Goal: Information Seeking & Learning: Learn about a topic

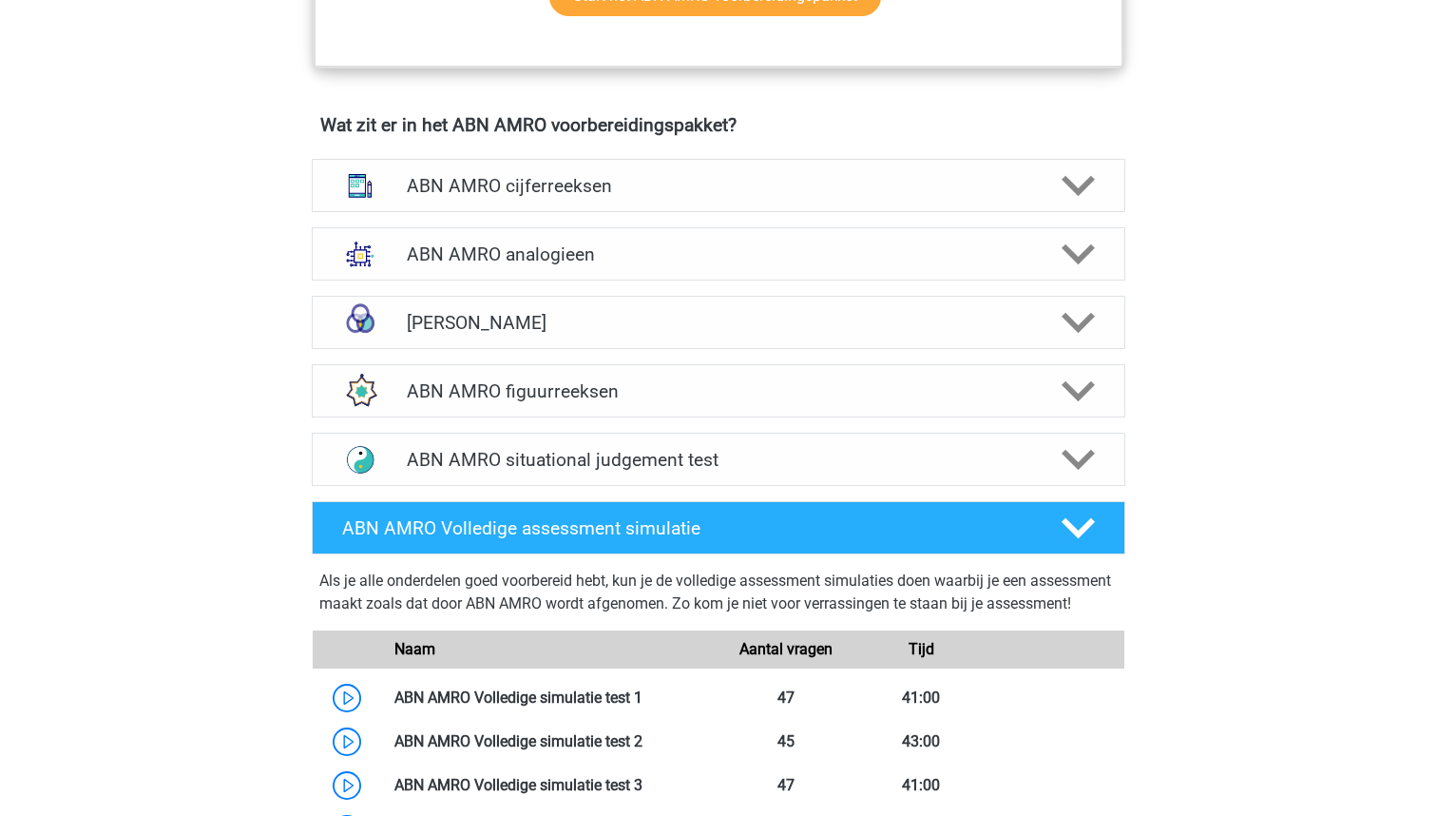
scroll to position [1330, 0]
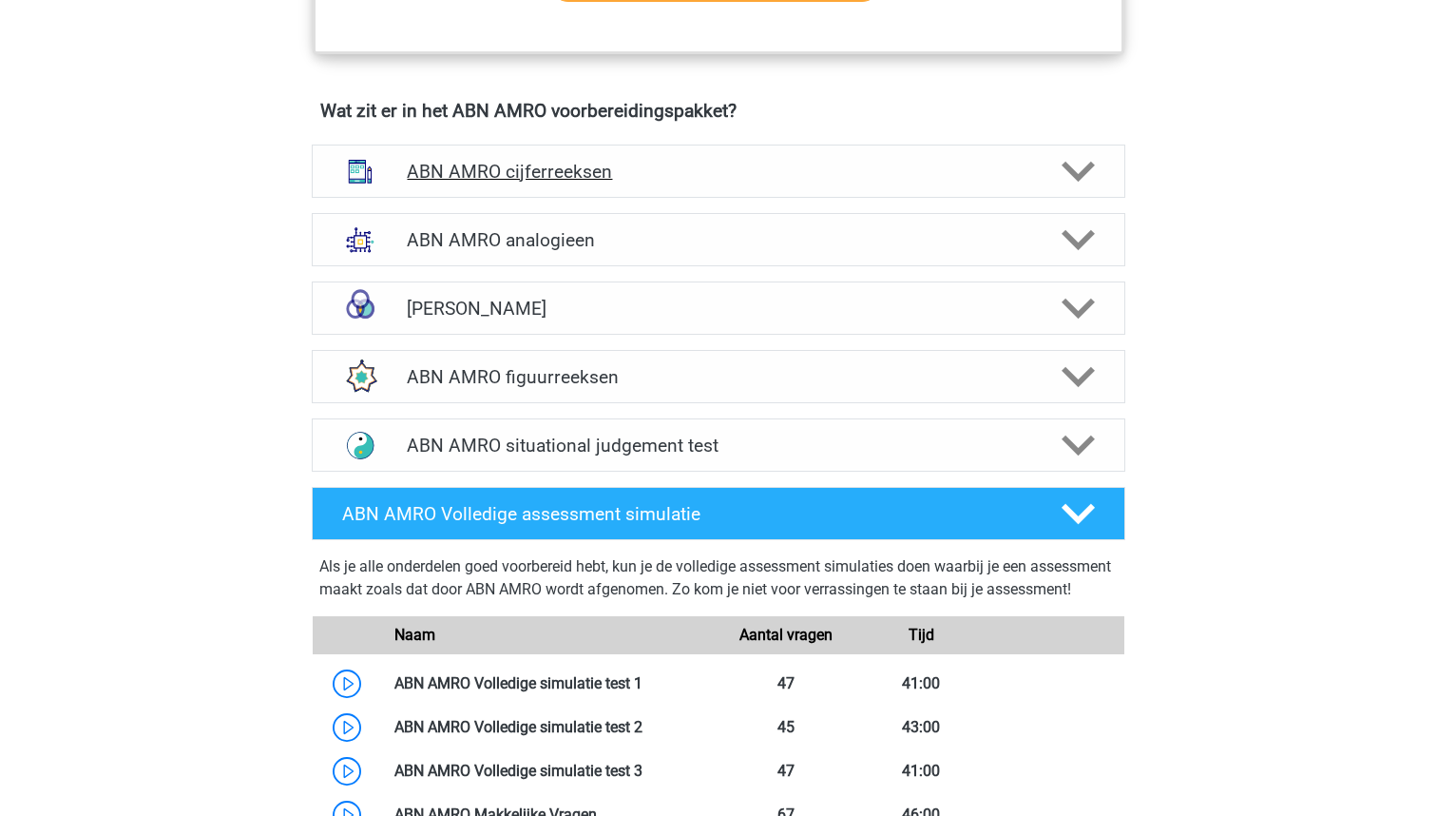
click at [740, 151] on div "ABN AMRO cijferreeksen" at bounding box center [719, 170] width 814 height 53
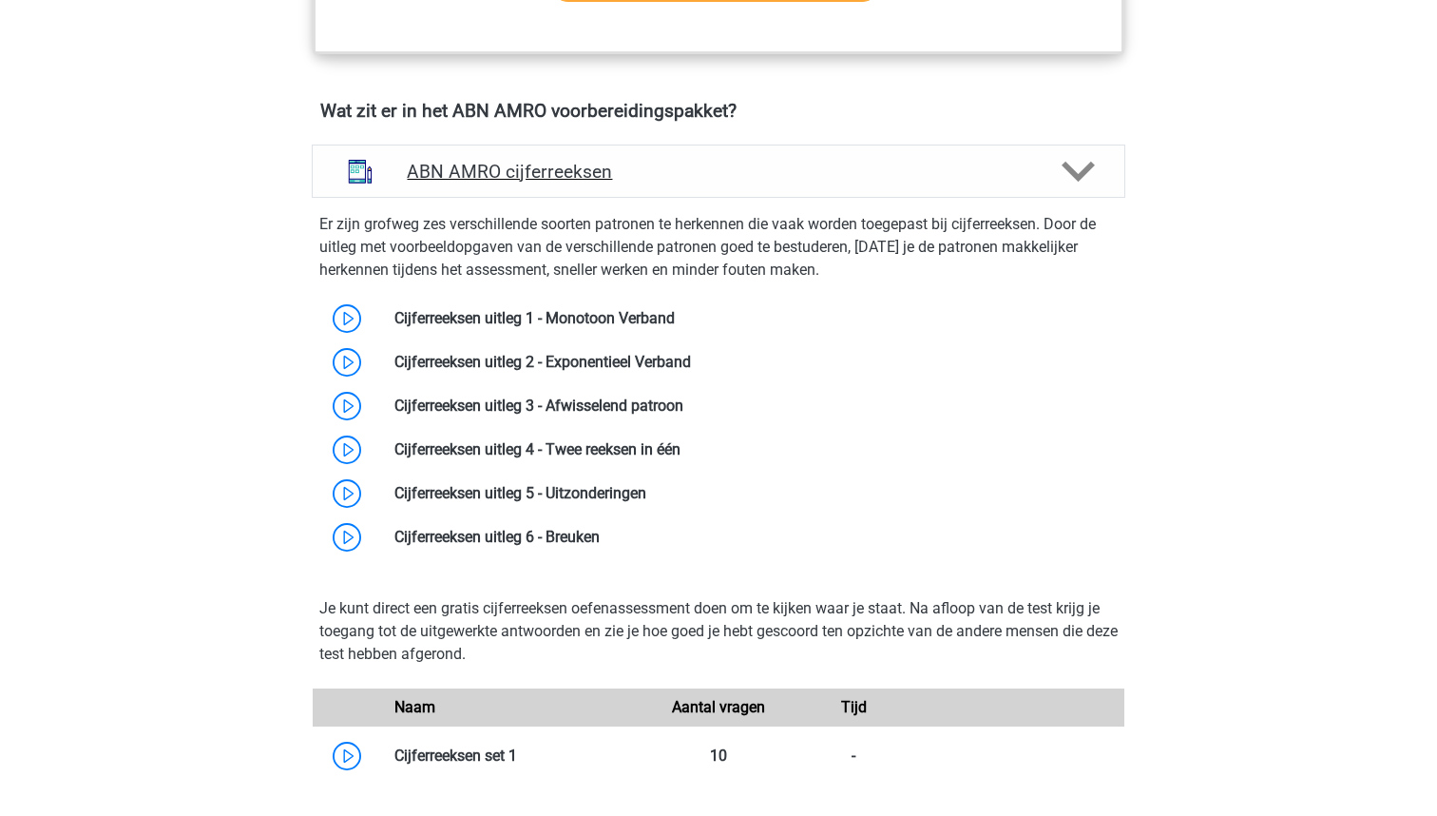
click at [740, 151] on div "ABN AMRO cijferreeksen" at bounding box center [719, 170] width 814 height 53
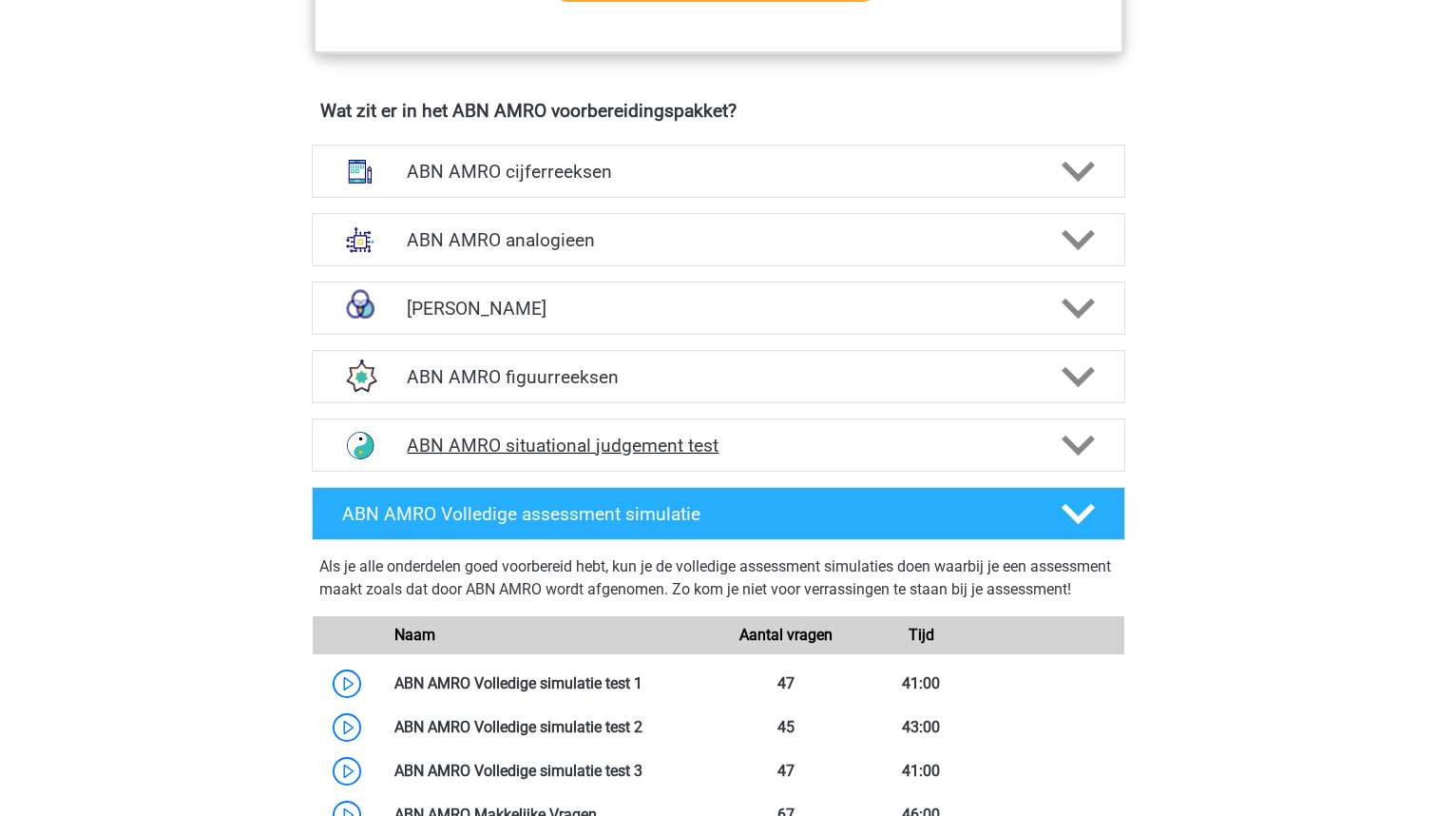
click at [554, 450] on h4 "ABN AMRO situational judgement test" at bounding box center [718, 445] width 623 height 22
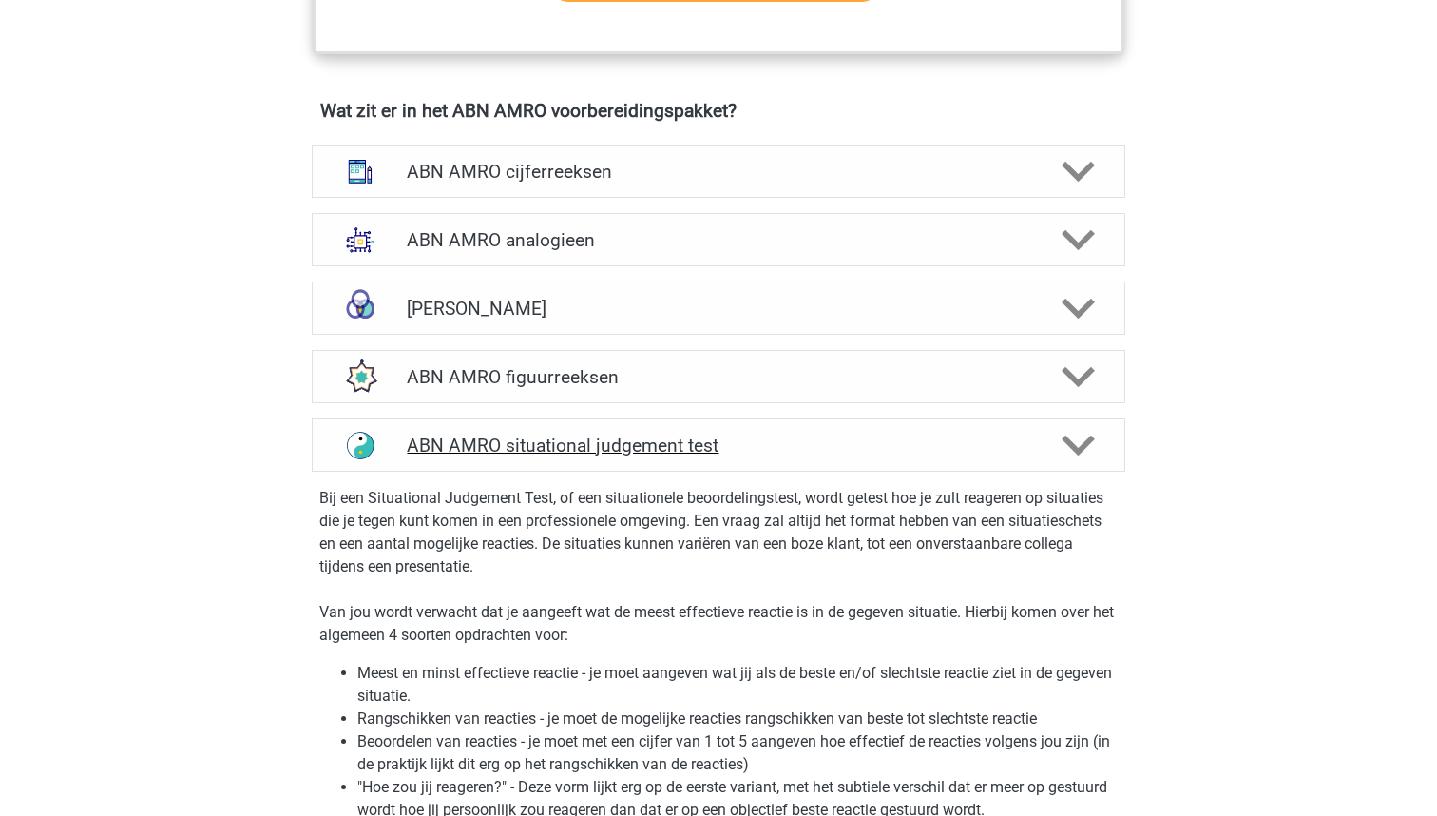
click at [464, 451] on h4 "ABN AMRO situational judgement test" at bounding box center [718, 445] width 623 height 22
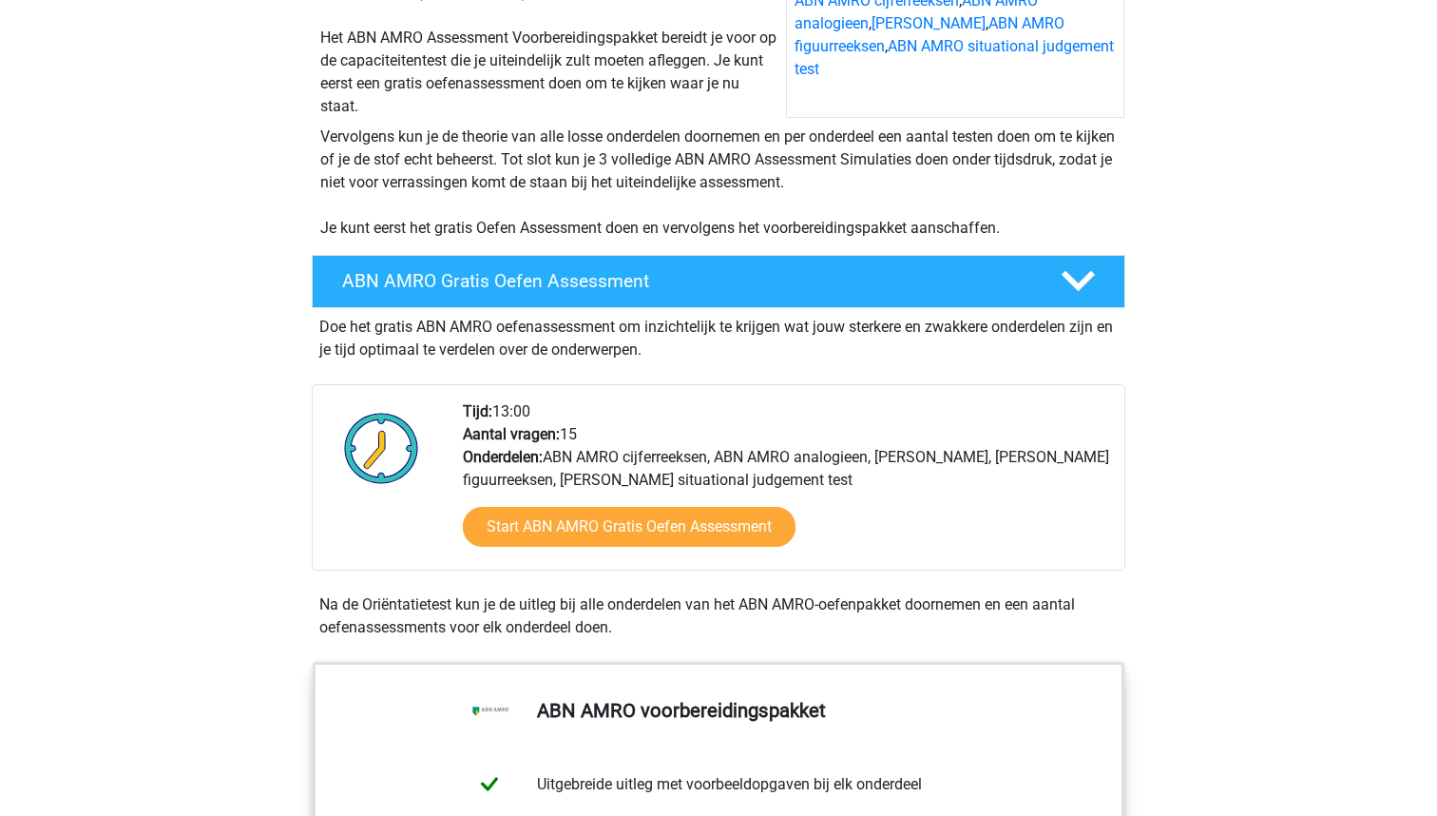
scroll to position [426, 0]
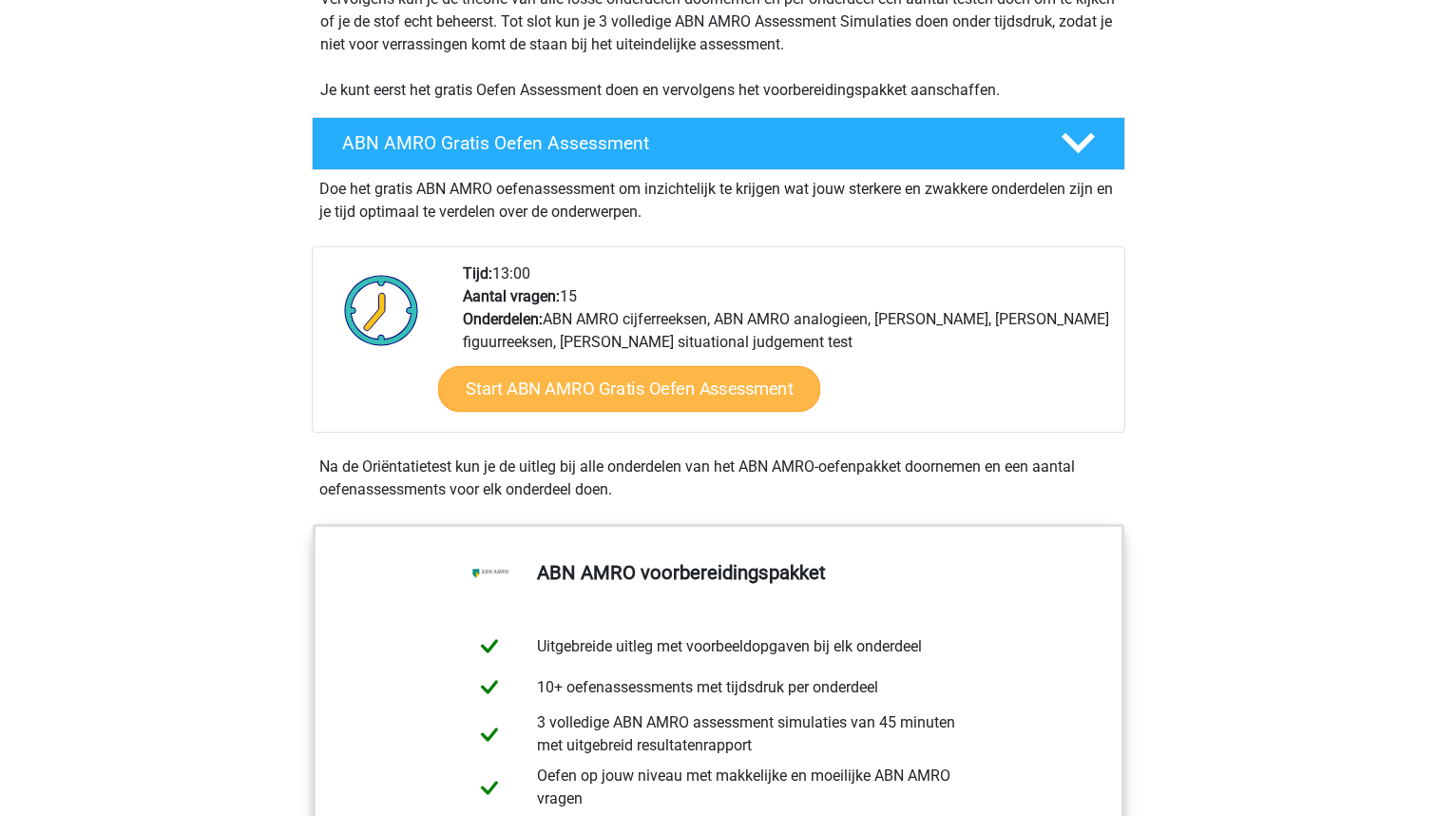
click at [578, 384] on link "Start ABN AMRO Gratis Oefen Assessment" at bounding box center [629, 389] width 383 height 46
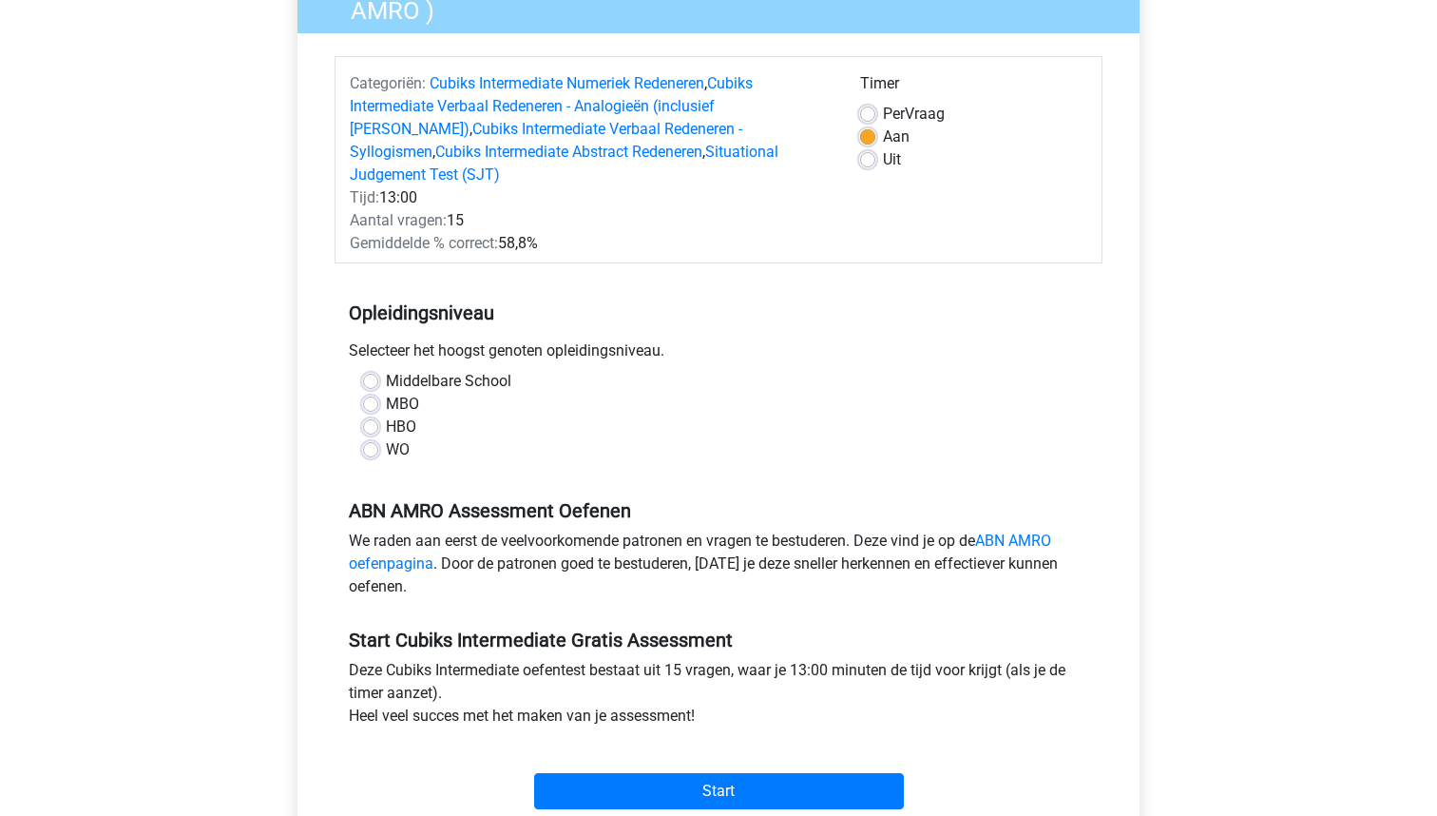
scroll to position [260, 0]
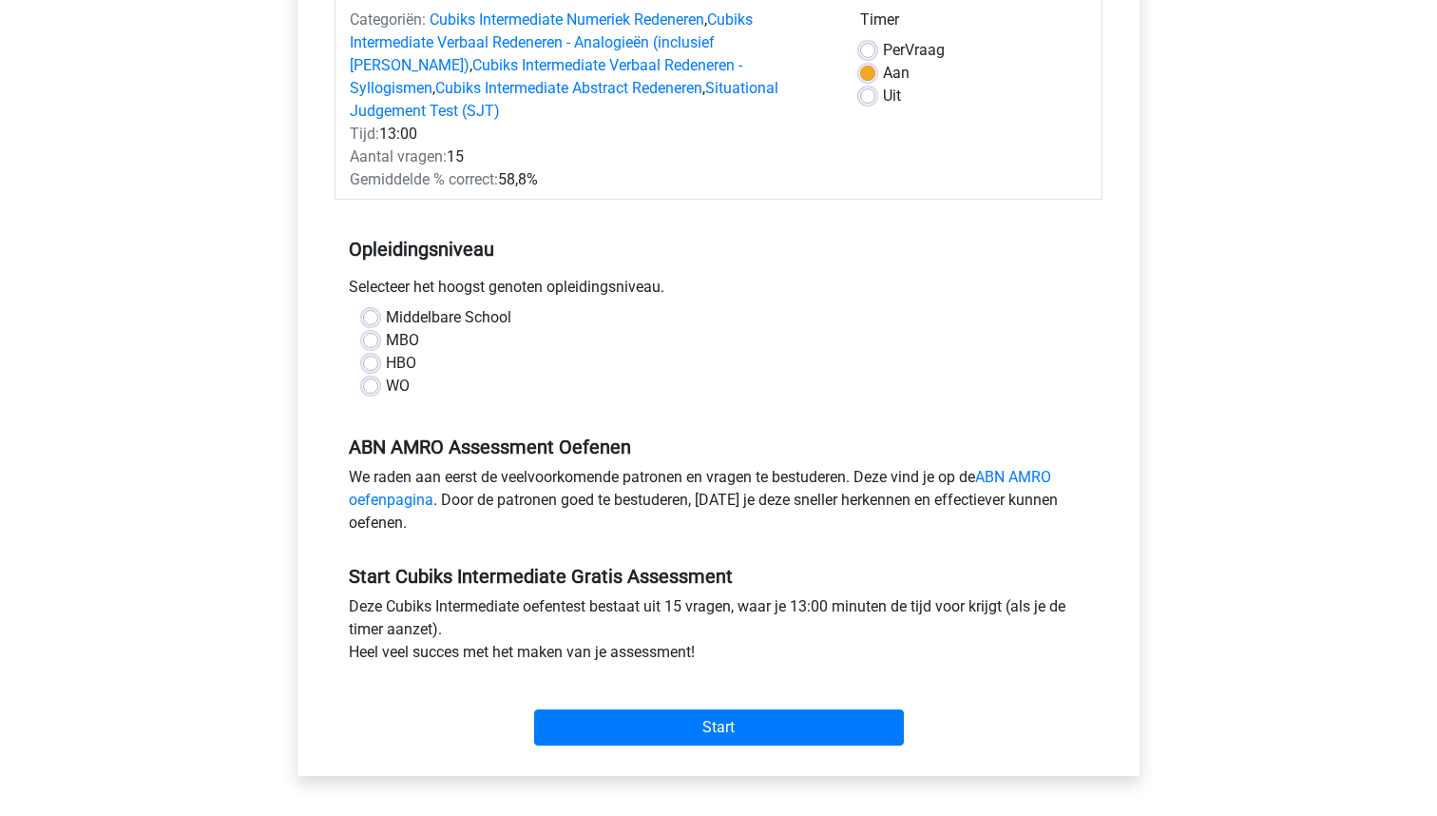
click at [386, 374] on label "WO" at bounding box center [398, 385] width 24 height 23
click at [370, 374] on input "WO" at bounding box center [370, 383] width 15 height 19
radio input "true"
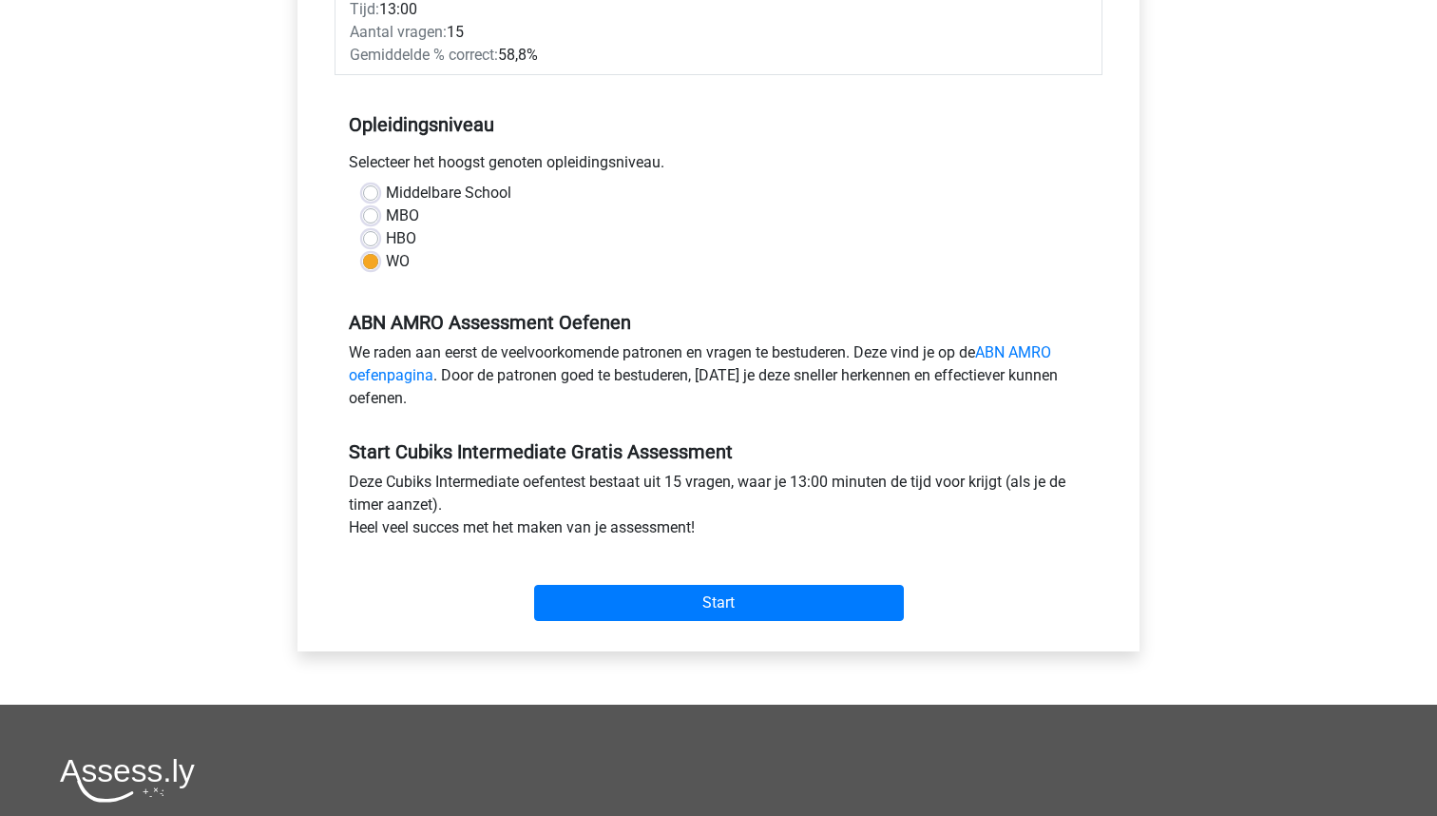
scroll to position [410, 0]
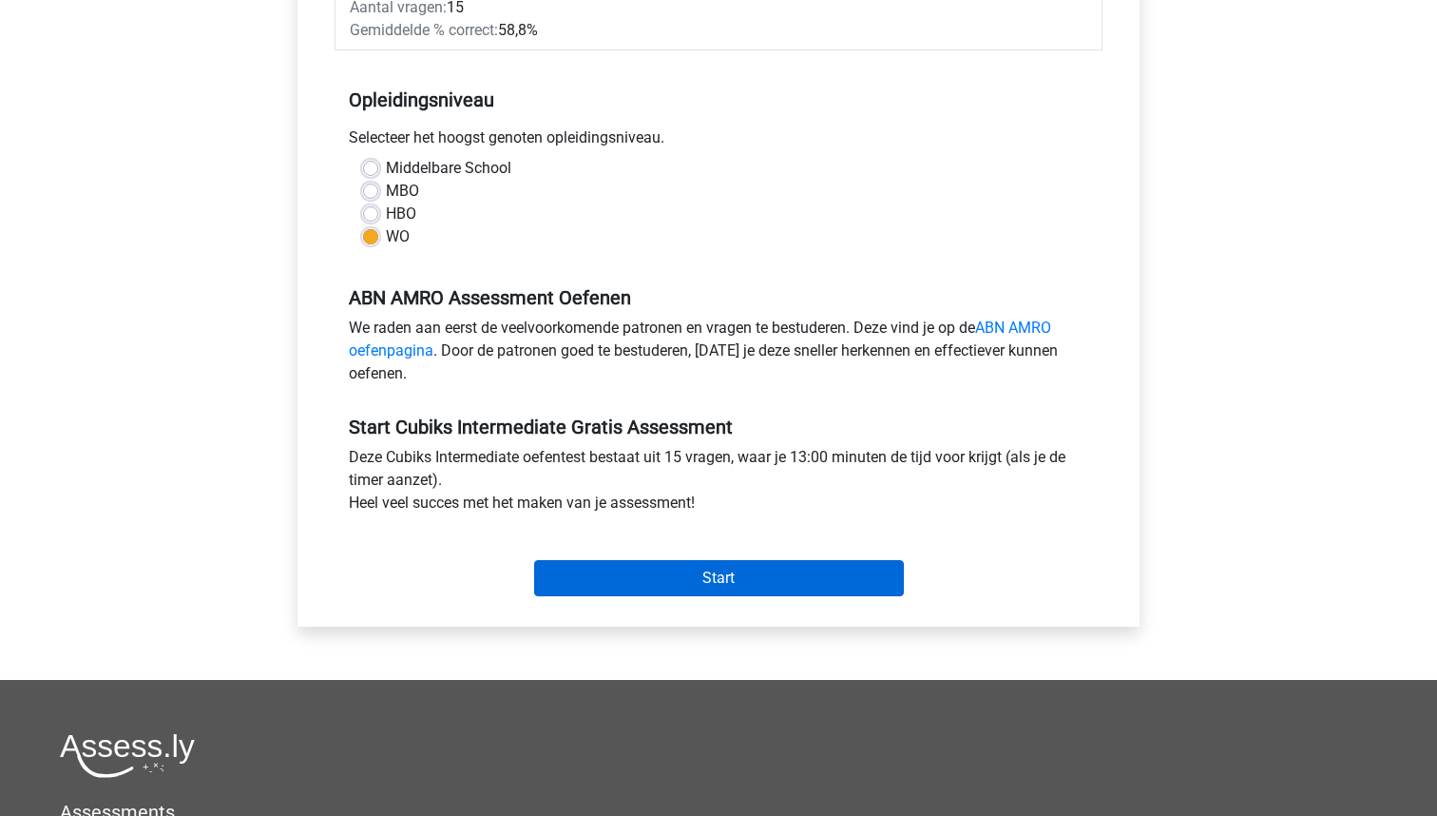
click at [721, 560] on input "Start" at bounding box center [719, 578] width 370 height 36
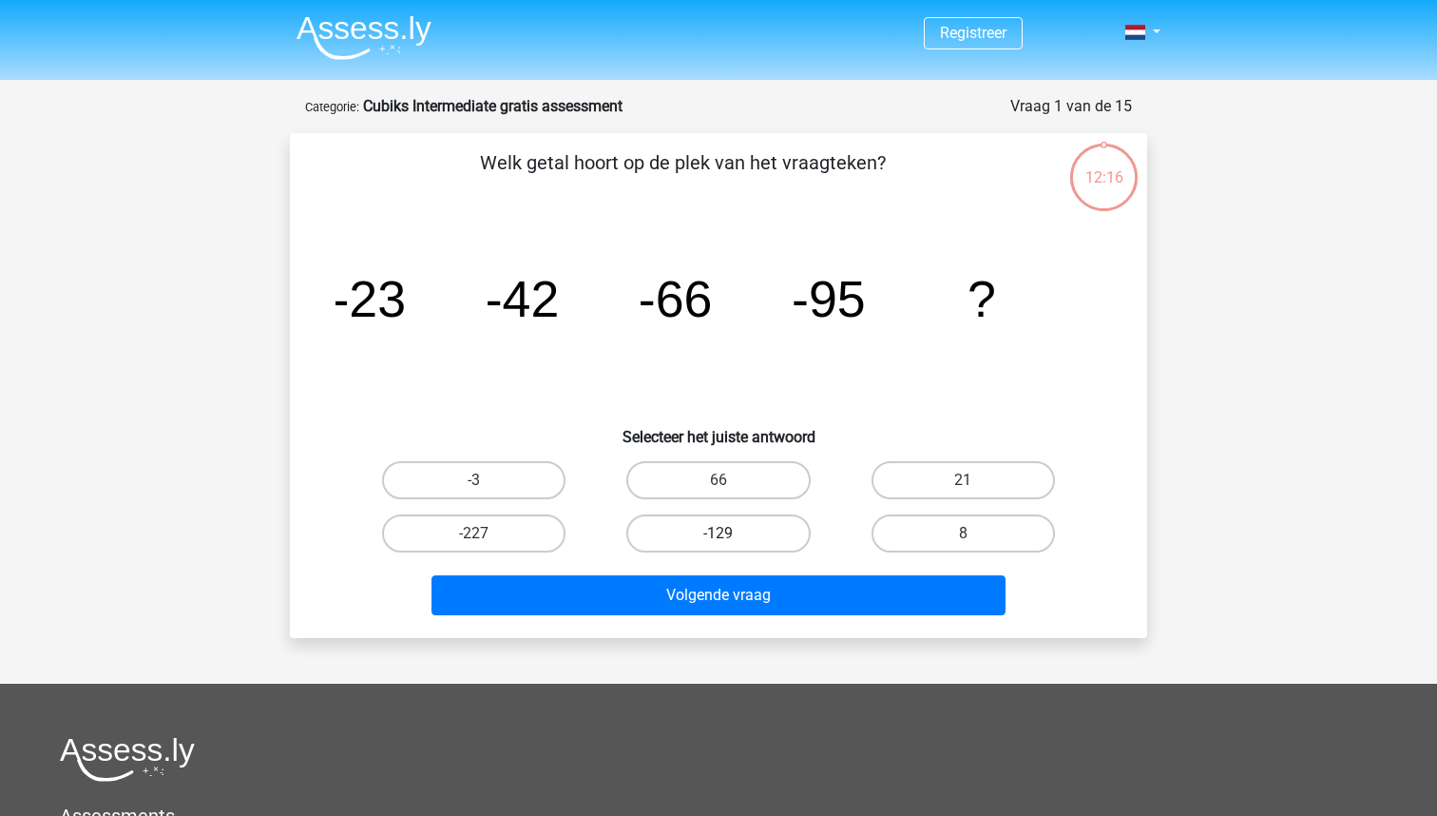
click at [681, 526] on label "-129" at bounding box center [717, 533] width 183 height 38
click at [719, 533] on input "-129" at bounding box center [725, 539] width 12 height 12
radio input "true"
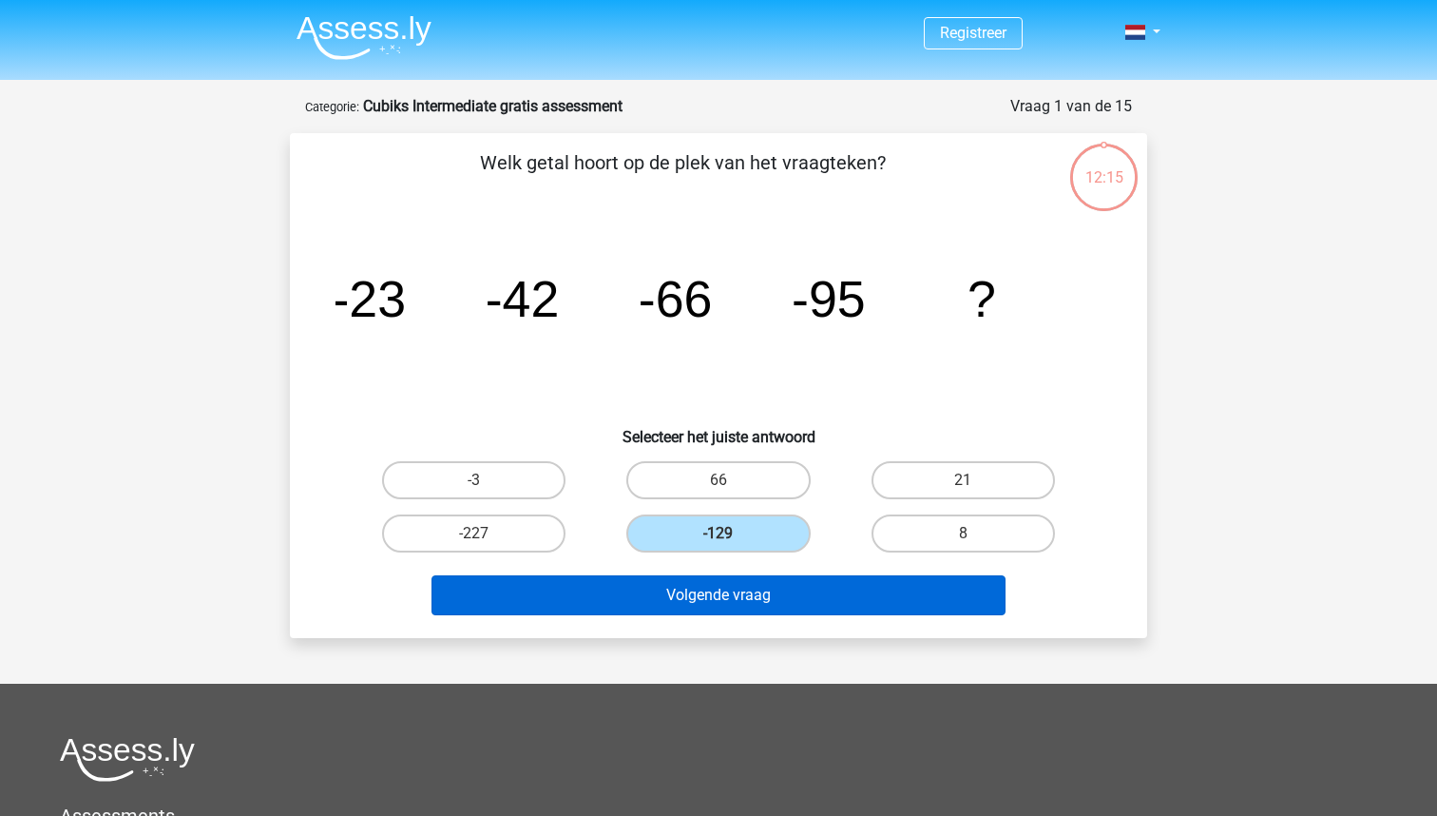
click at [698, 602] on button "Volgende vraag" at bounding box center [719, 595] width 575 height 40
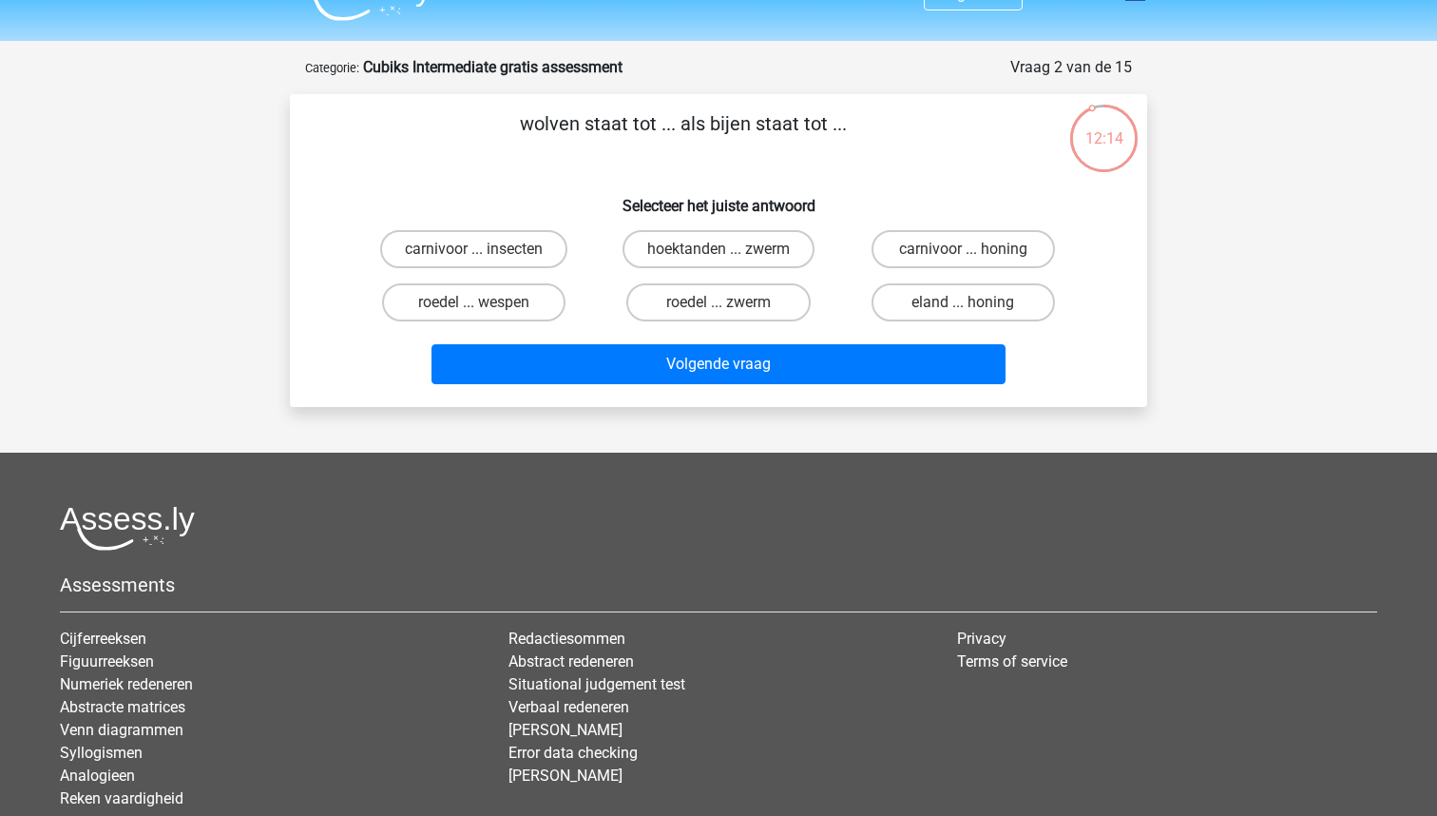
scroll to position [51, 0]
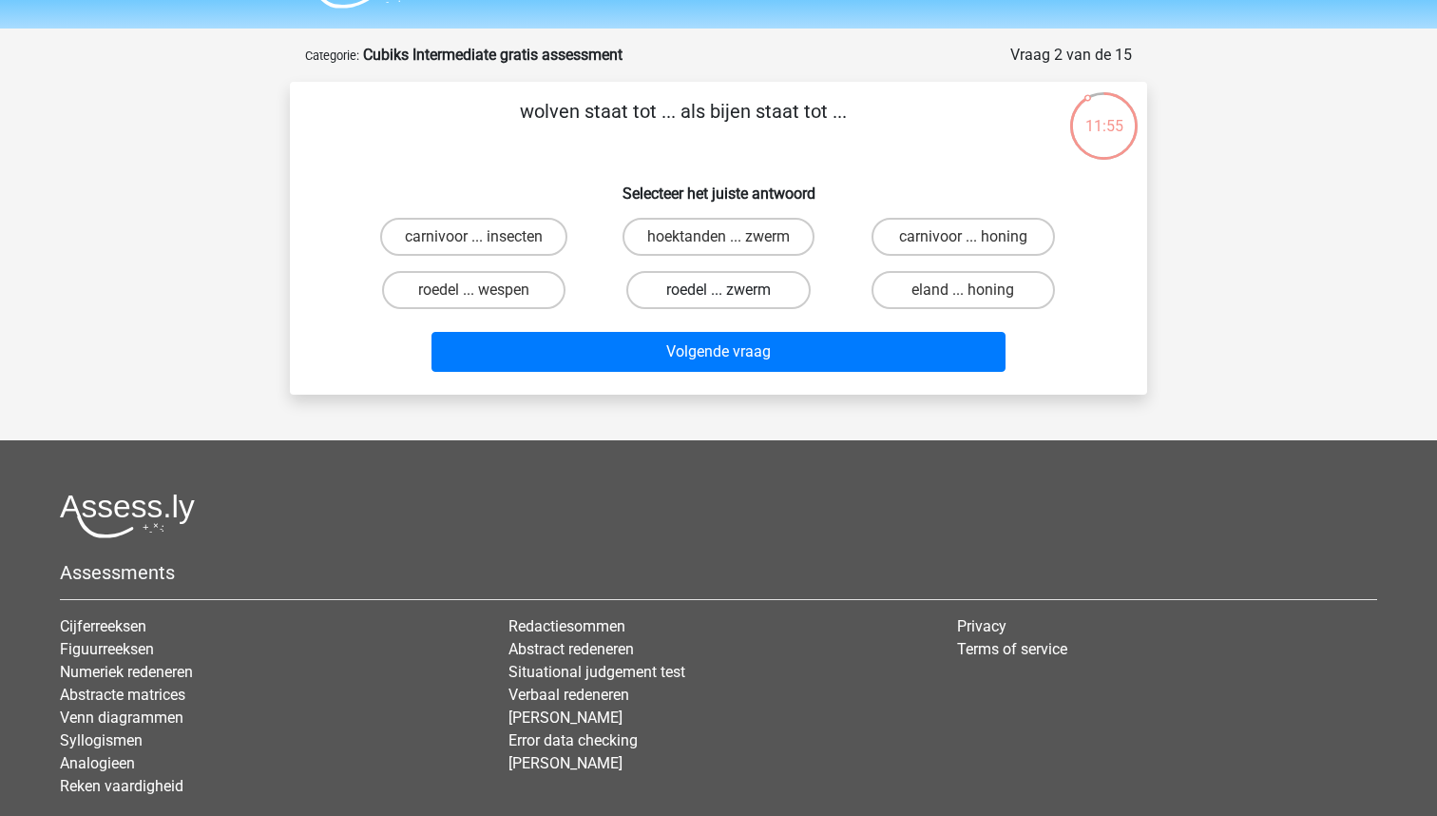
click at [676, 280] on label "roedel ... zwerm" at bounding box center [717, 290] width 183 height 38
click at [719, 290] on input "roedel ... zwerm" at bounding box center [725, 296] width 12 height 12
radio input "true"
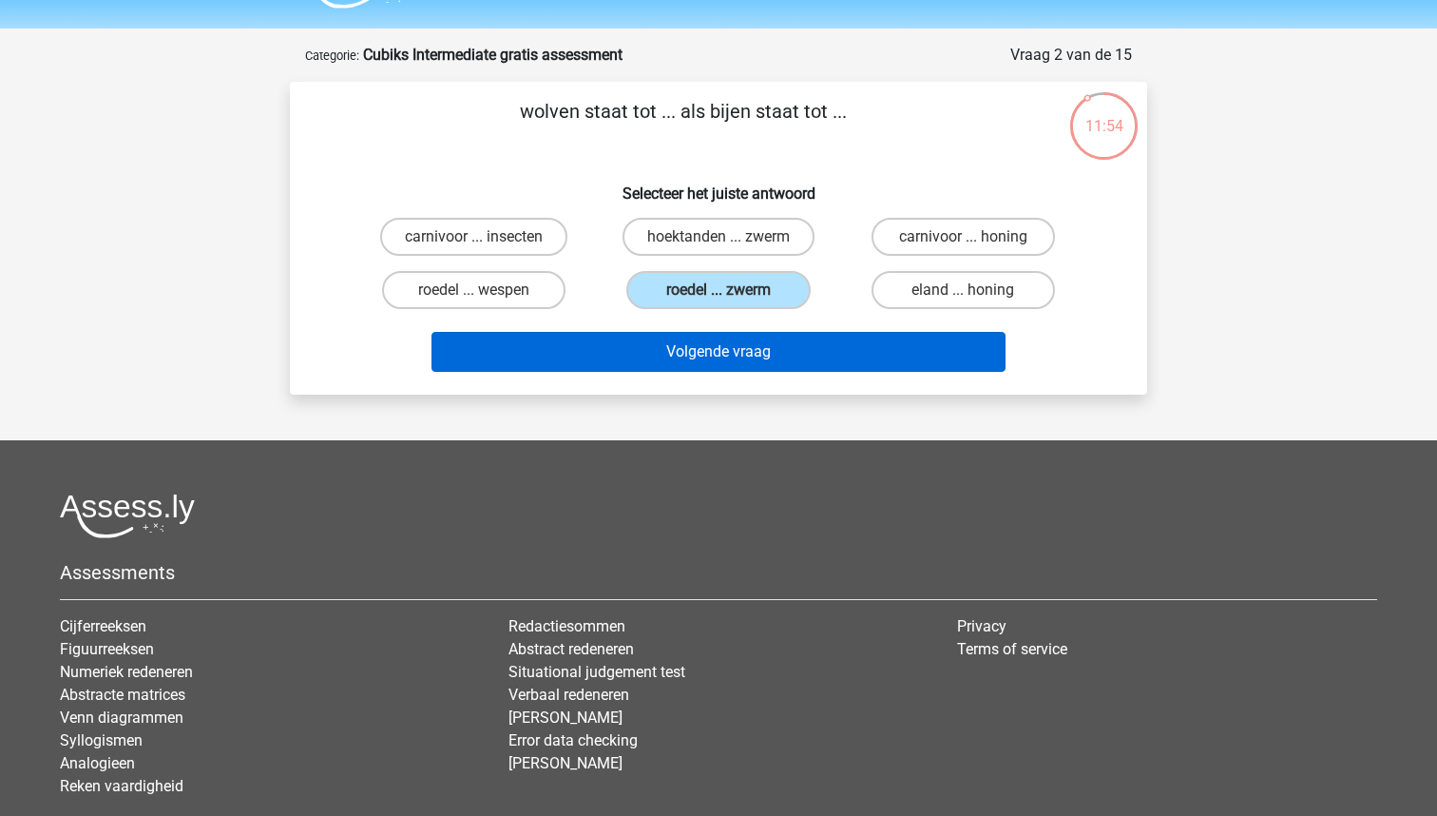
click at [692, 342] on button "Volgende vraag" at bounding box center [719, 352] width 575 height 40
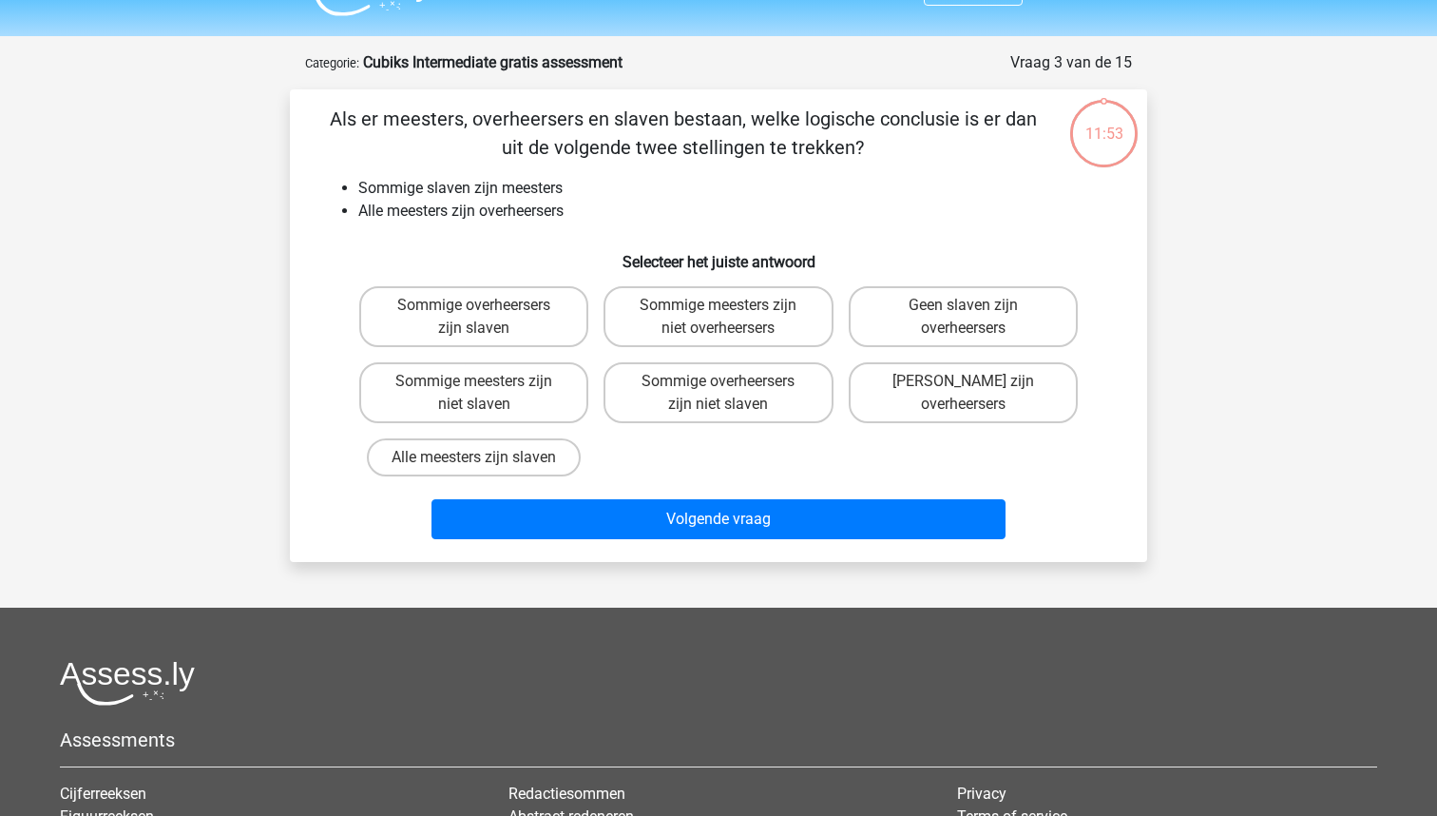
scroll to position [35, 0]
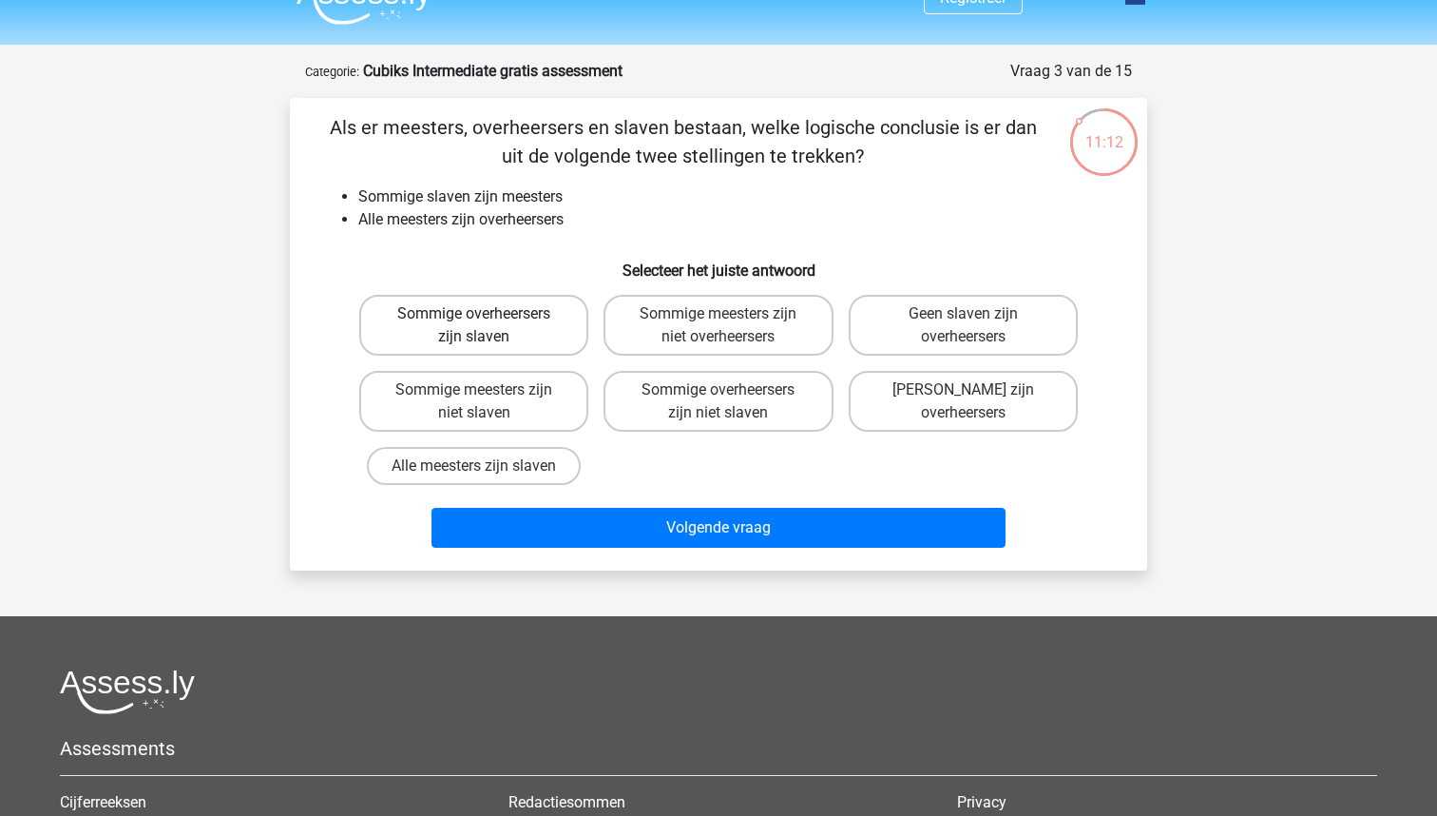
click at [447, 313] on label "Sommige overheersers zijn slaven" at bounding box center [473, 325] width 229 height 61
click at [474, 314] on input "Sommige overheersers zijn slaven" at bounding box center [480, 320] width 12 height 12
radio input "true"
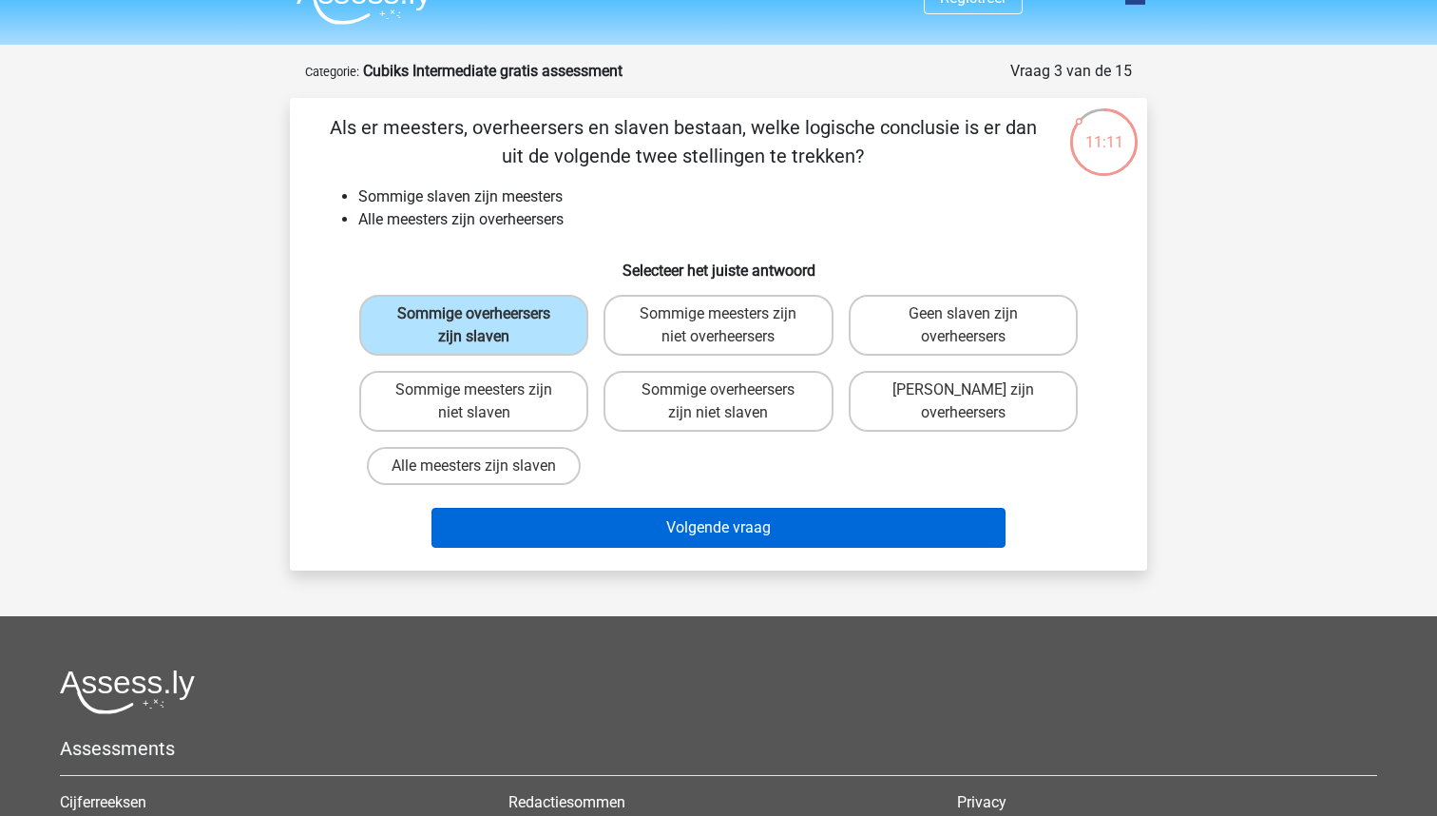
click at [622, 526] on button "Volgende vraag" at bounding box center [719, 528] width 575 height 40
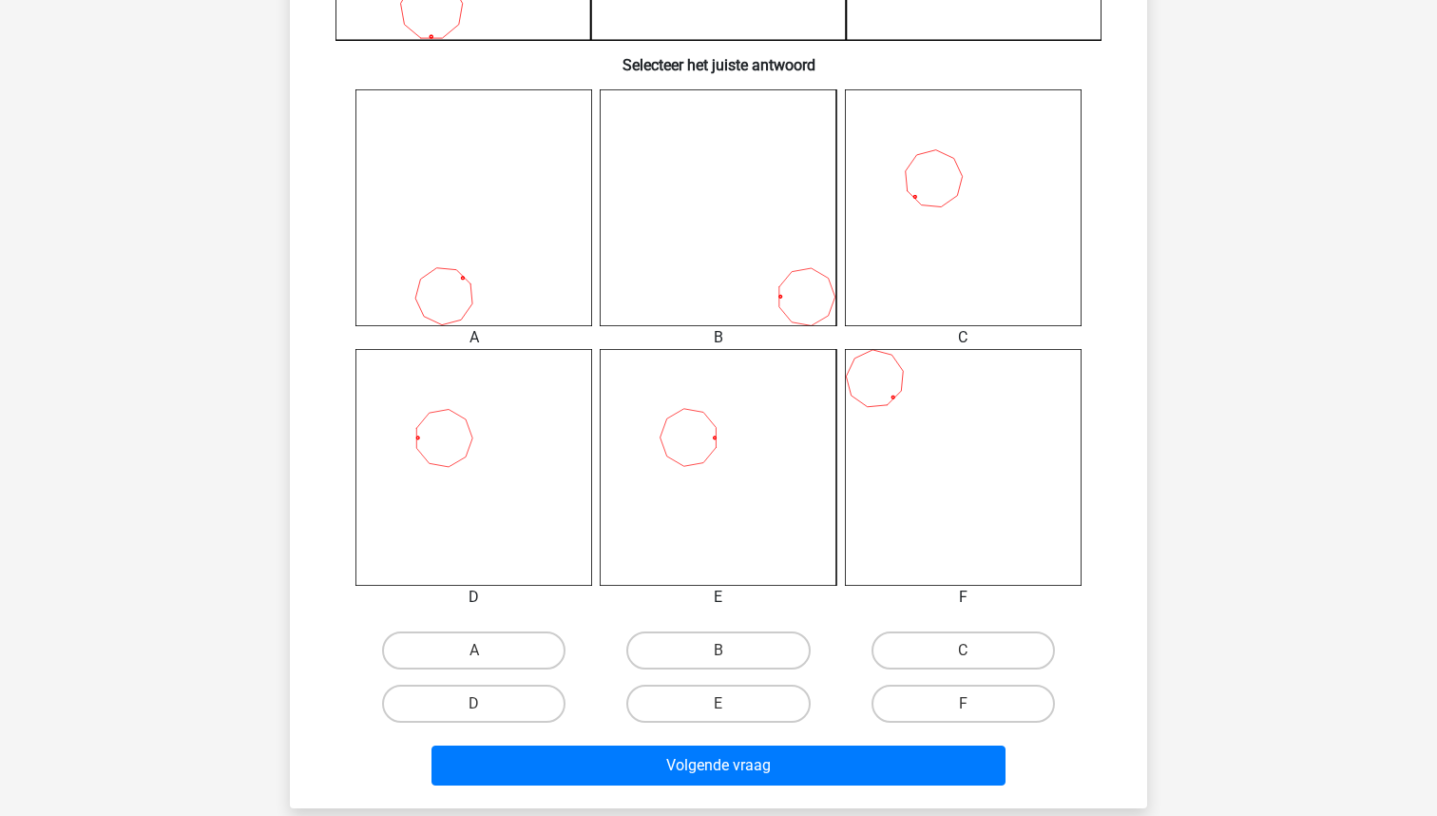
scroll to position [700, 0]
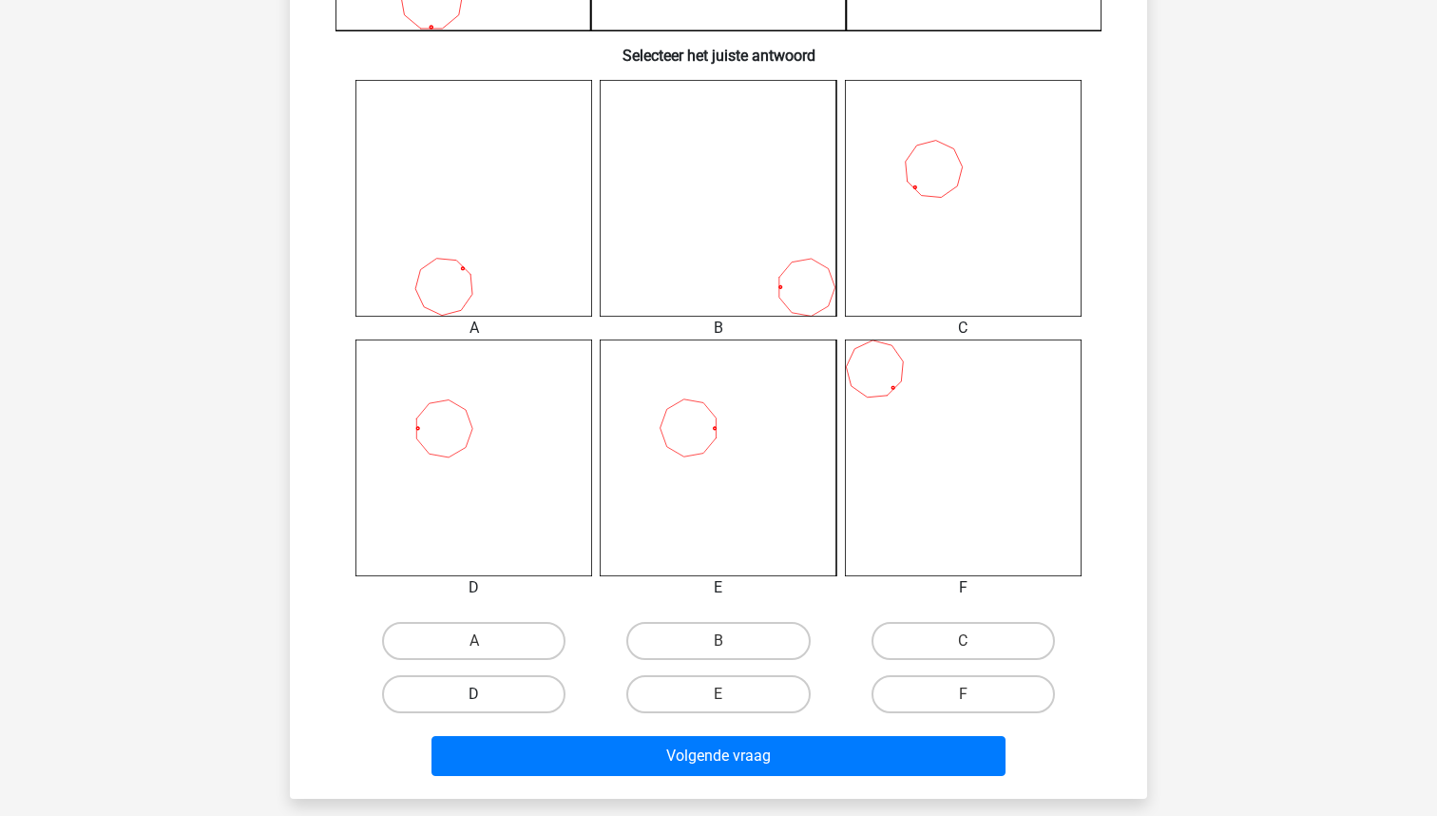
click at [470, 705] on label "D" at bounding box center [473, 694] width 183 height 38
click at [474, 705] on input "D" at bounding box center [480, 700] width 12 height 12
radio input "true"
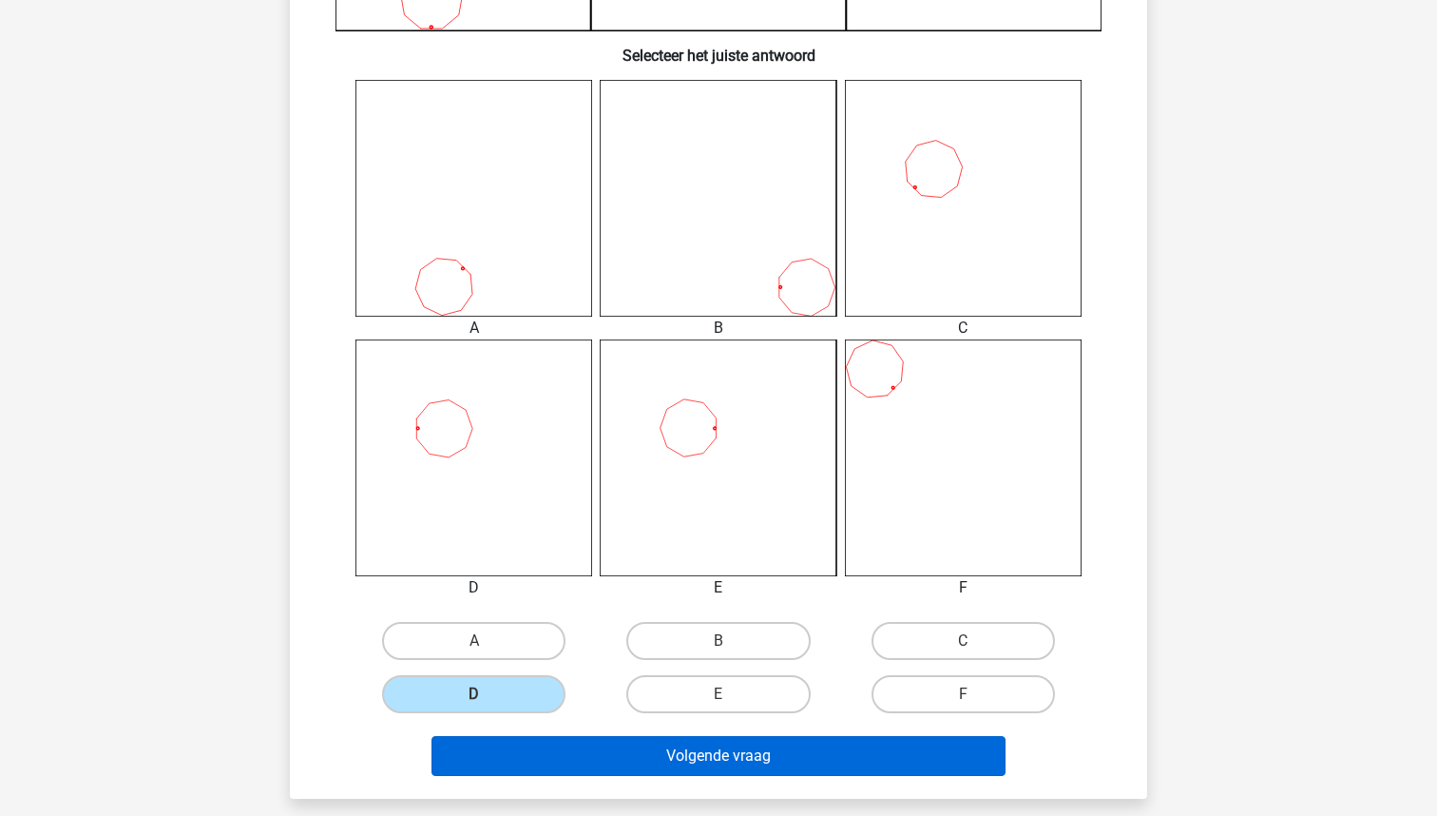
click at [566, 746] on button "Volgende vraag" at bounding box center [719, 756] width 575 height 40
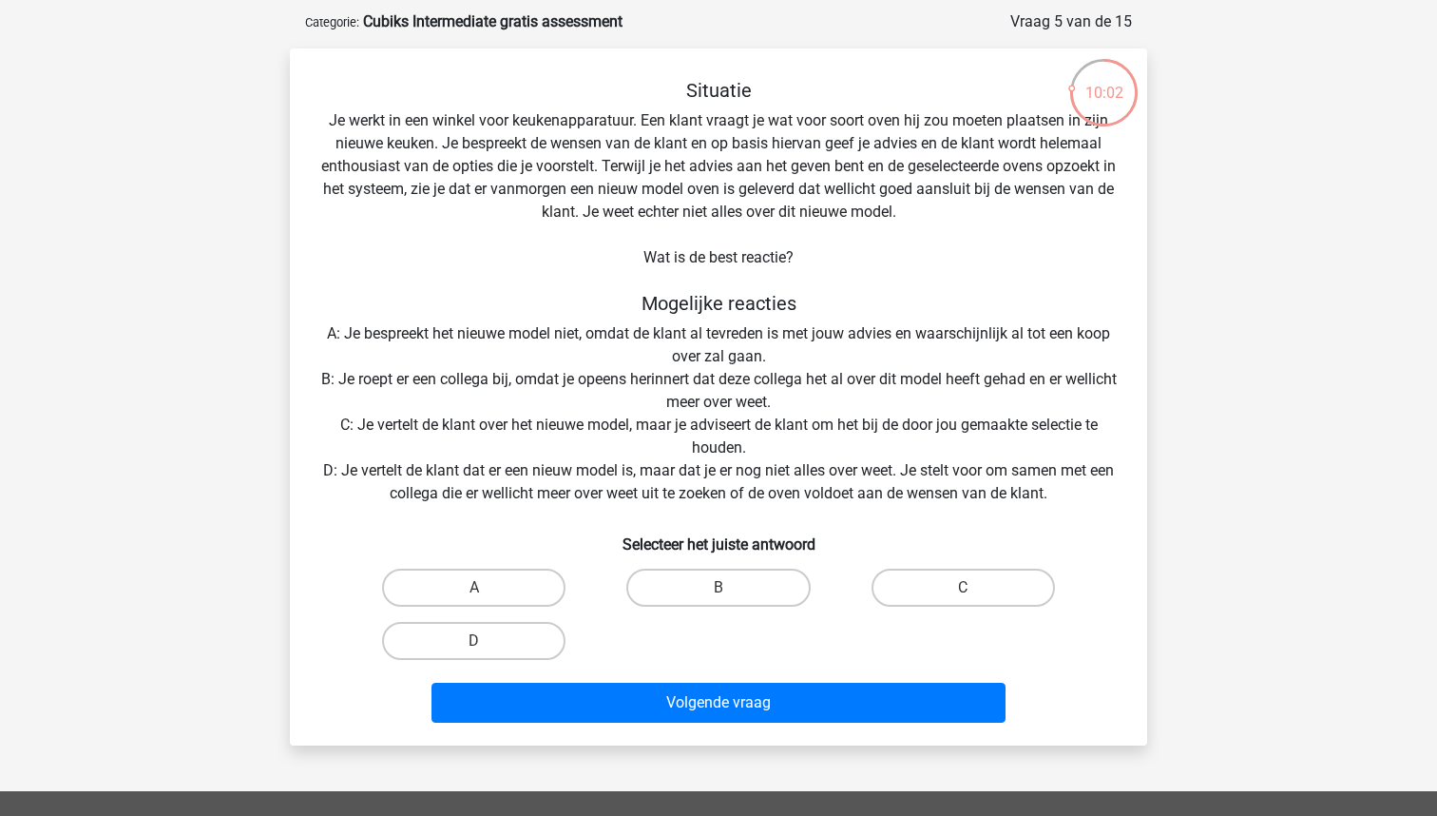
scroll to position [83, 0]
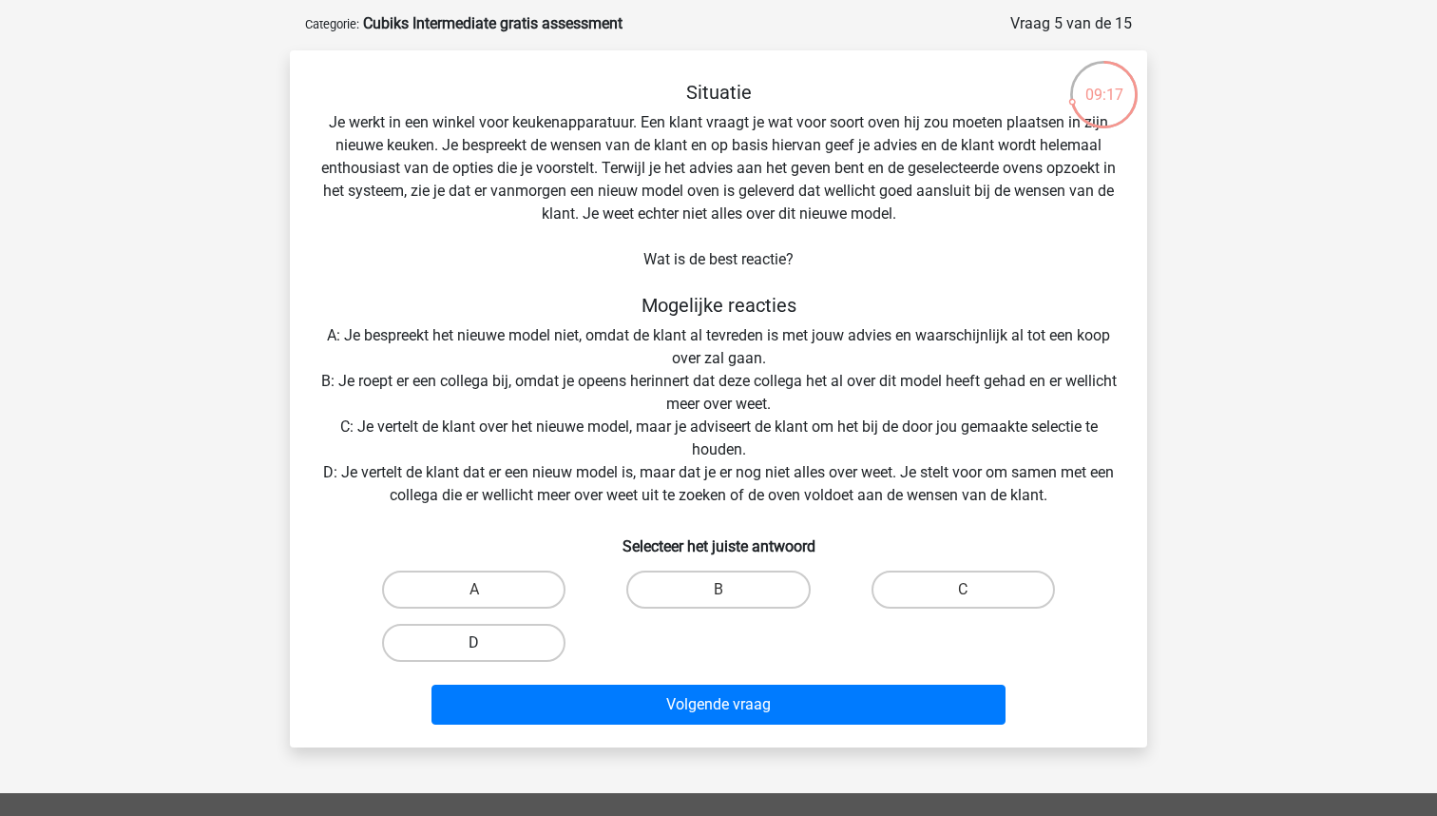
click at [457, 649] on label "D" at bounding box center [473, 643] width 183 height 38
click at [474, 649] on input "D" at bounding box center [480, 649] width 12 height 12
radio input "true"
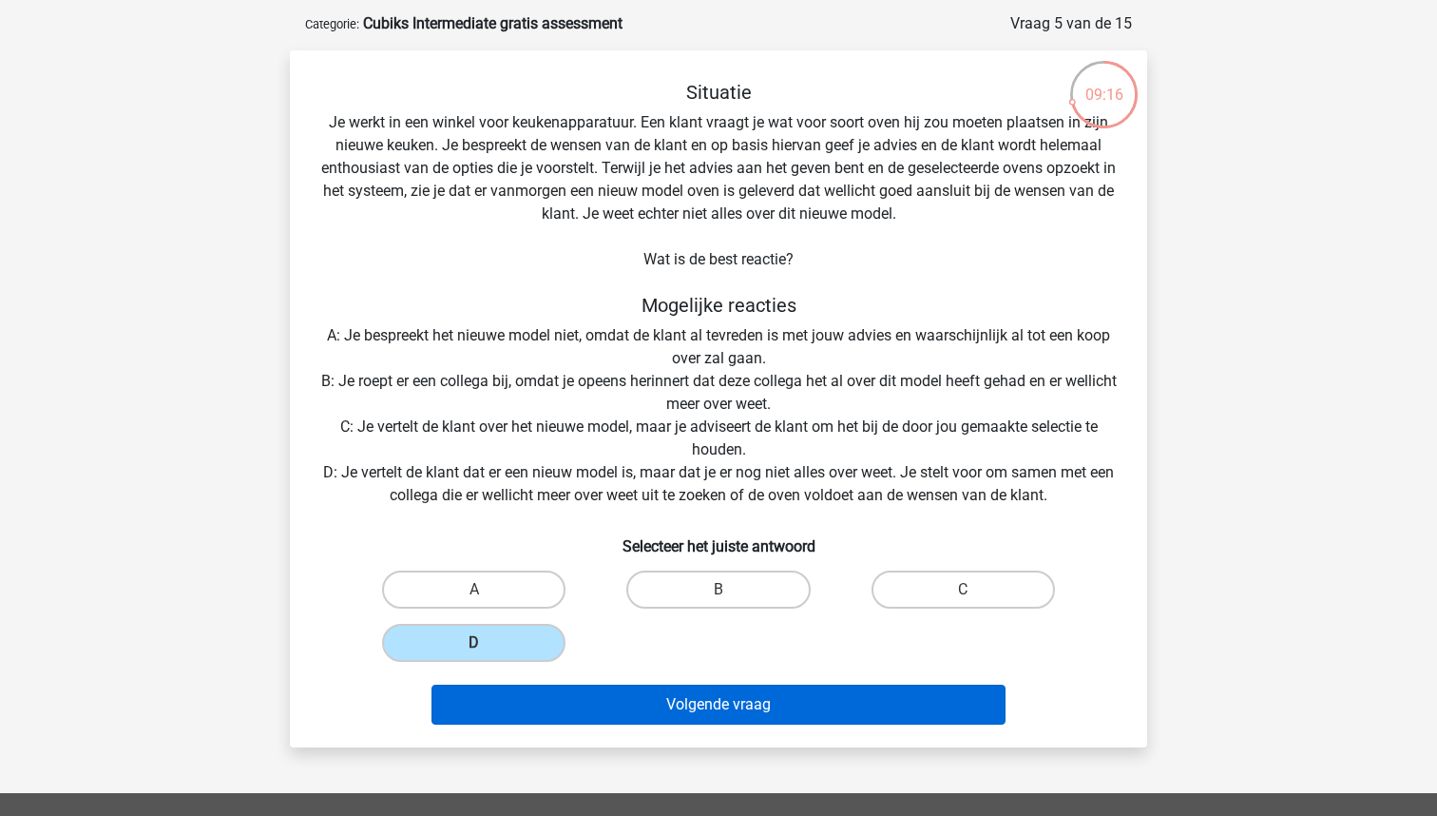
click at [657, 690] on button "Volgende vraag" at bounding box center [719, 704] width 575 height 40
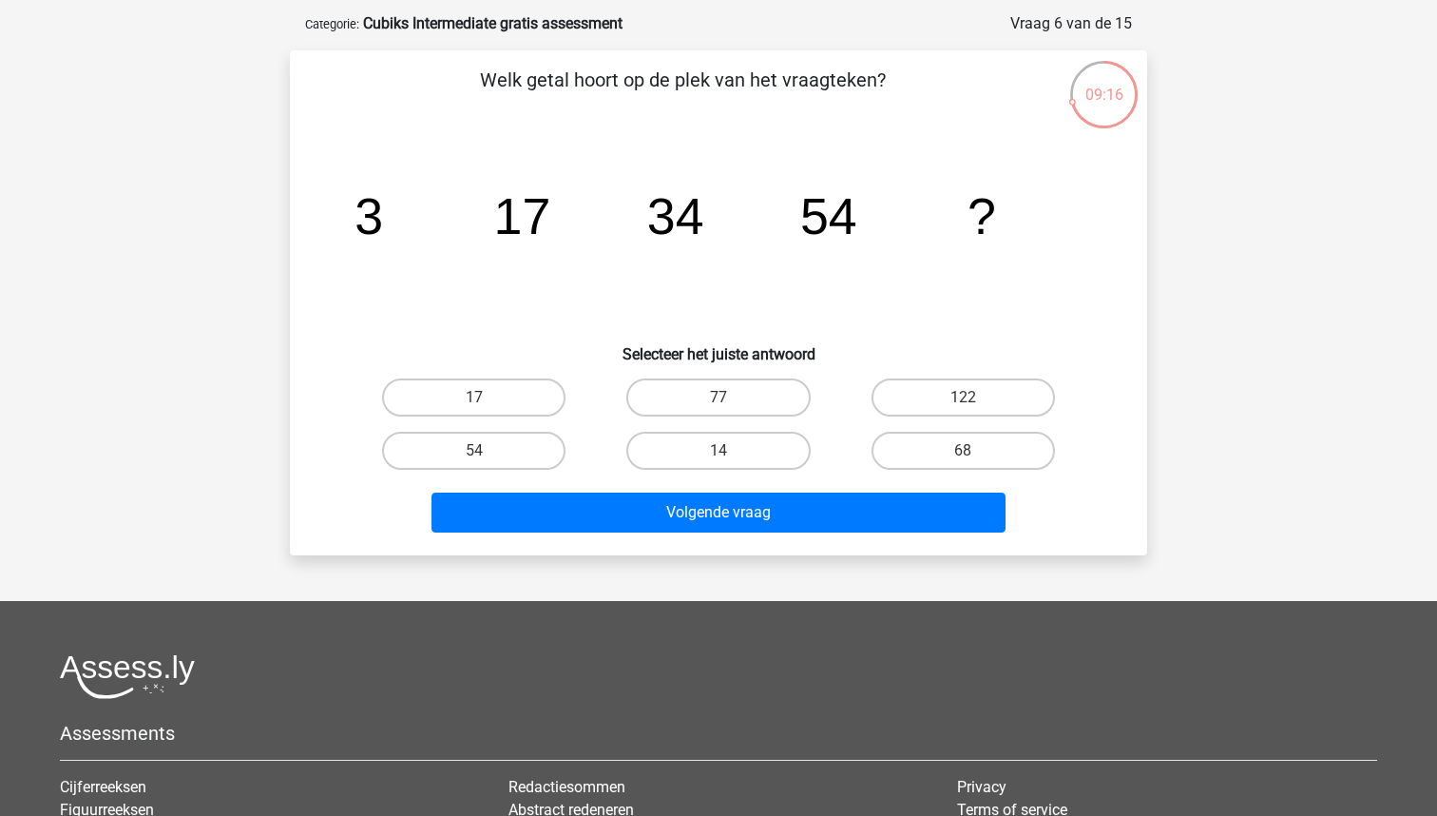
scroll to position [95, 0]
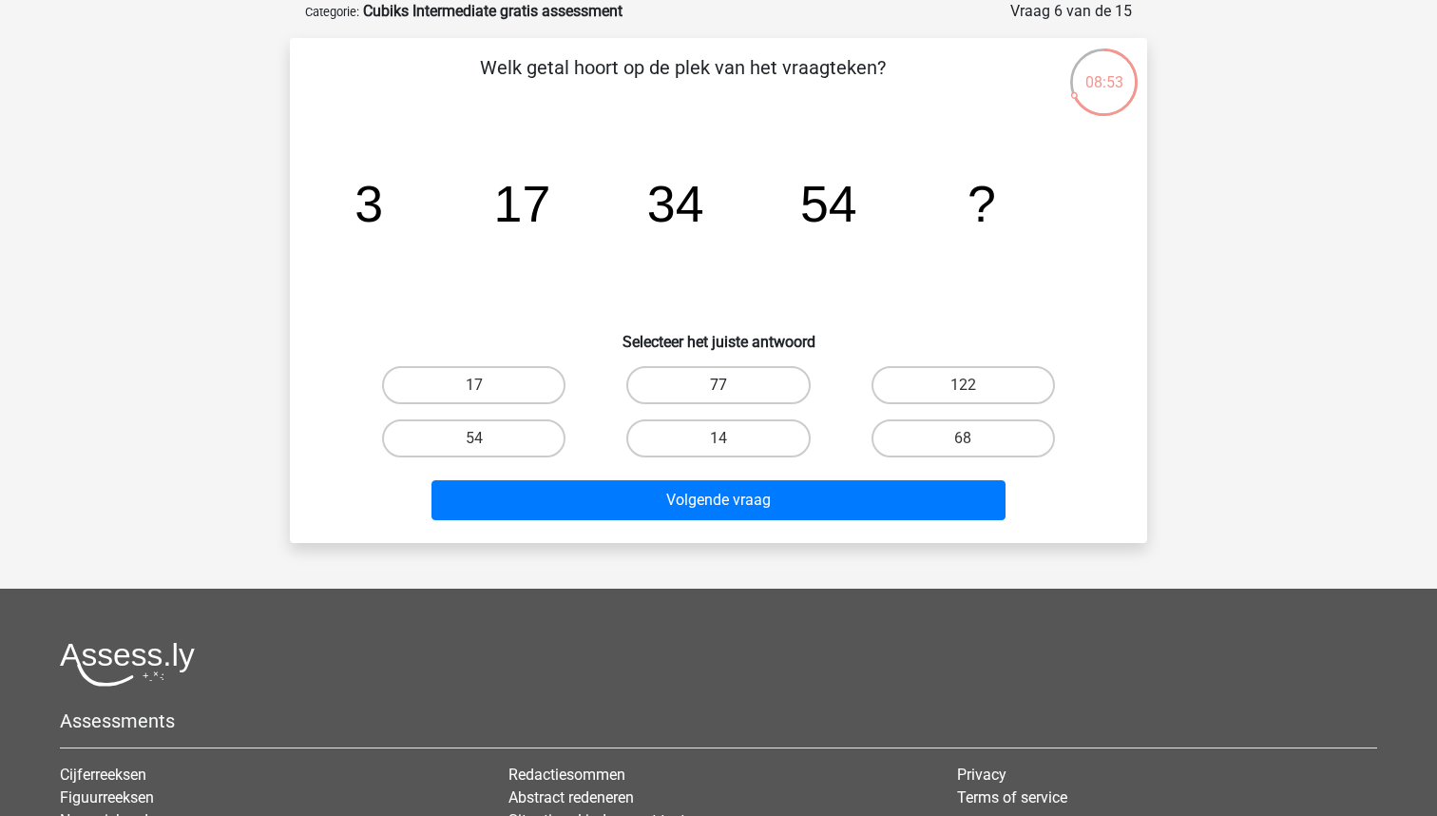
click at [754, 377] on label "77" at bounding box center [717, 385] width 183 height 38
click at [731, 385] on input "77" at bounding box center [725, 391] width 12 height 12
radio input "true"
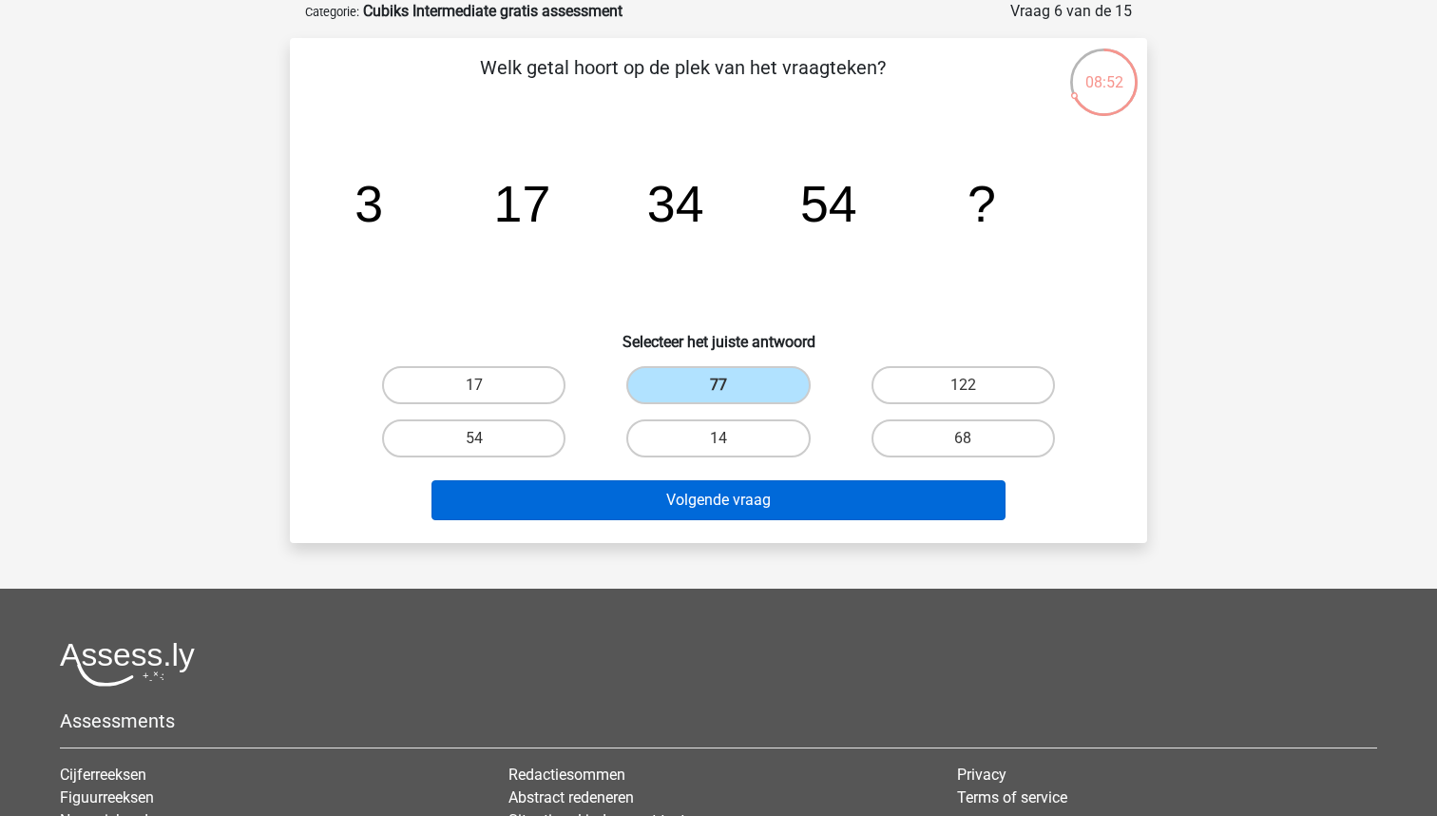
click at [759, 494] on button "Volgende vraag" at bounding box center [719, 500] width 575 height 40
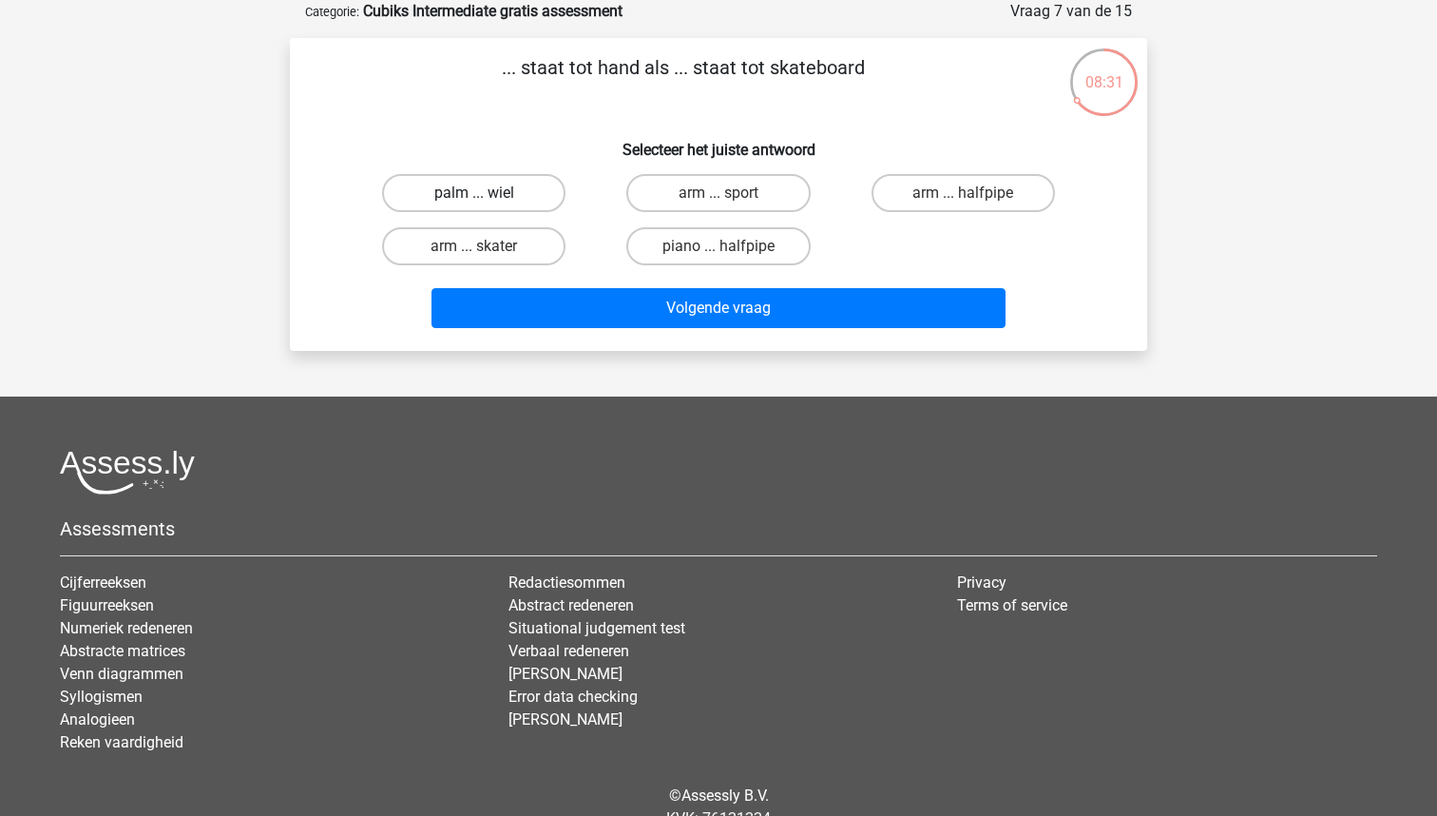
click at [477, 183] on label "palm ... wiel" at bounding box center [473, 193] width 183 height 38
click at [477, 193] on input "palm ... wiel" at bounding box center [480, 199] width 12 height 12
radio input "true"
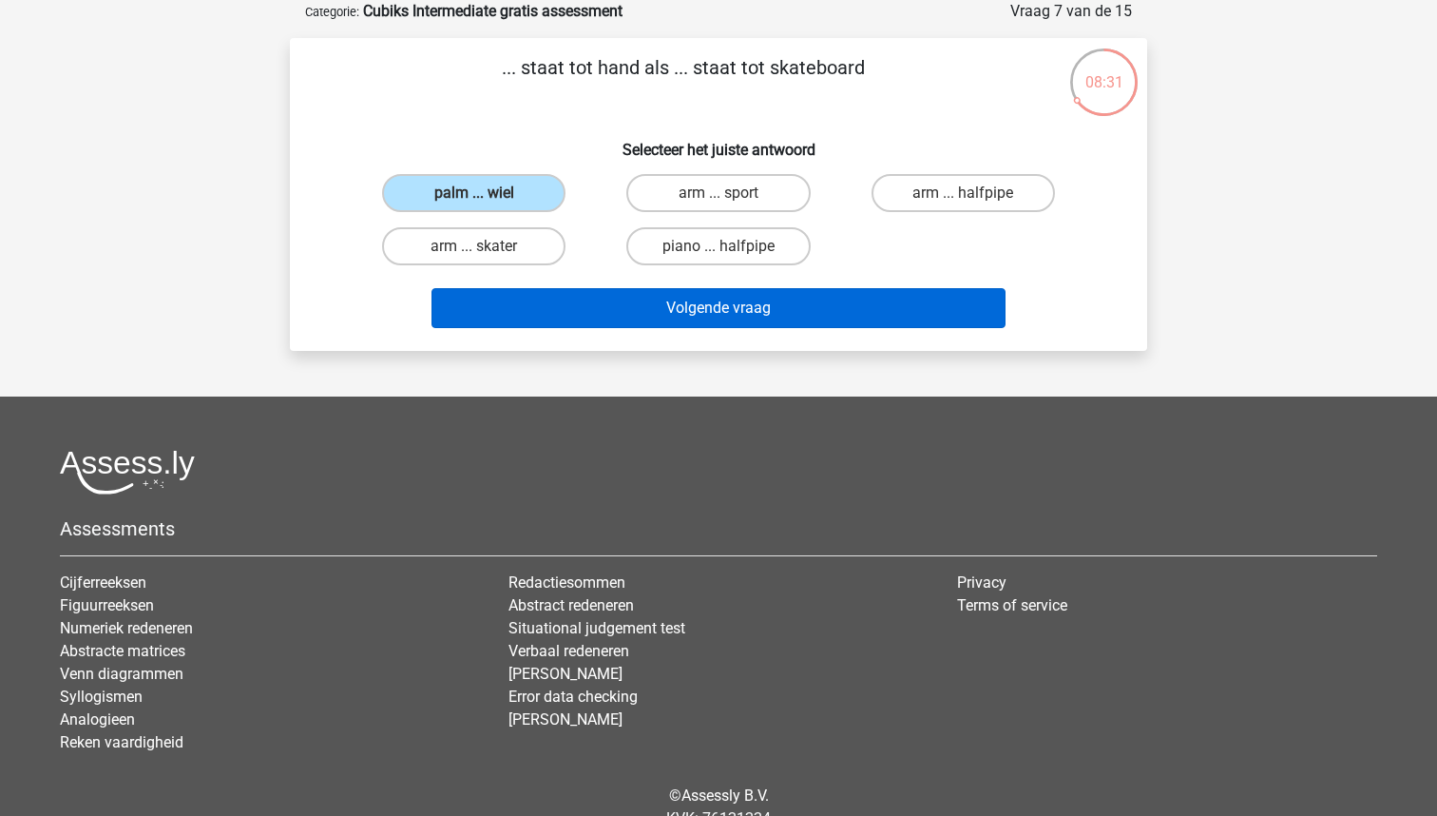
click at [612, 319] on button "Volgende vraag" at bounding box center [719, 308] width 575 height 40
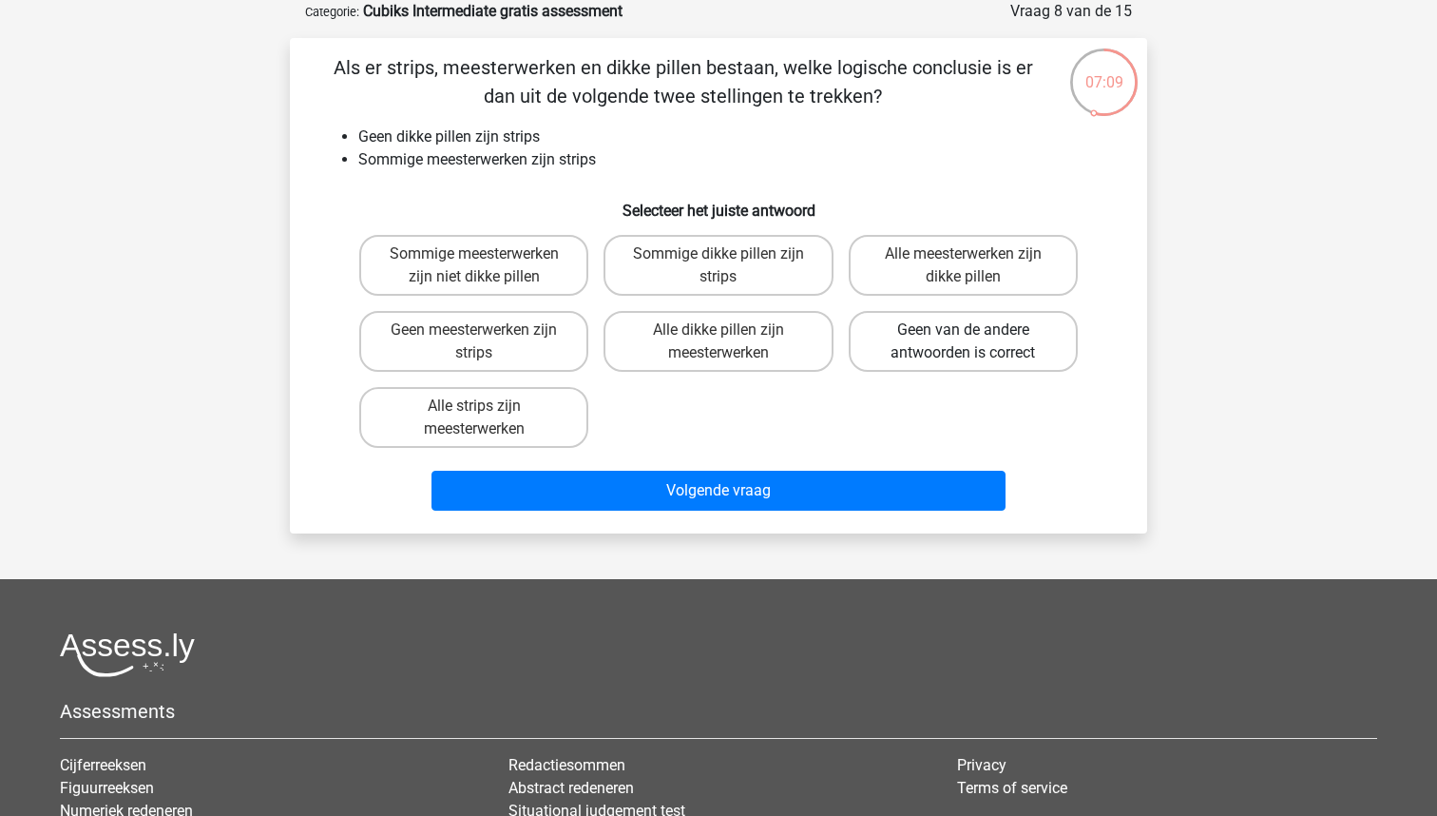
click at [876, 341] on label "Geen van de andere antwoorden is correct" at bounding box center [963, 341] width 229 height 61
click at [963, 341] on input "Geen van de andere antwoorden is correct" at bounding box center [969, 336] width 12 height 12
radio input "true"
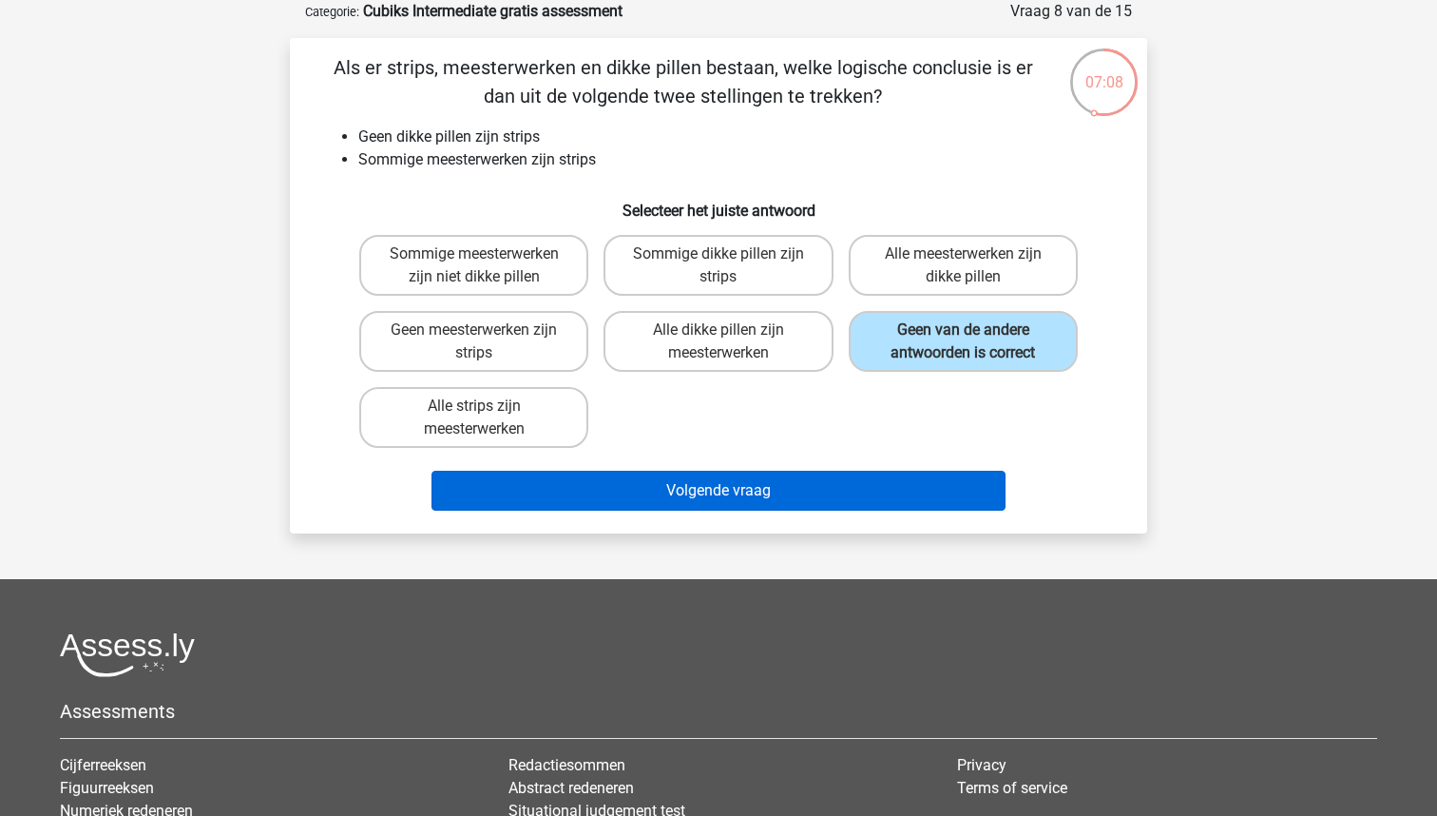
click at [768, 488] on button "Volgende vraag" at bounding box center [719, 490] width 575 height 40
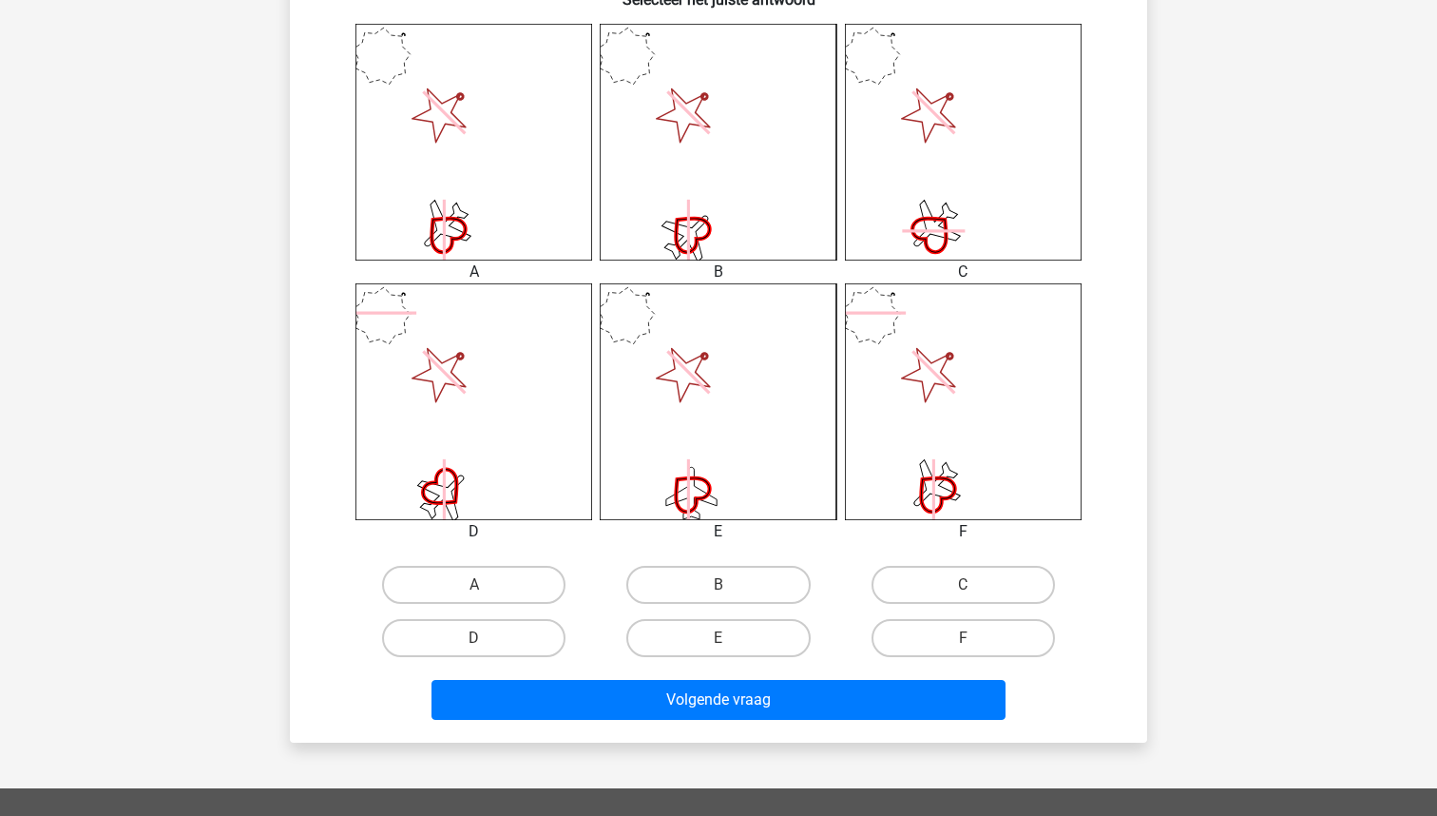
scroll to position [1013, 0]
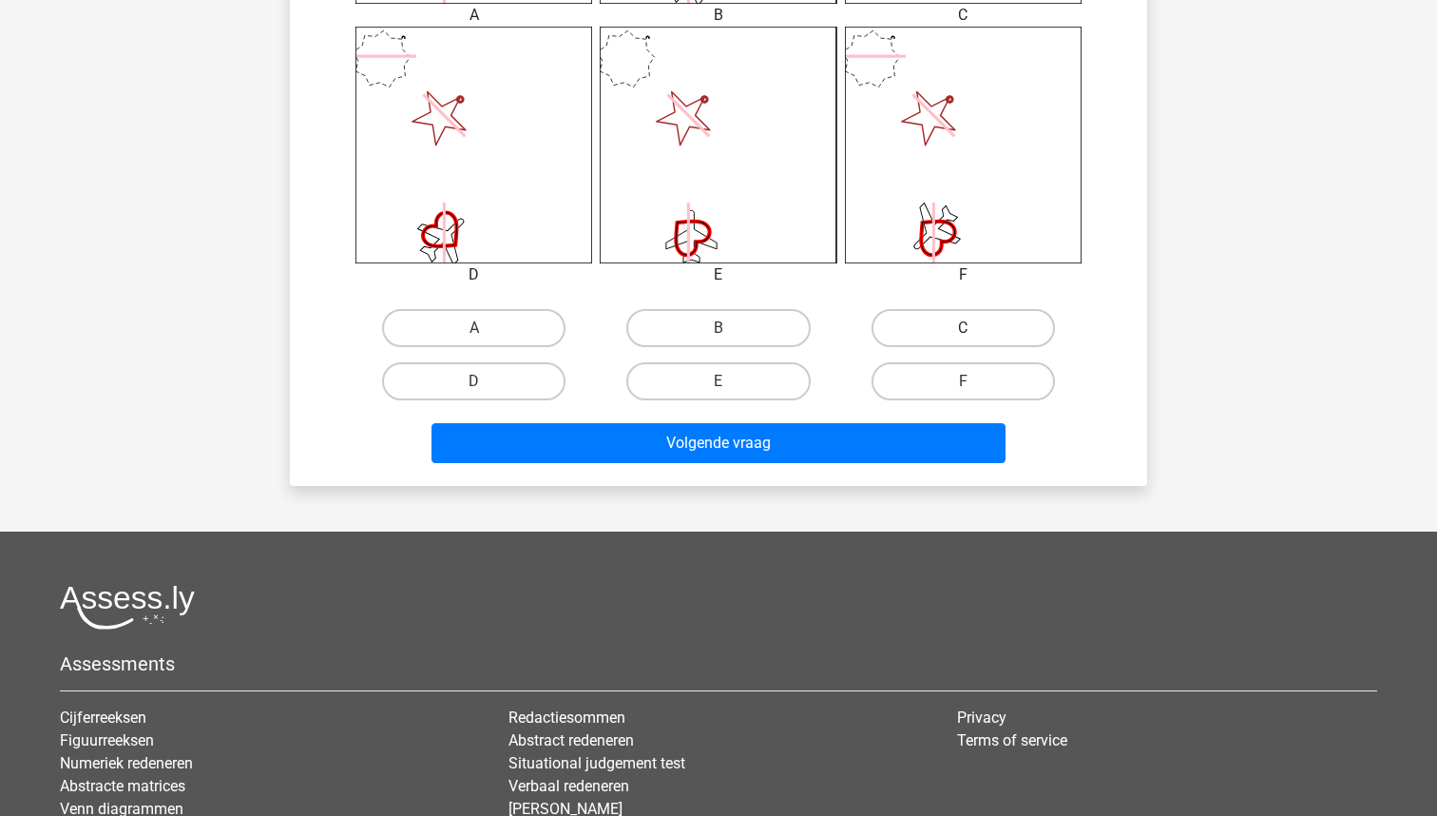
click at [913, 336] on label "C" at bounding box center [963, 328] width 183 height 38
click at [963, 336] on input "C" at bounding box center [969, 334] width 12 height 12
radio input "true"
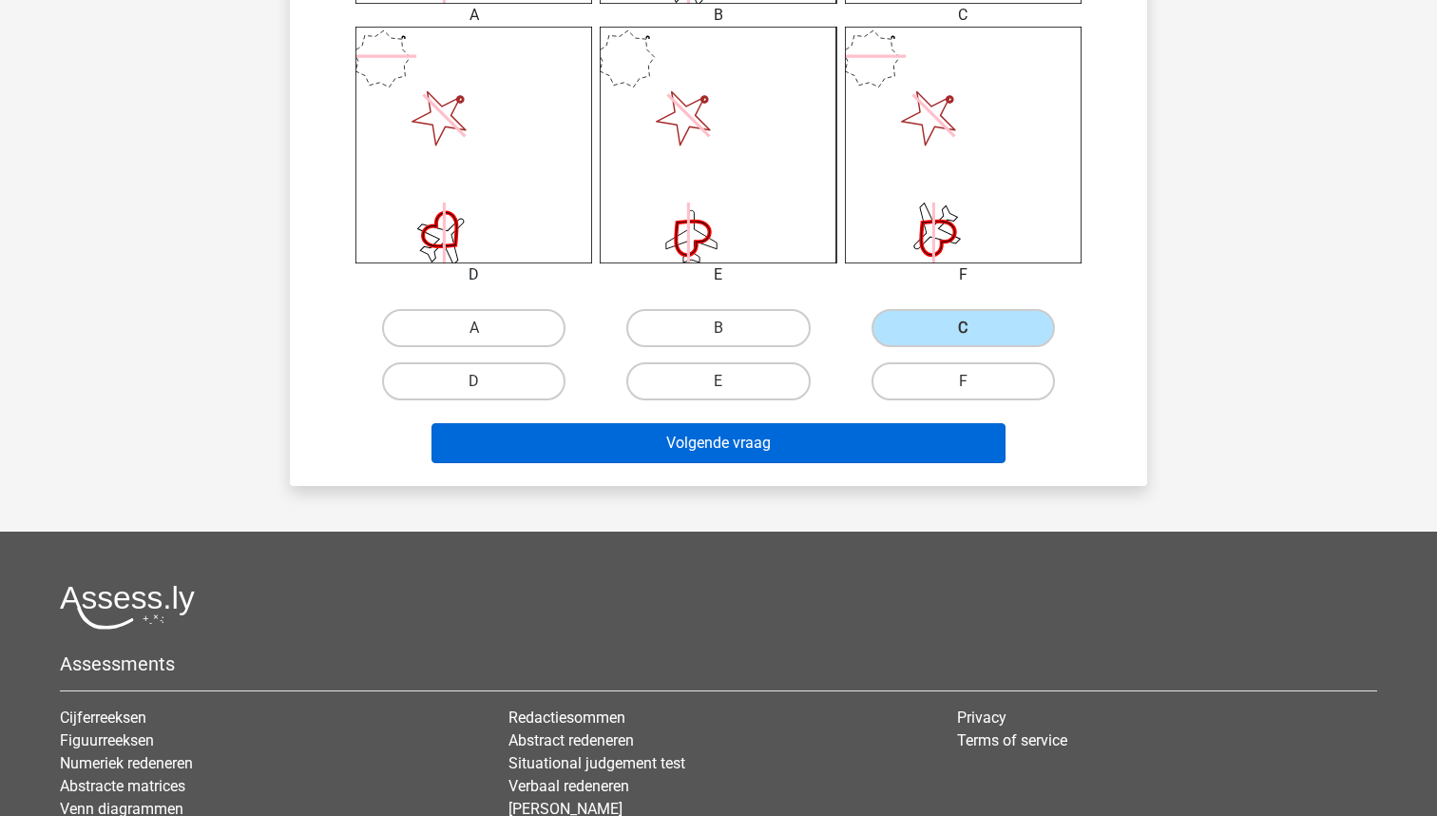
click at [810, 445] on button "Volgende vraag" at bounding box center [719, 443] width 575 height 40
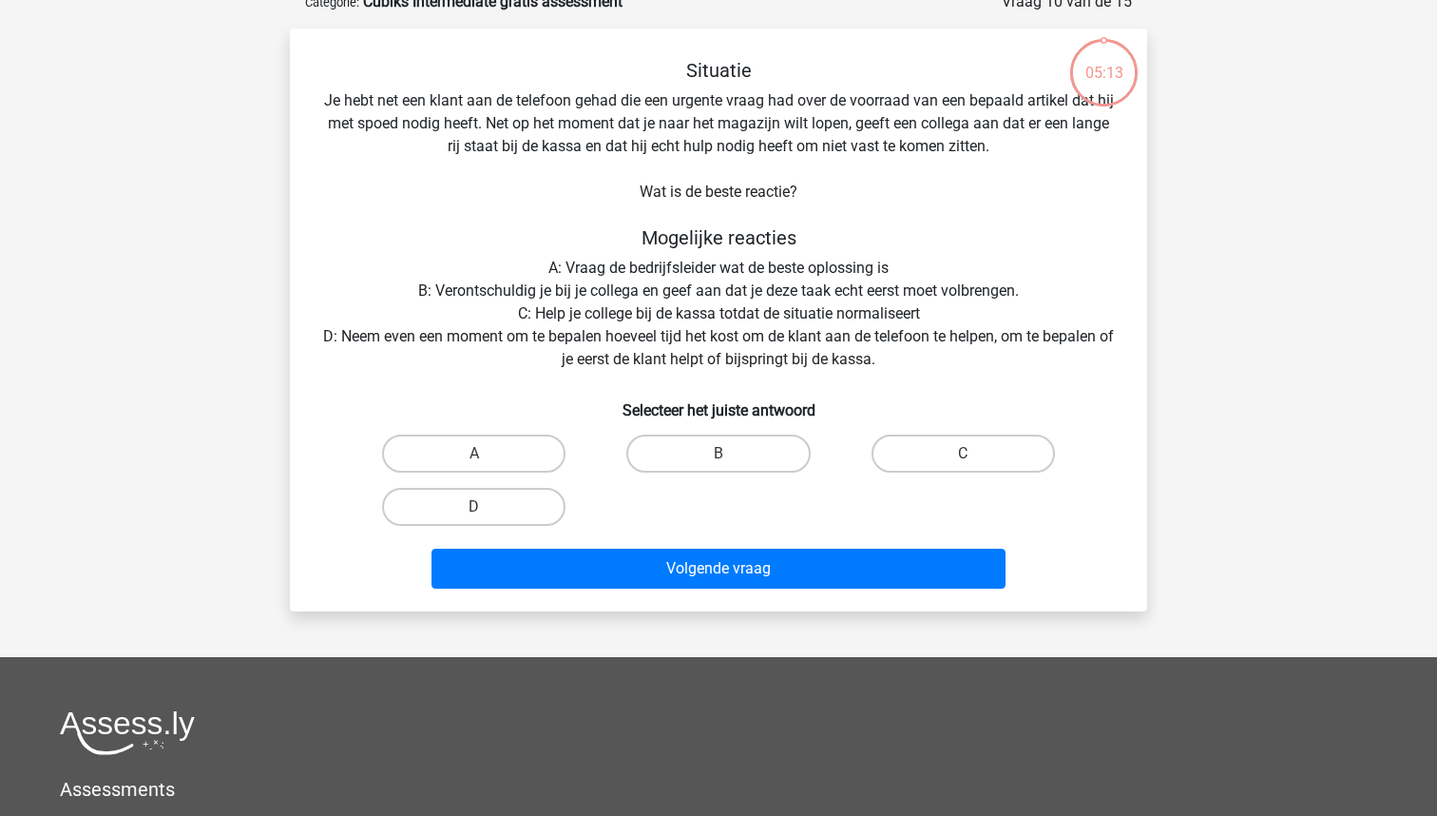
scroll to position [95, 0]
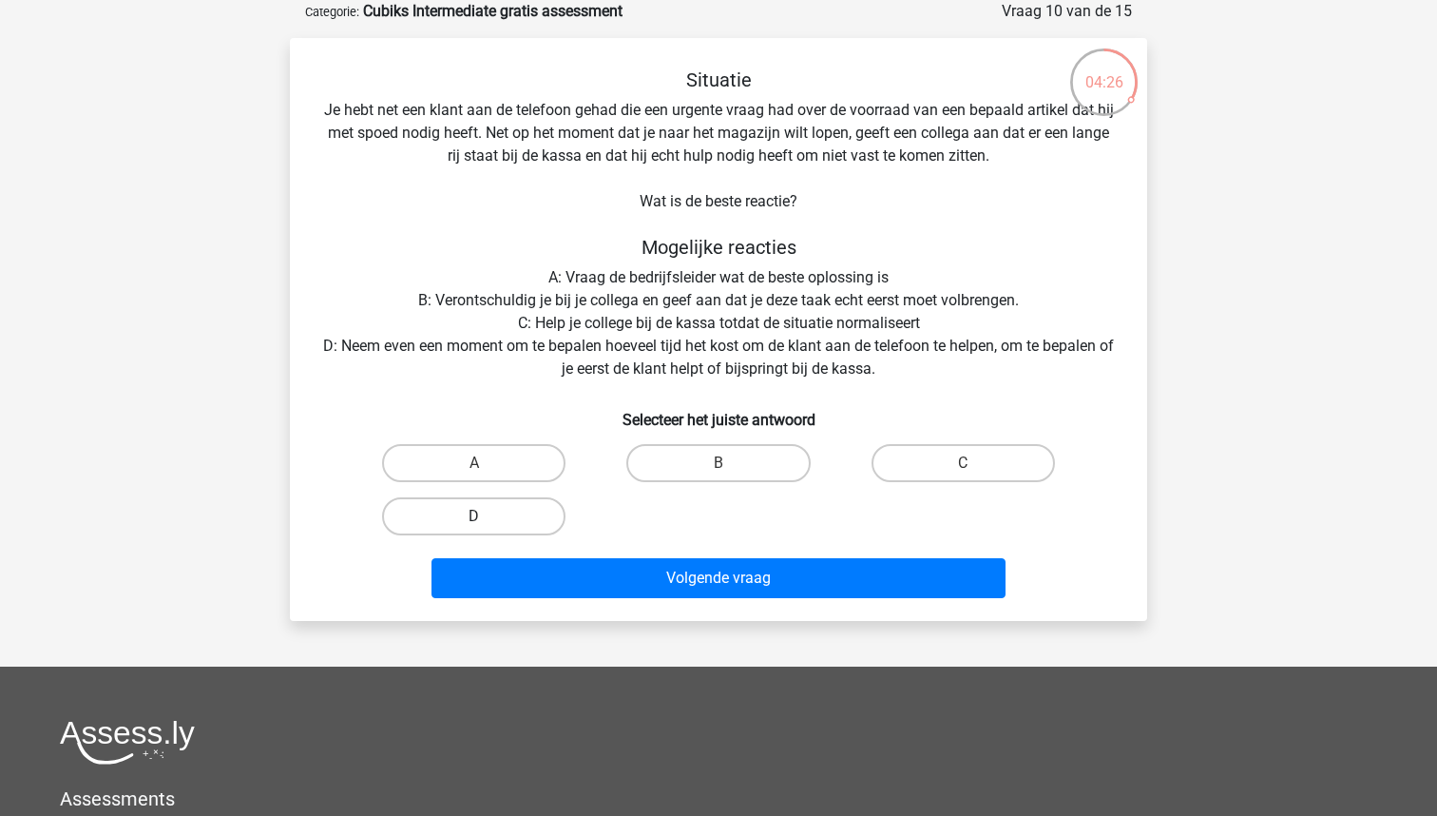
click at [520, 524] on label "D" at bounding box center [473, 516] width 183 height 38
click at [487, 524] on input "D" at bounding box center [480, 522] width 12 height 12
radio input "true"
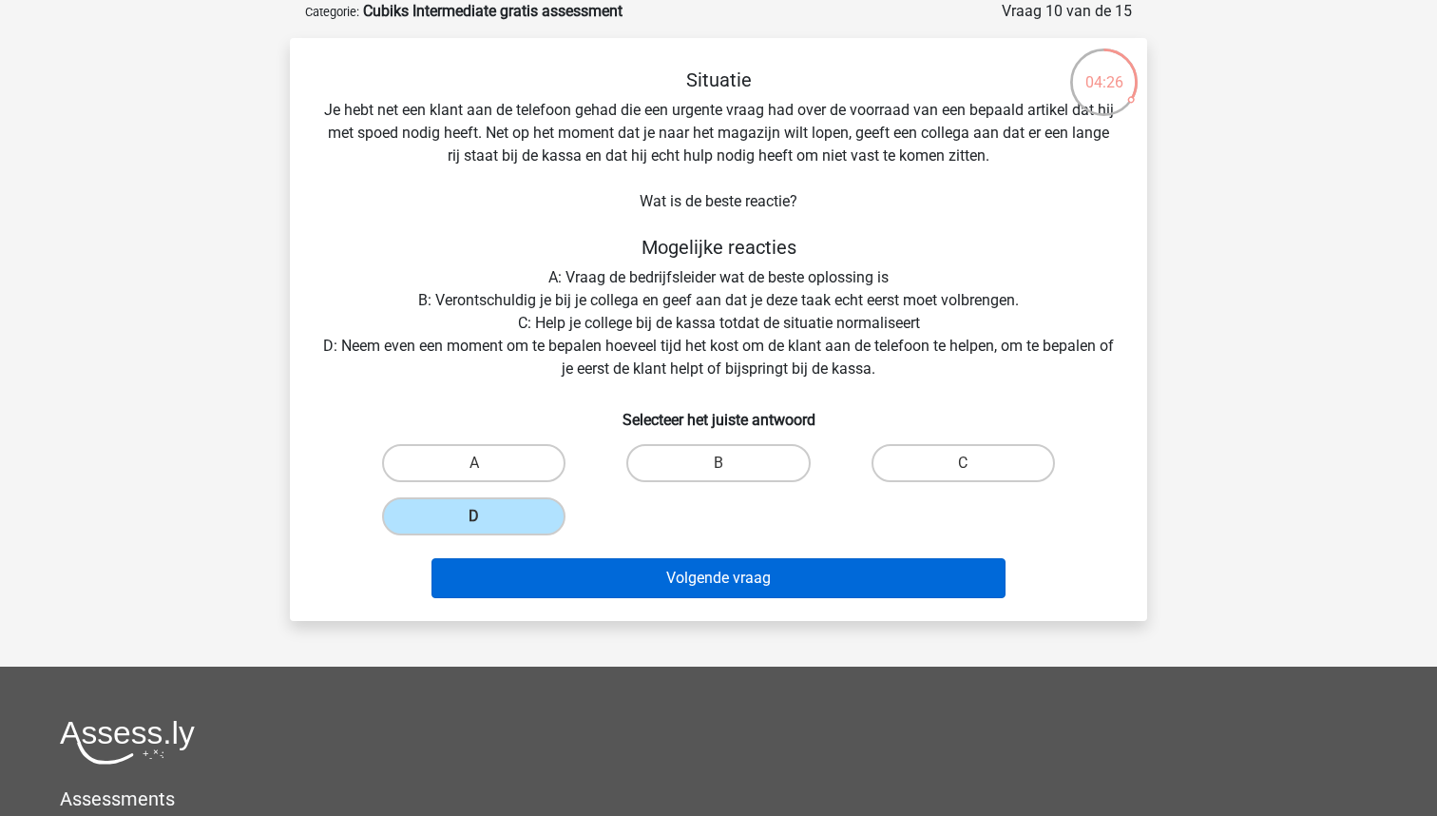
click at [553, 577] on button "Volgende vraag" at bounding box center [719, 578] width 575 height 40
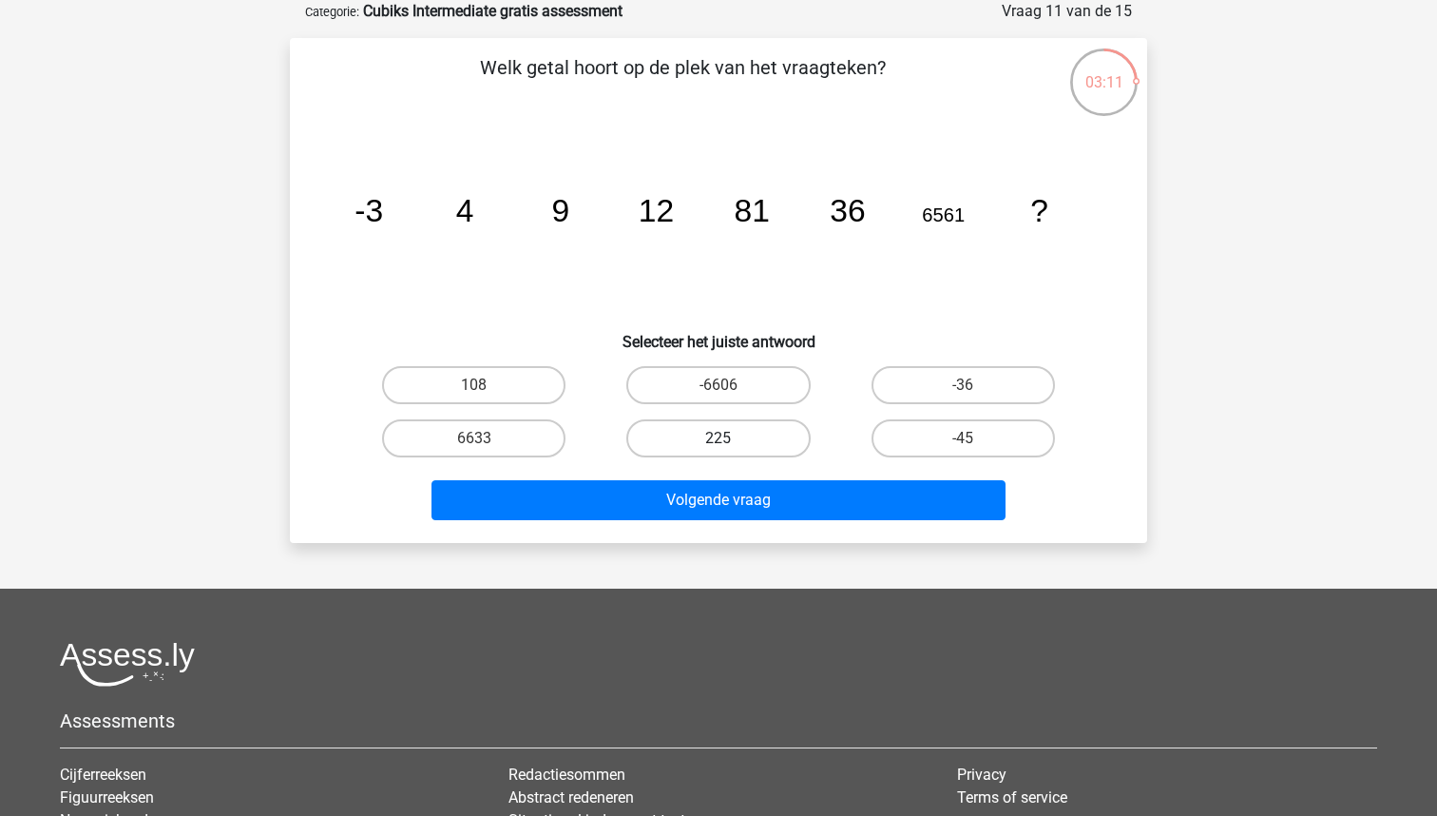
click at [707, 436] on label "225" at bounding box center [717, 438] width 183 height 38
click at [719, 438] on input "225" at bounding box center [725, 444] width 12 height 12
radio input "true"
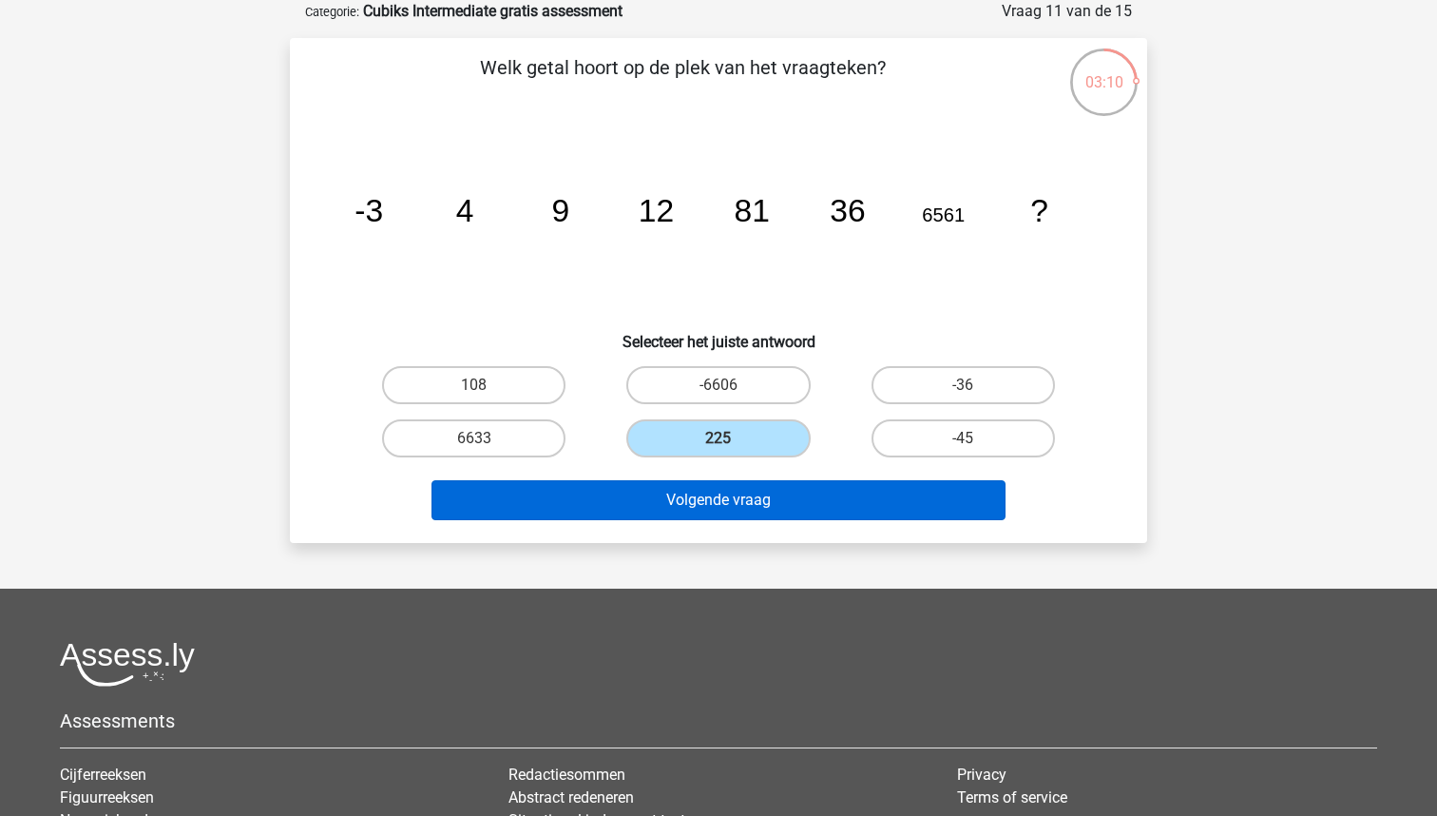
click at [711, 495] on button "Volgende vraag" at bounding box center [719, 500] width 575 height 40
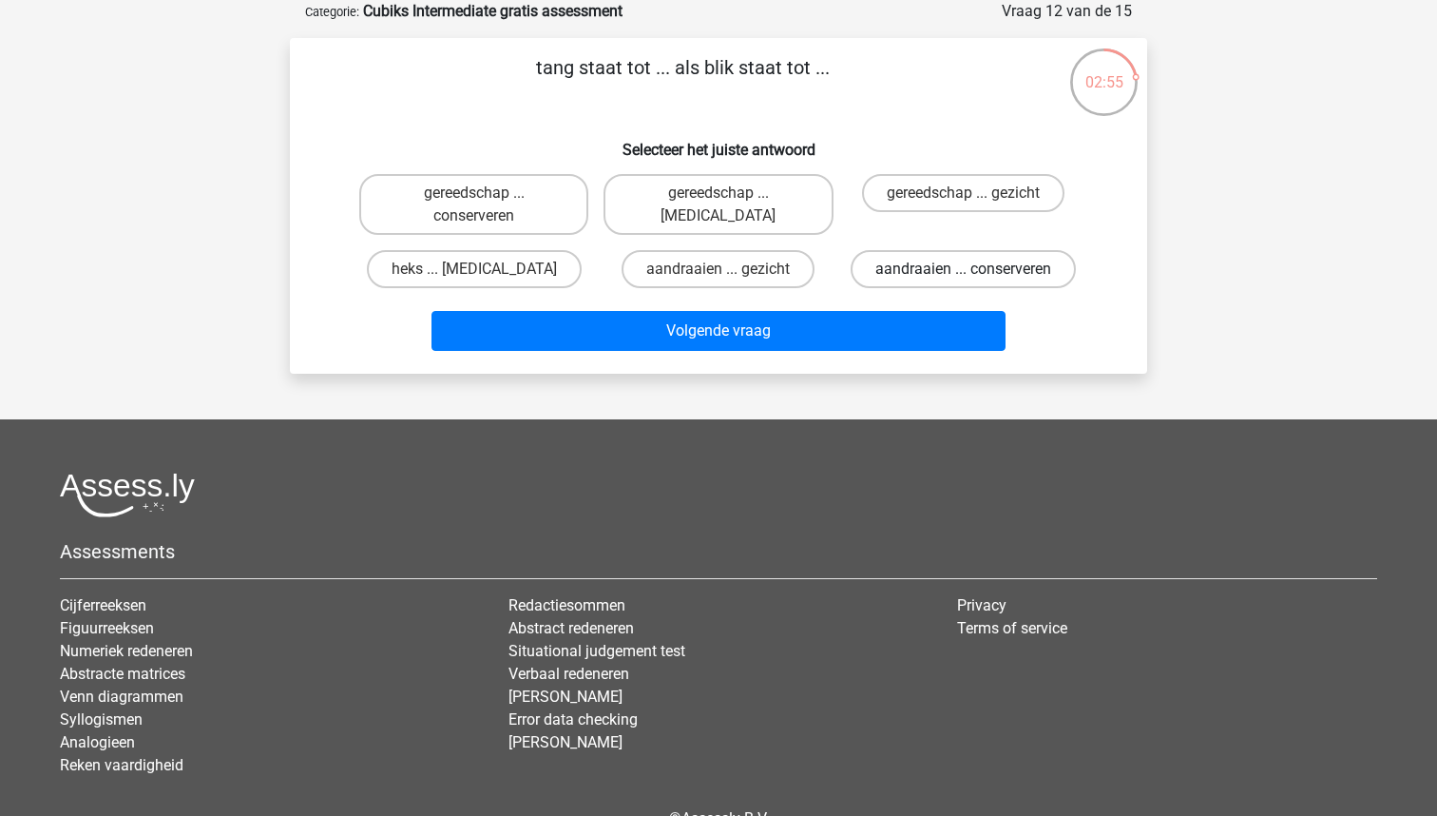
click at [914, 271] on label "aandraaien ... conserveren" at bounding box center [963, 269] width 225 height 38
click at [963, 271] on input "aandraaien ... conserveren" at bounding box center [969, 275] width 12 height 12
radio input "true"
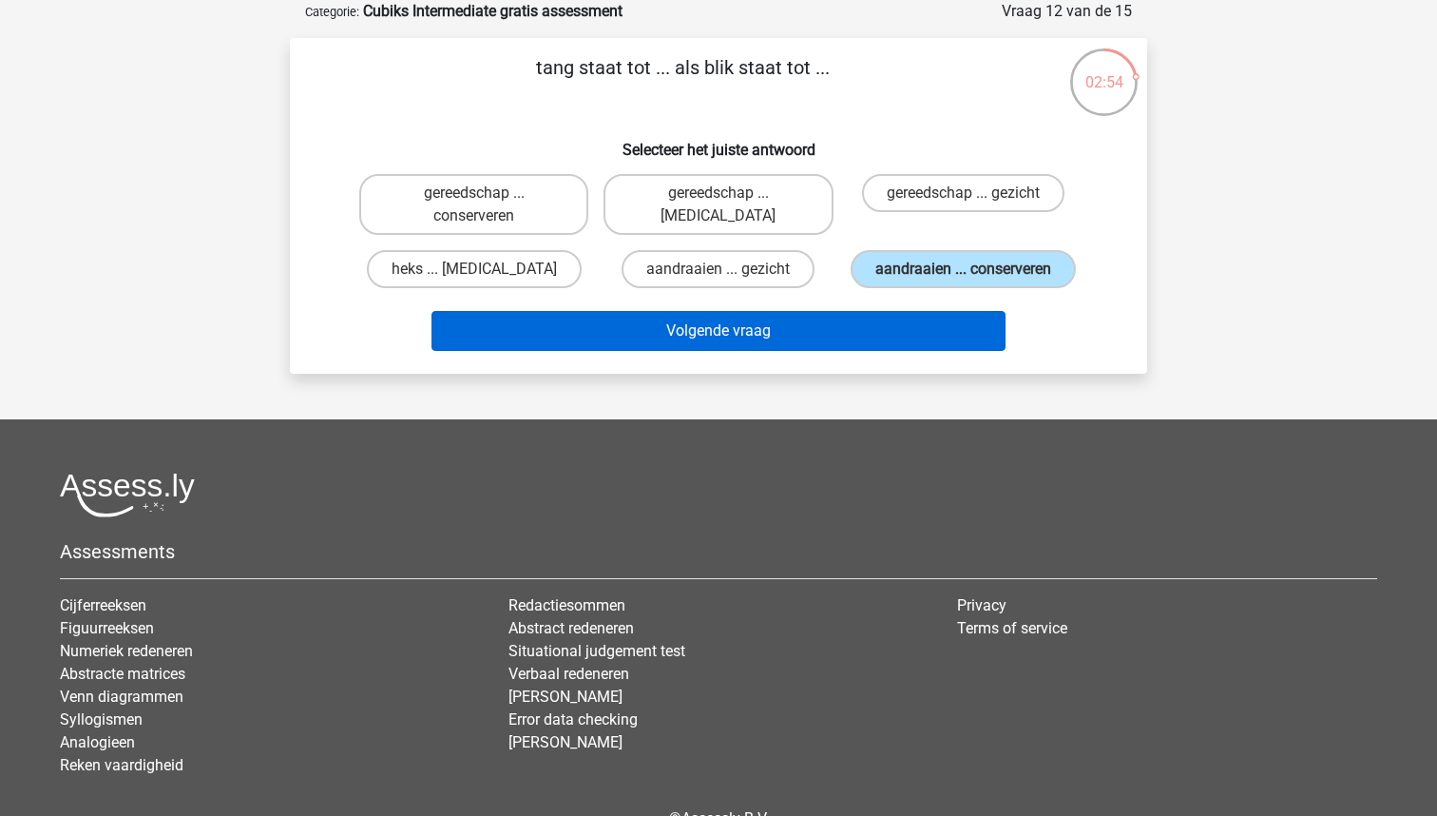
click at [811, 340] on button "Volgende vraag" at bounding box center [719, 331] width 575 height 40
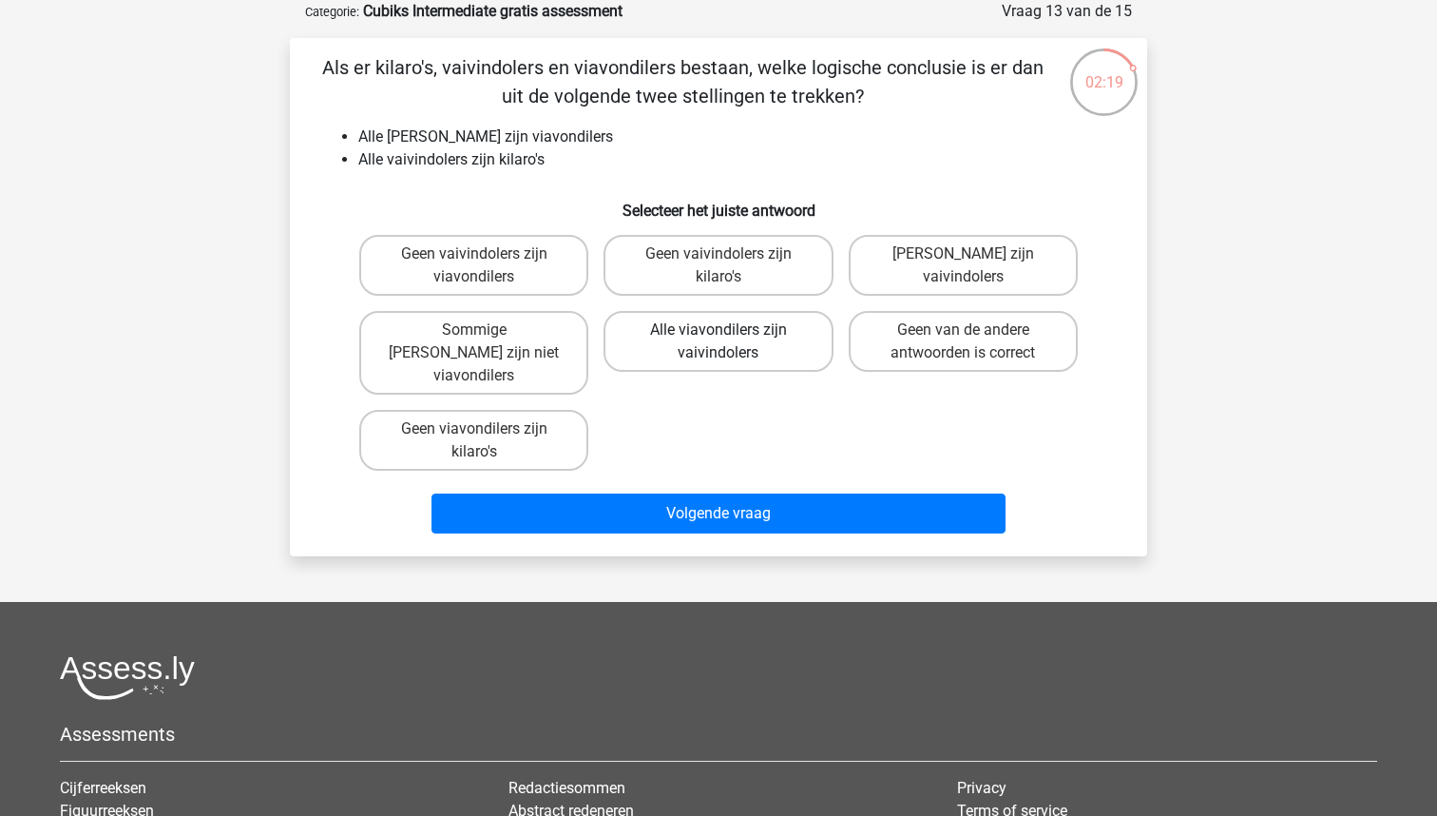
click at [719, 318] on label "Alle viavondilers zijn vaivindolers" at bounding box center [718, 341] width 229 height 61
click at [719, 330] on input "Alle viavondilers zijn vaivindolers" at bounding box center [725, 336] width 12 height 12
radio input "true"
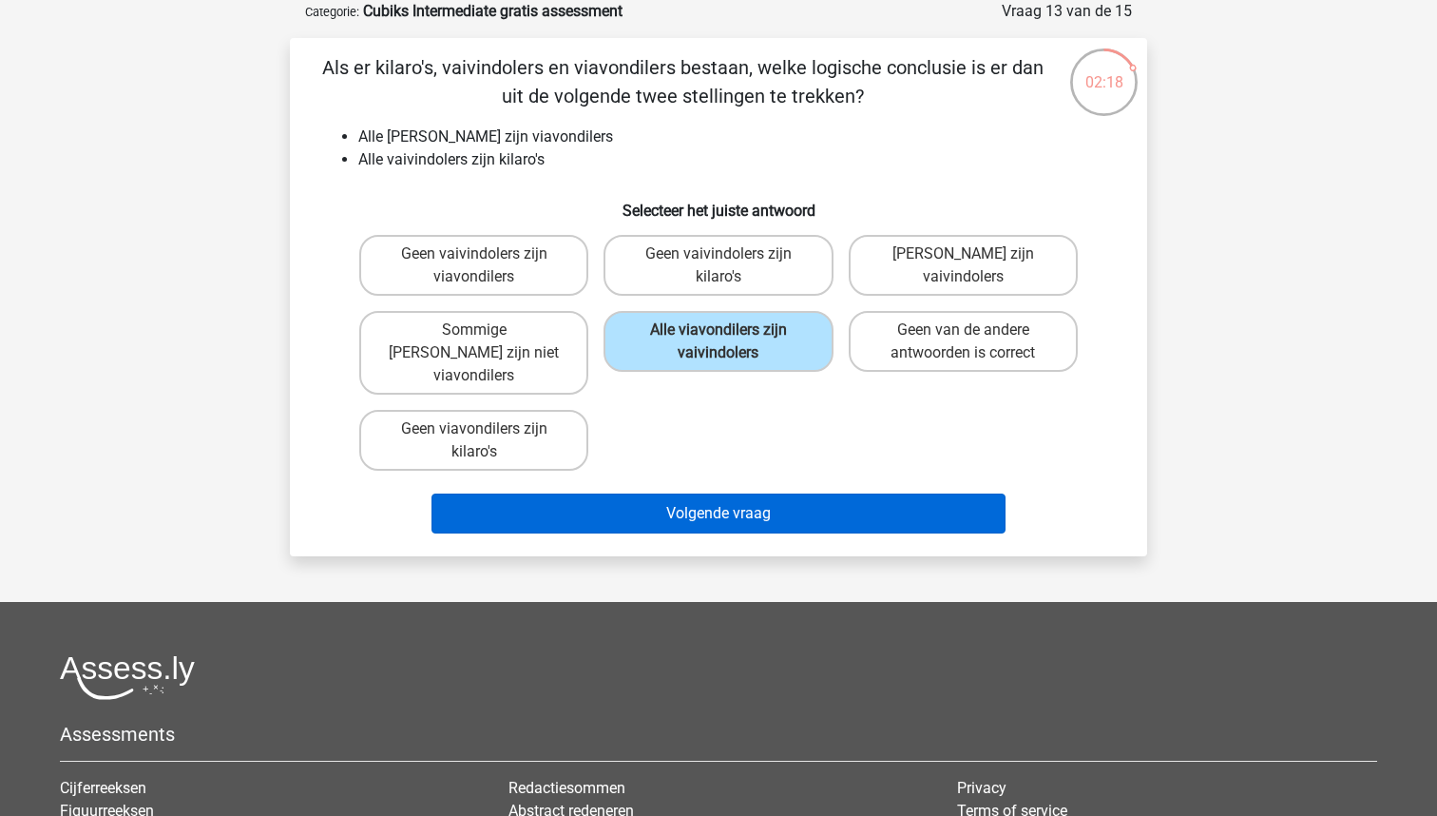
click at [725, 502] on button "Volgende vraag" at bounding box center [719, 513] width 575 height 40
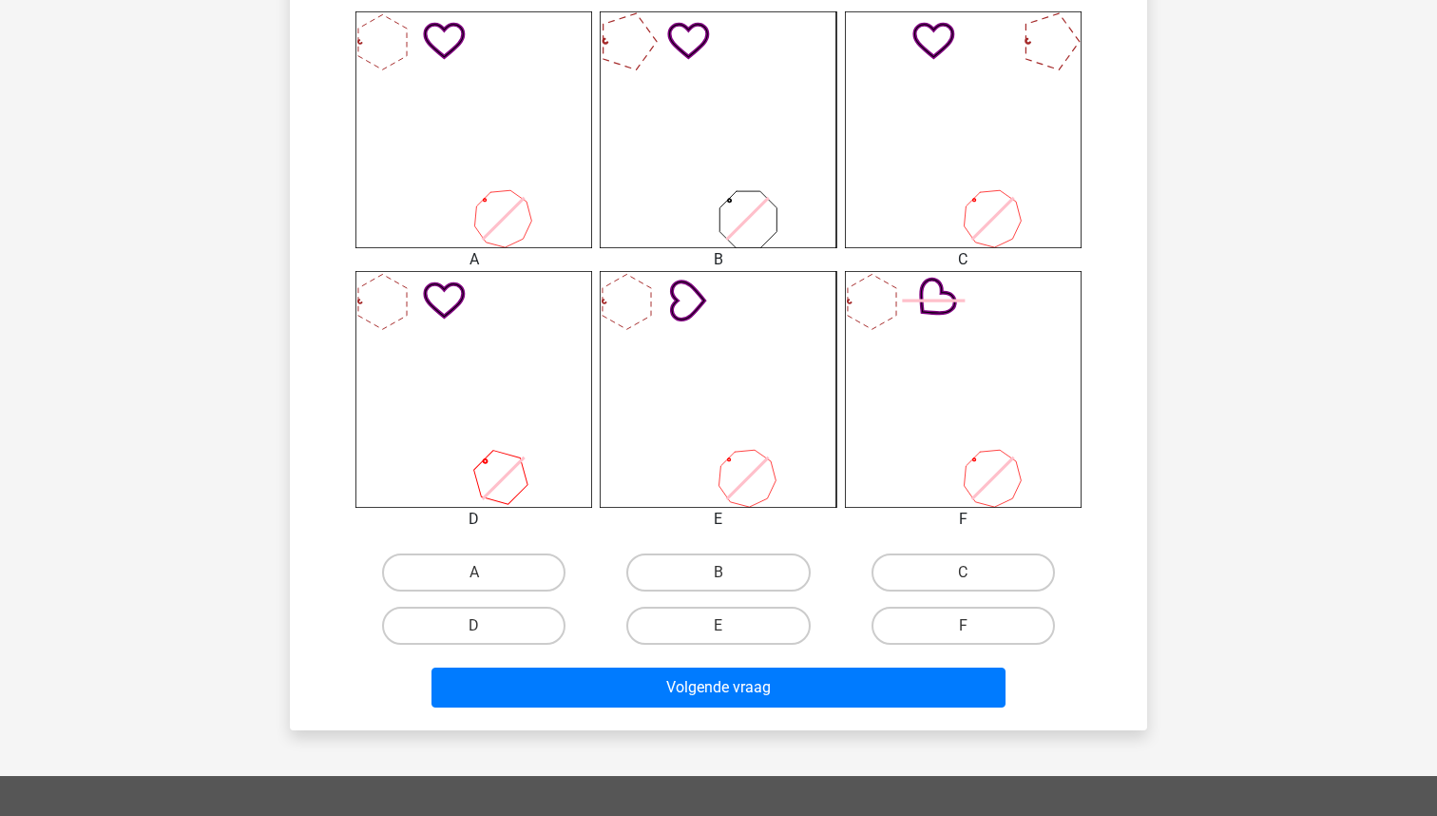
scroll to position [769, 0]
click at [517, 620] on label "D" at bounding box center [473, 625] width 183 height 38
click at [487, 625] on input "D" at bounding box center [480, 631] width 12 height 12
radio input "true"
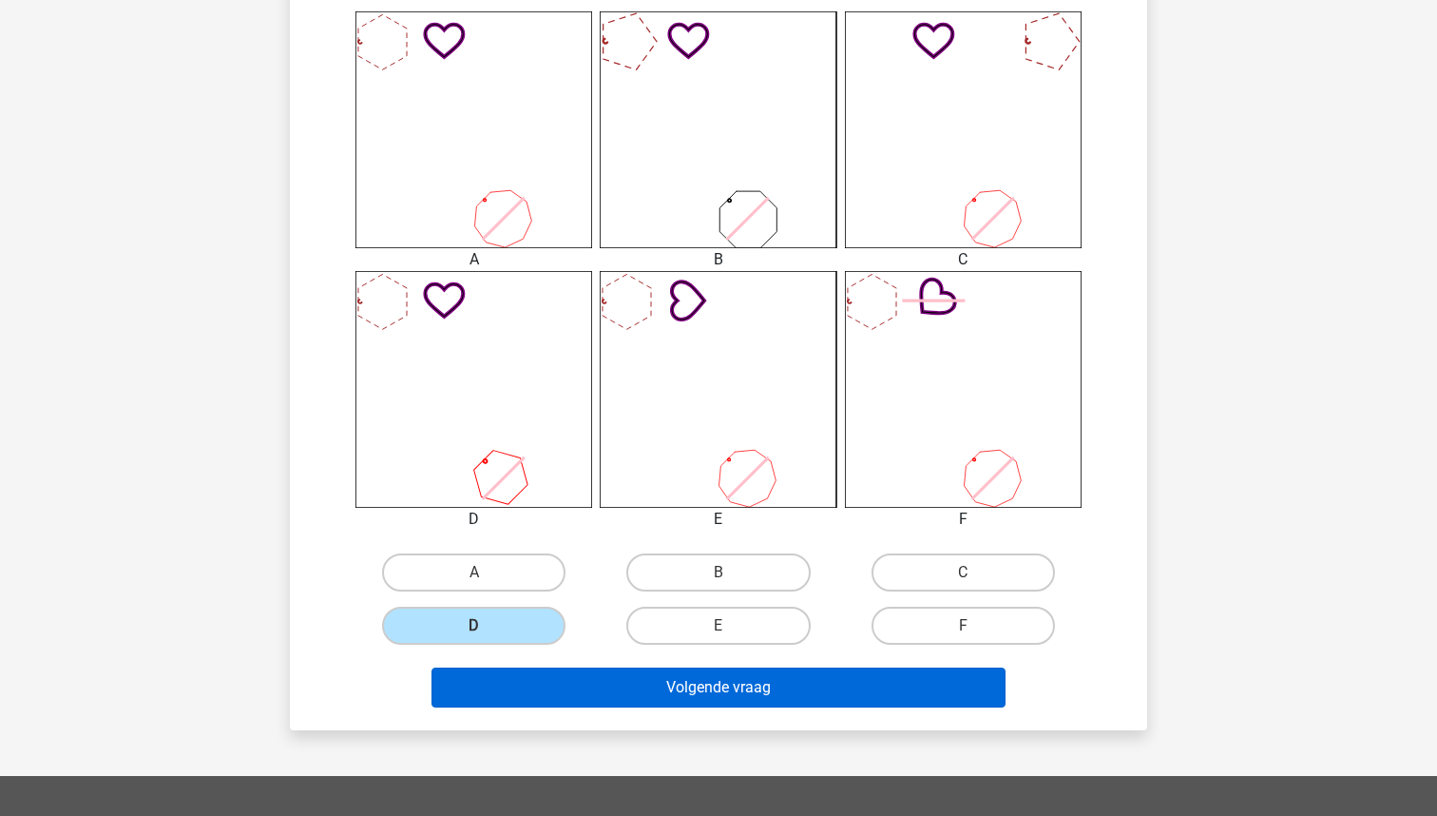
click at [598, 669] on button "Volgende vraag" at bounding box center [719, 687] width 575 height 40
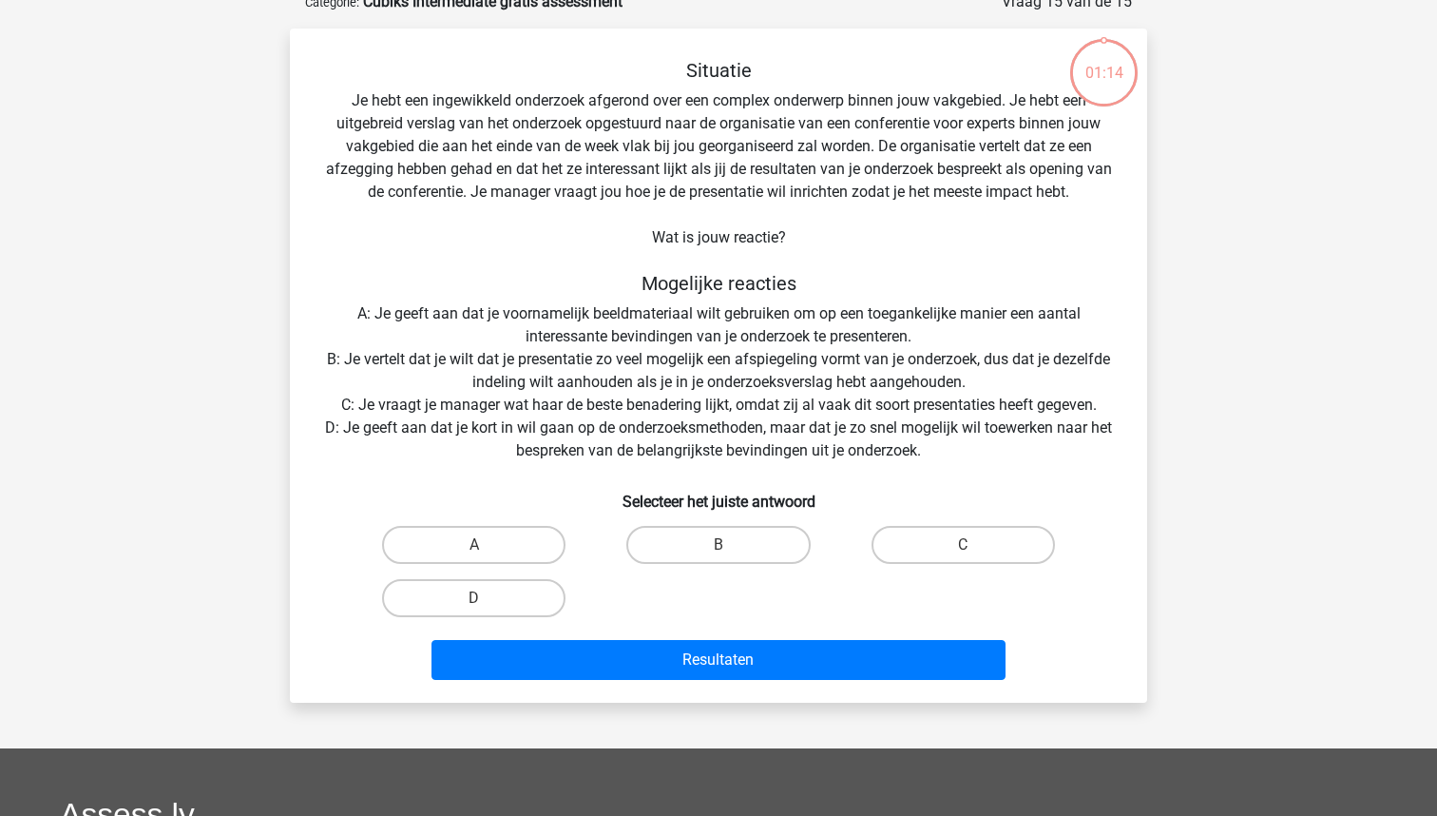
scroll to position [95, 0]
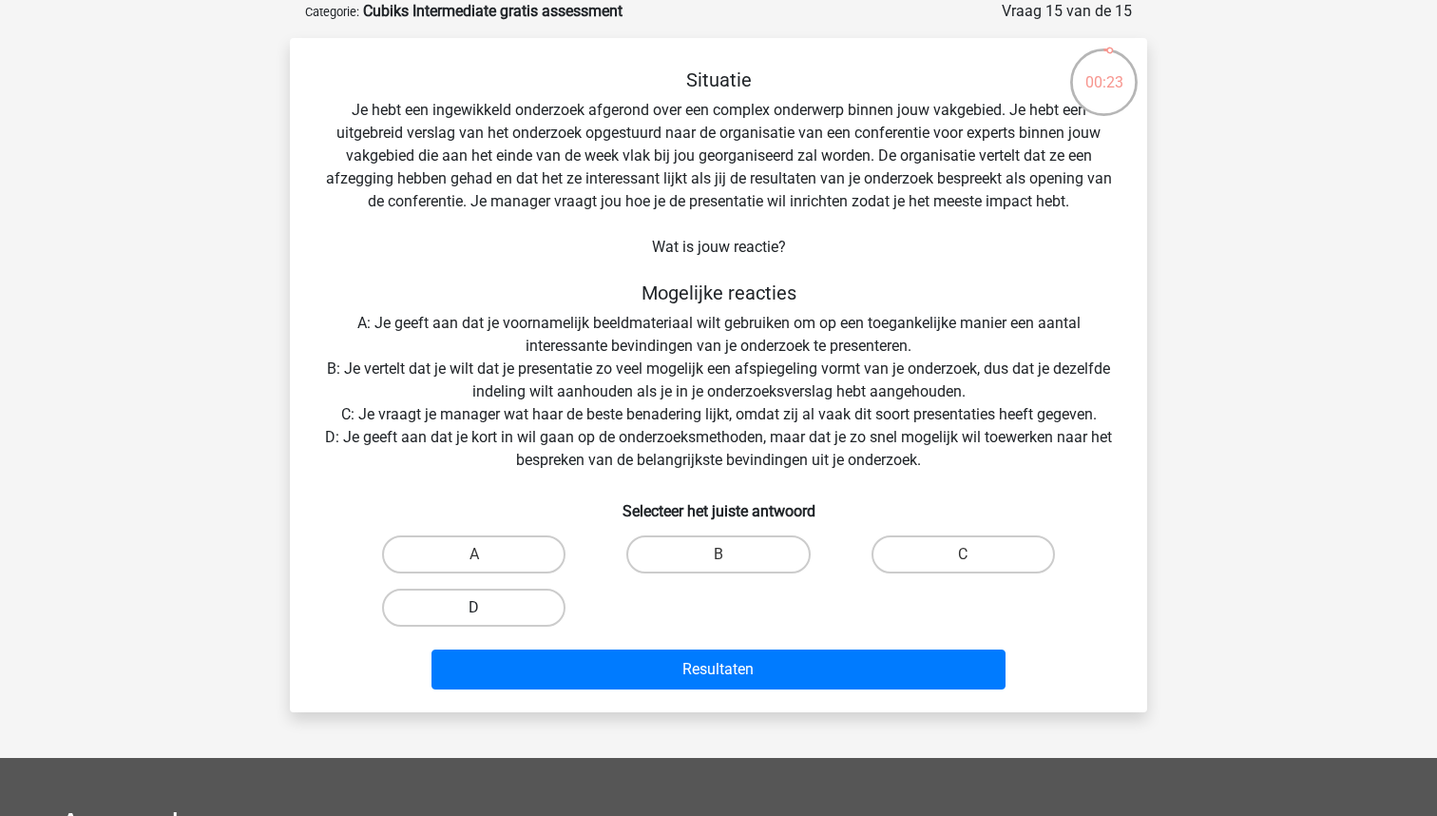
click at [464, 615] on label "D" at bounding box center [473, 607] width 183 height 38
click at [474, 615] on input "D" at bounding box center [480, 613] width 12 height 12
radio input "true"
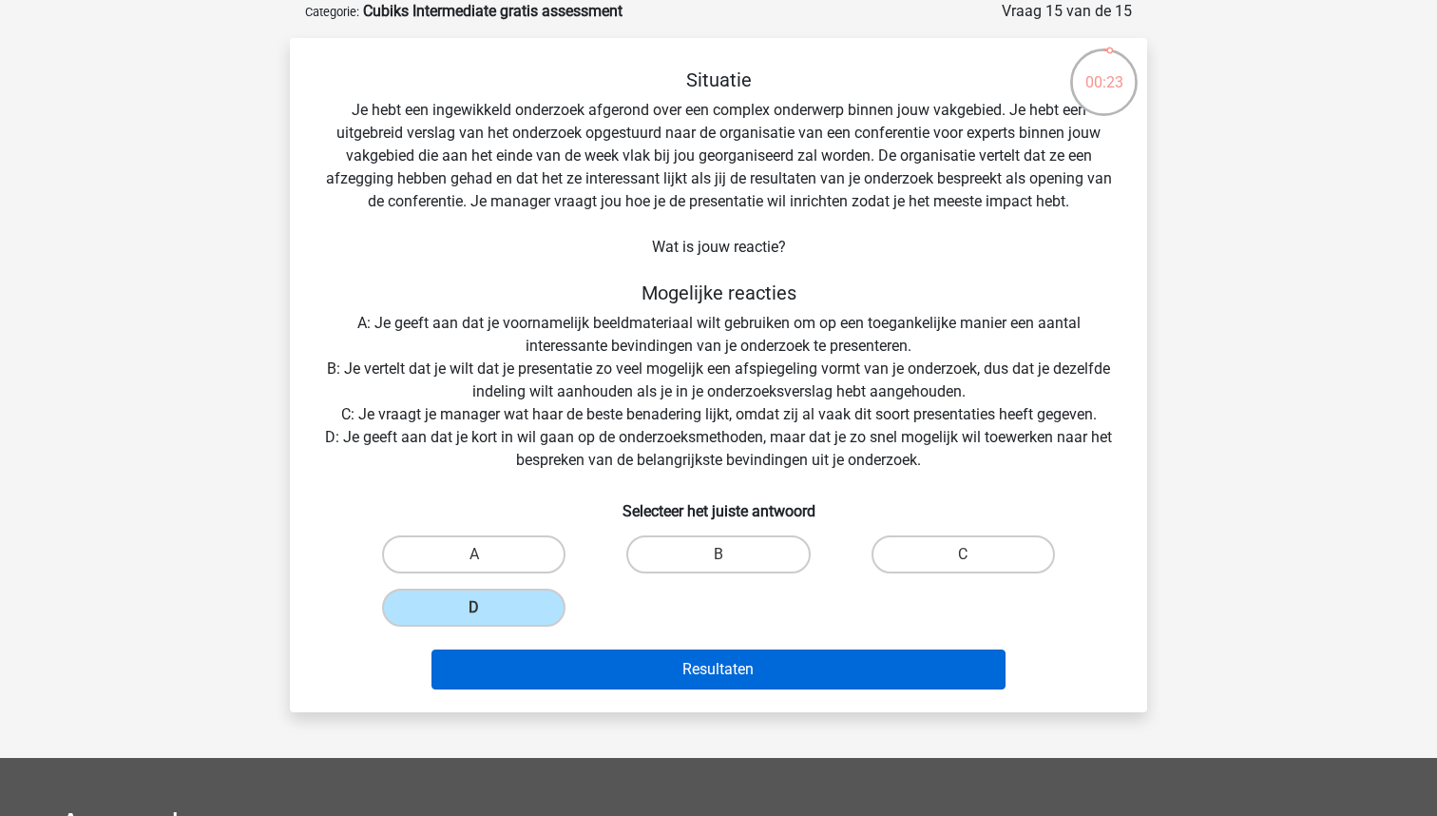
click at [592, 656] on button "Resultaten" at bounding box center [719, 669] width 575 height 40
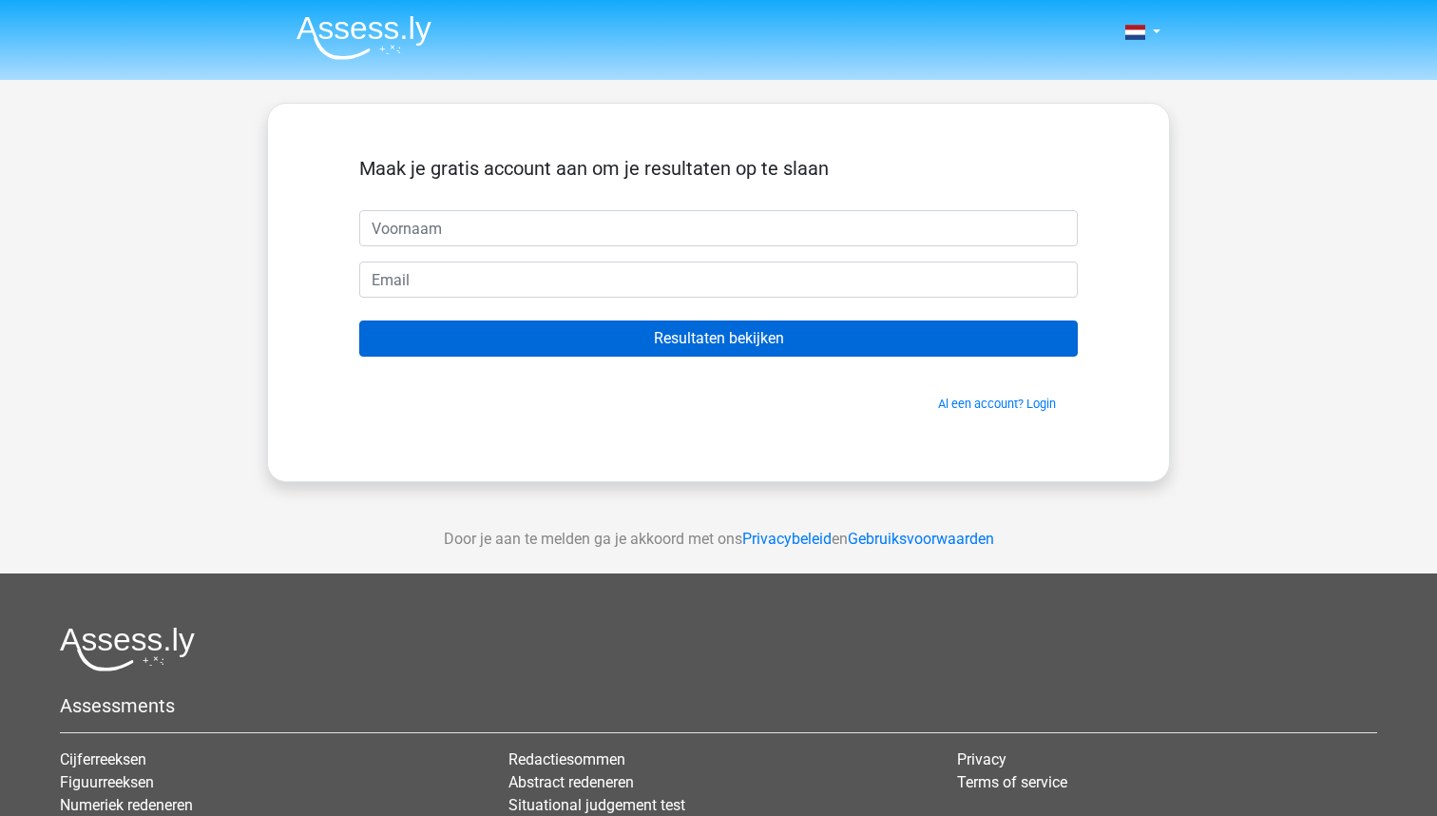
click at [501, 336] on input "Resultaten bekijken" at bounding box center [718, 338] width 719 height 36
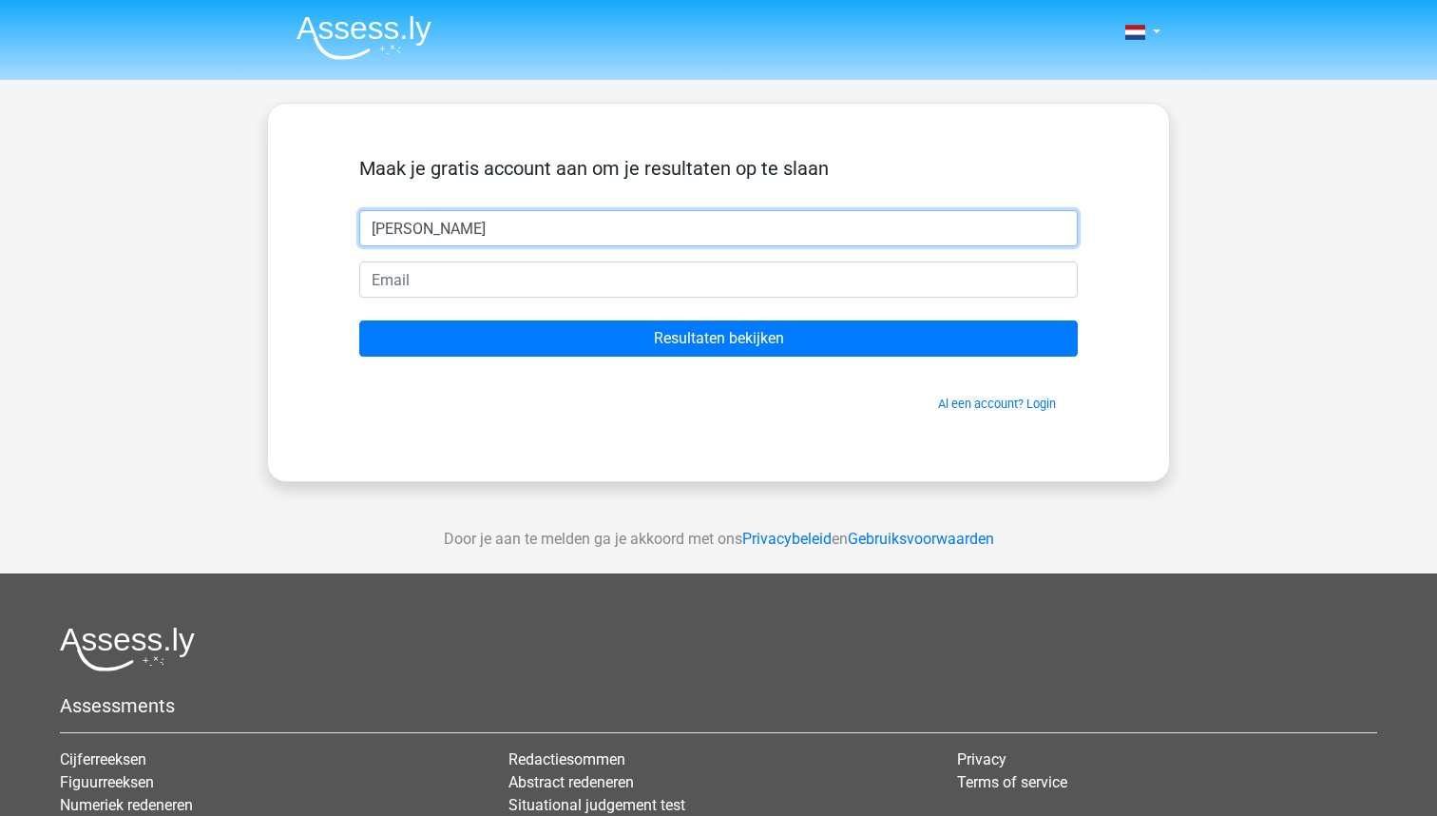
type input "Sam"
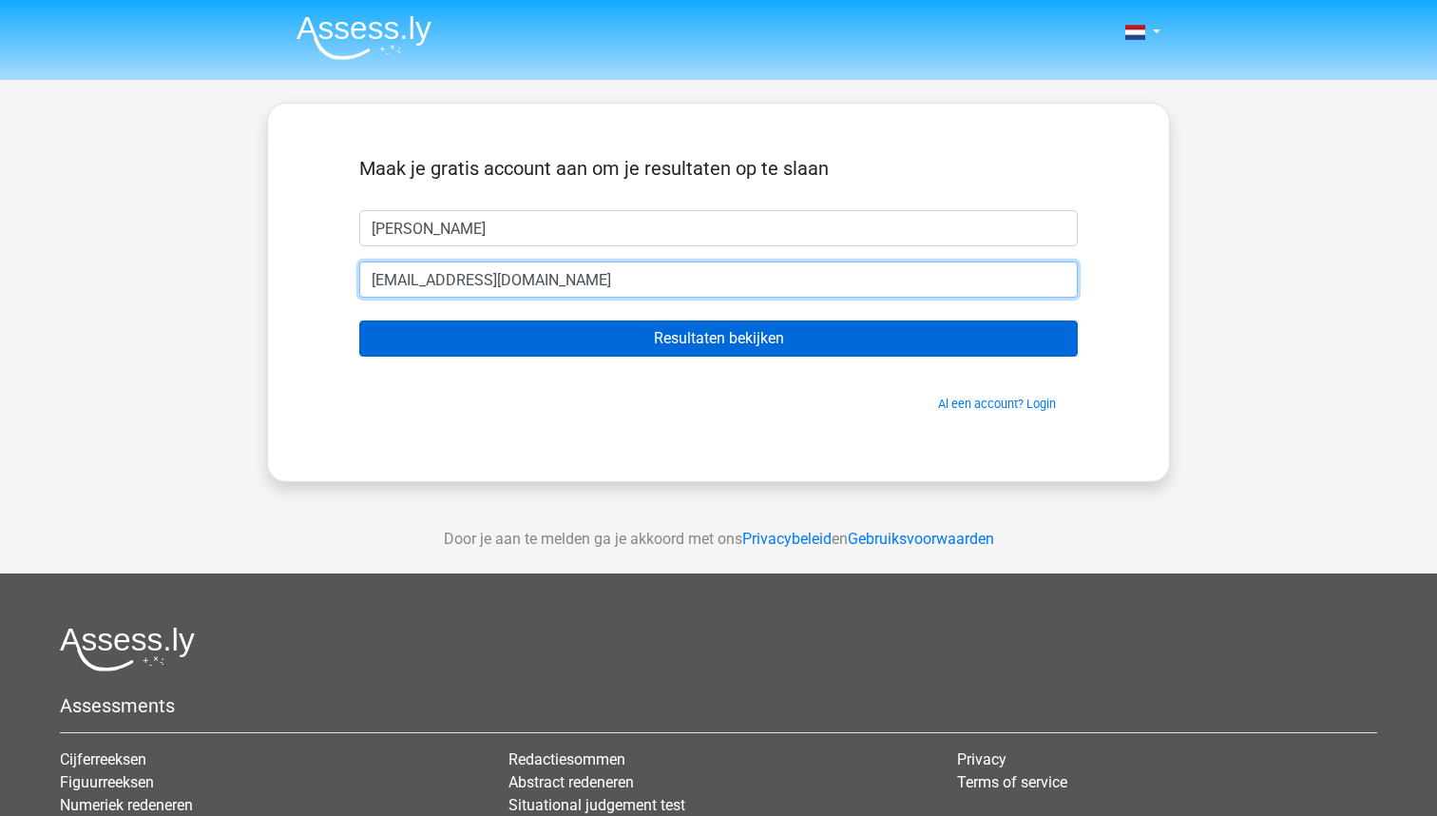
type input "samvanelburg@gmail.com"
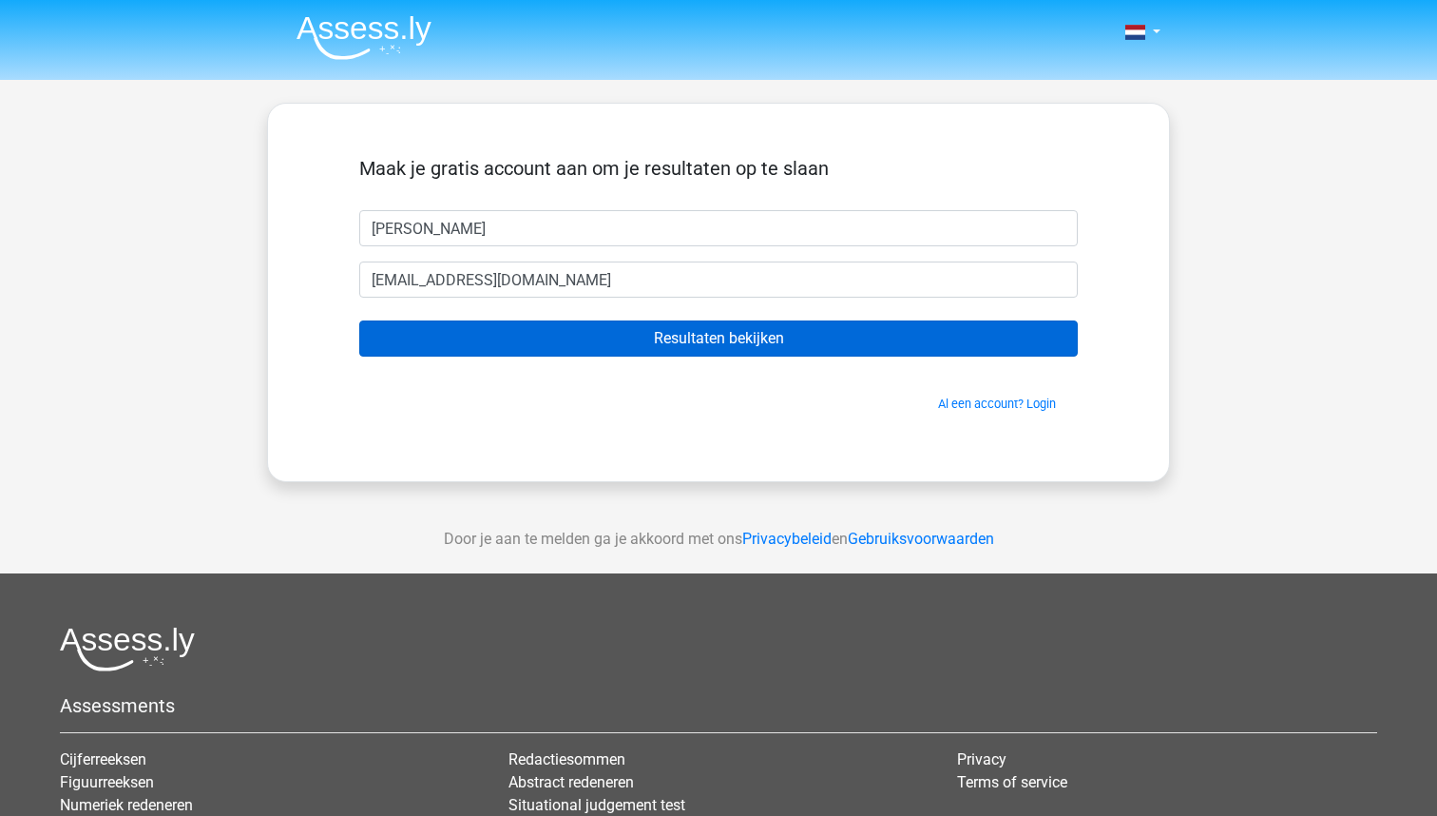
click at [575, 323] on input "Resultaten bekijken" at bounding box center [718, 338] width 719 height 36
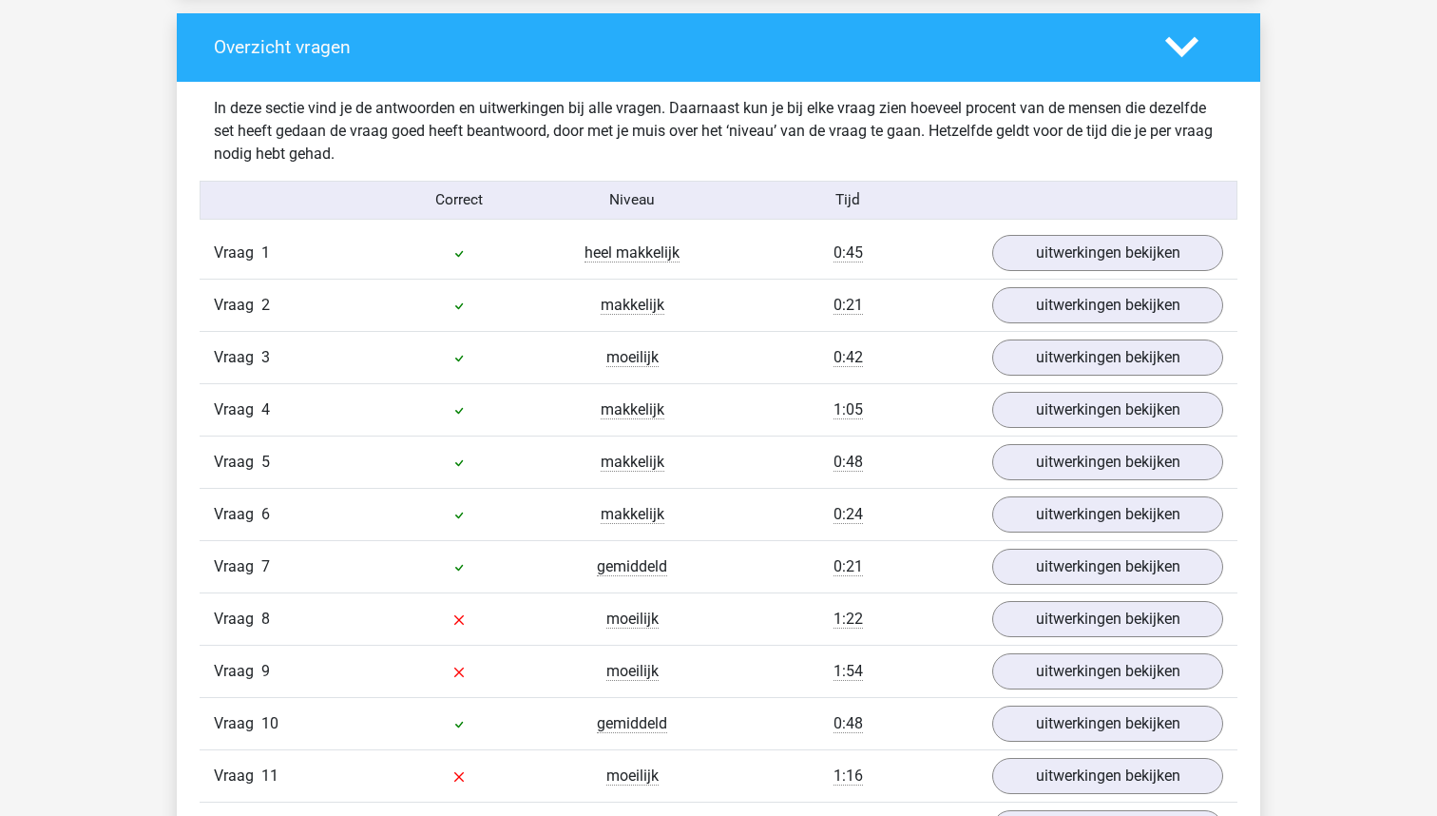
scroll to position [2059, 0]
click at [1047, 246] on link "uitwerkingen bekijken" at bounding box center [1107, 253] width 265 height 42
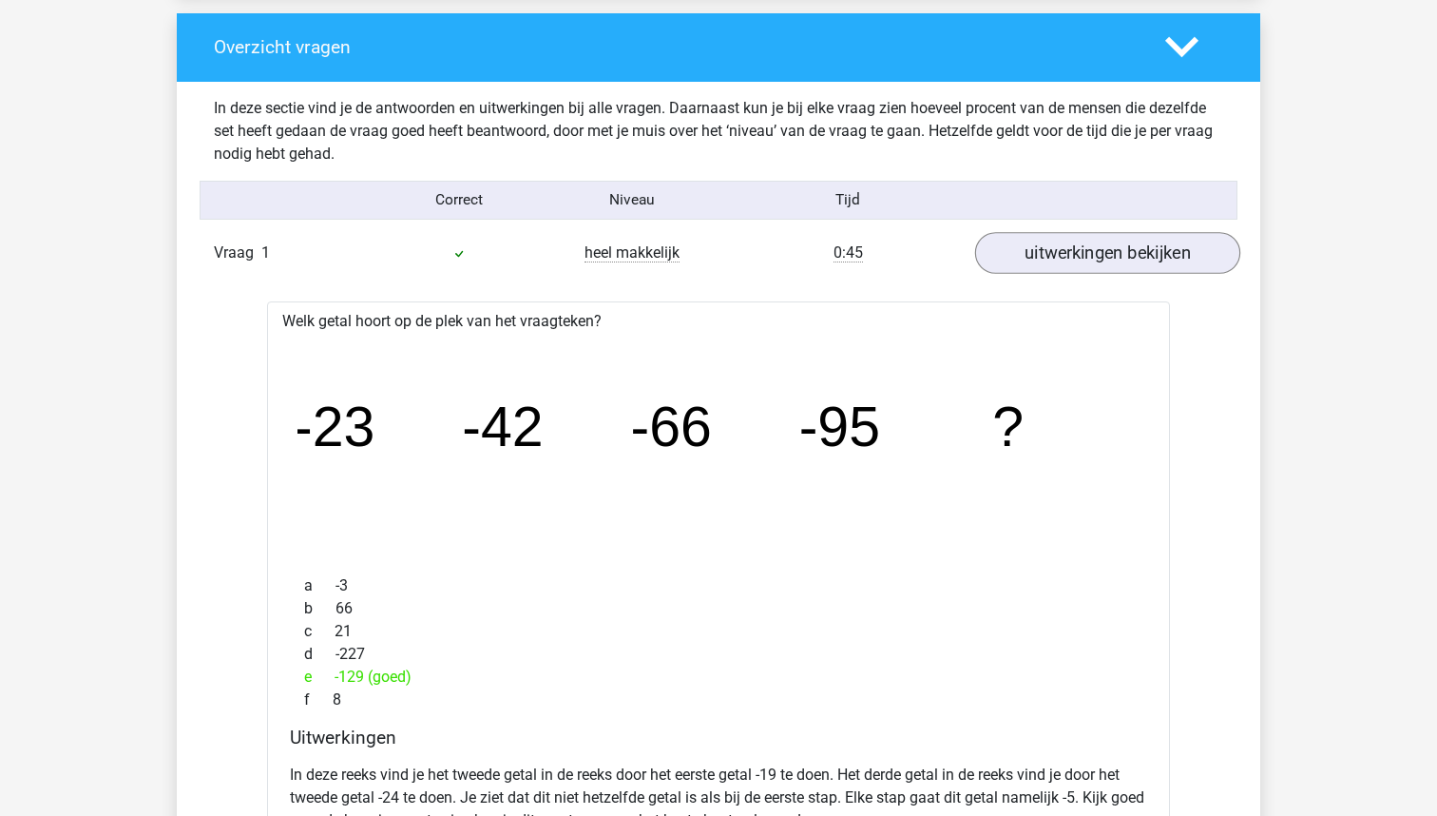
click at [1047, 246] on link "uitwerkingen bekijken" at bounding box center [1107, 253] width 265 height 42
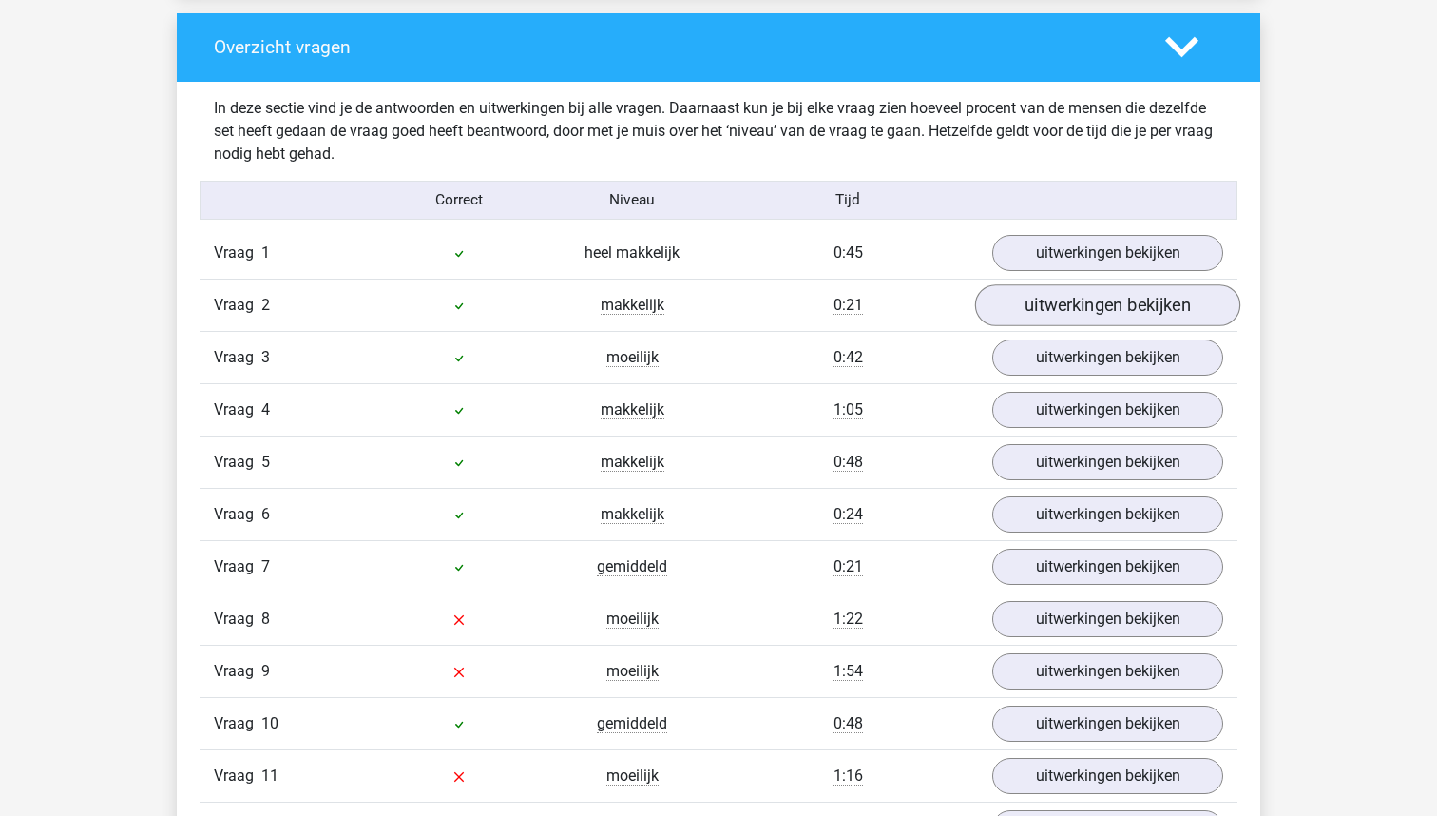
click at [1056, 304] on link "uitwerkingen bekijken" at bounding box center [1107, 305] width 265 height 42
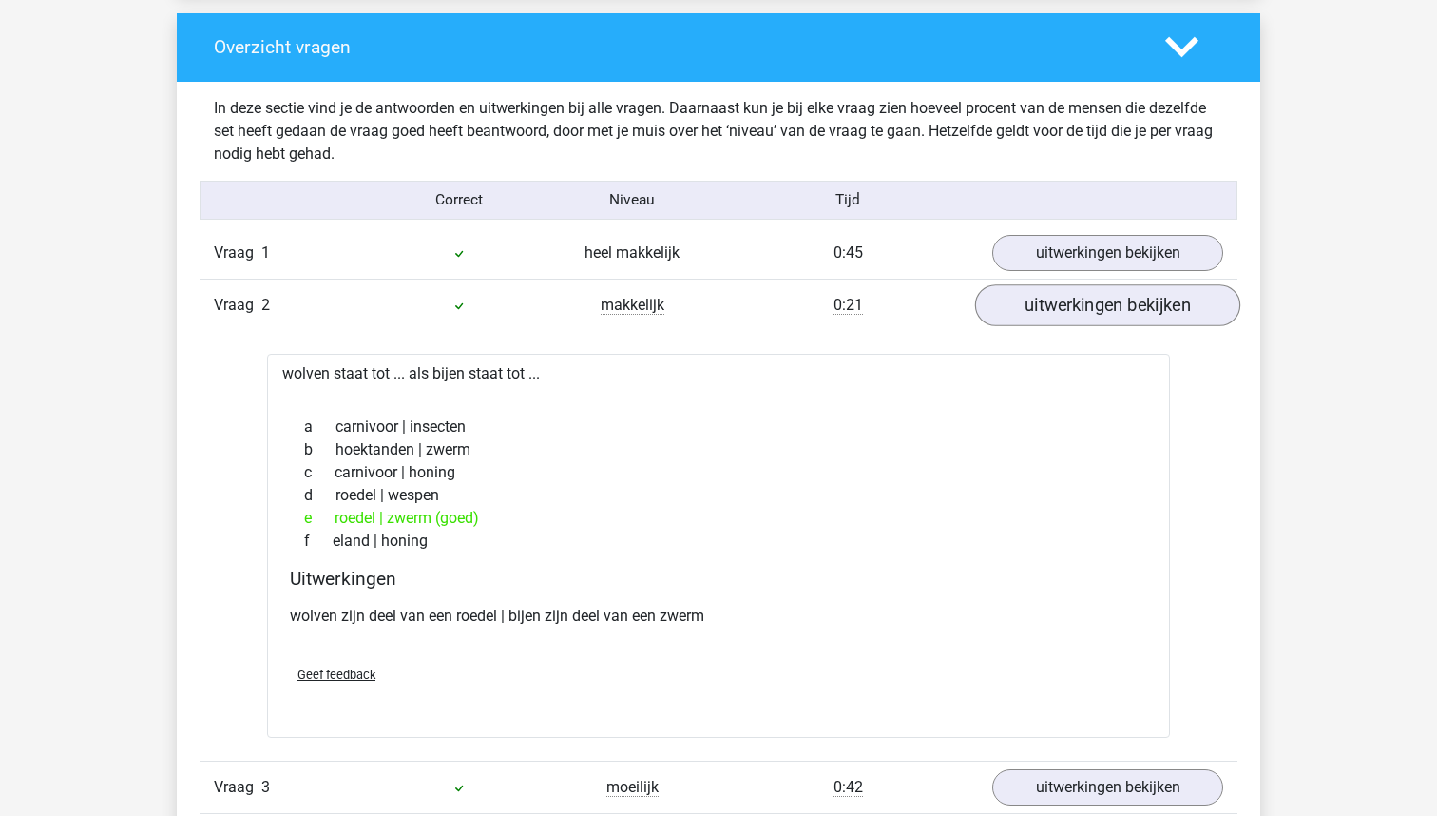
click at [1056, 304] on link "uitwerkingen bekijken" at bounding box center [1107, 305] width 265 height 42
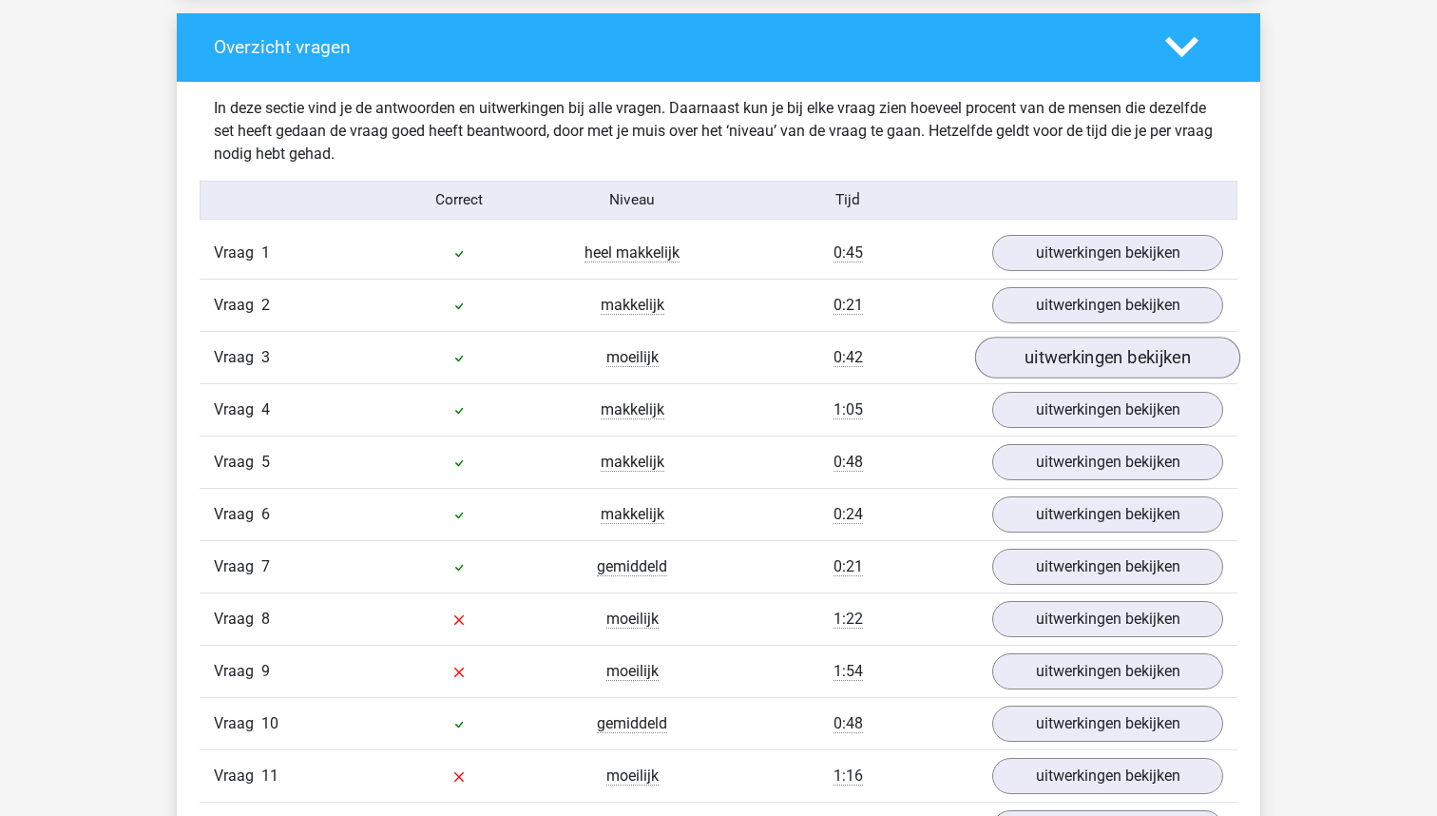
click at [1033, 364] on link "uitwerkingen bekijken" at bounding box center [1107, 357] width 265 height 42
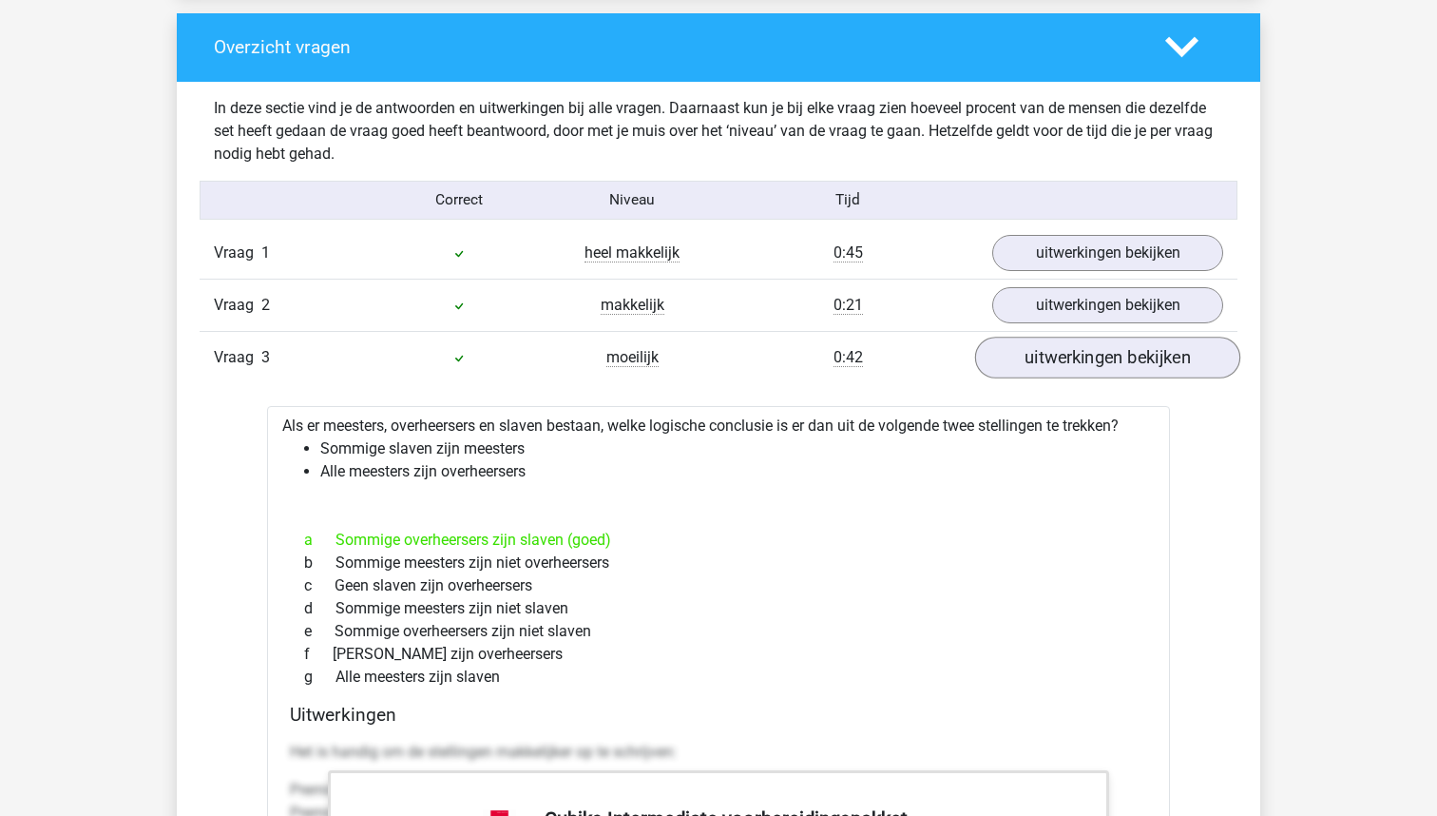
click at [1033, 364] on link "uitwerkingen bekijken" at bounding box center [1107, 357] width 265 height 42
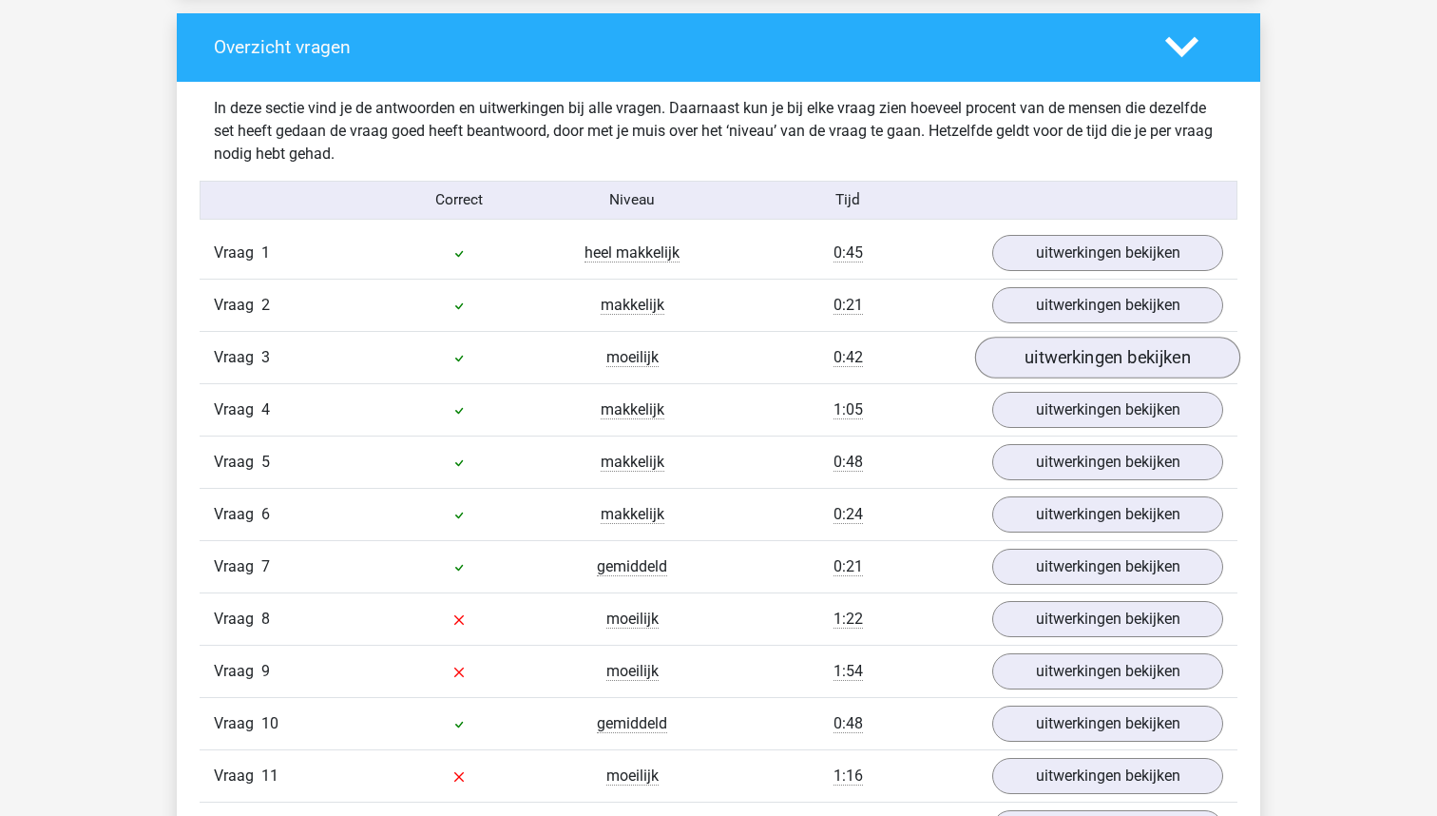
click at [1033, 364] on link "uitwerkingen bekijken" at bounding box center [1107, 357] width 265 height 42
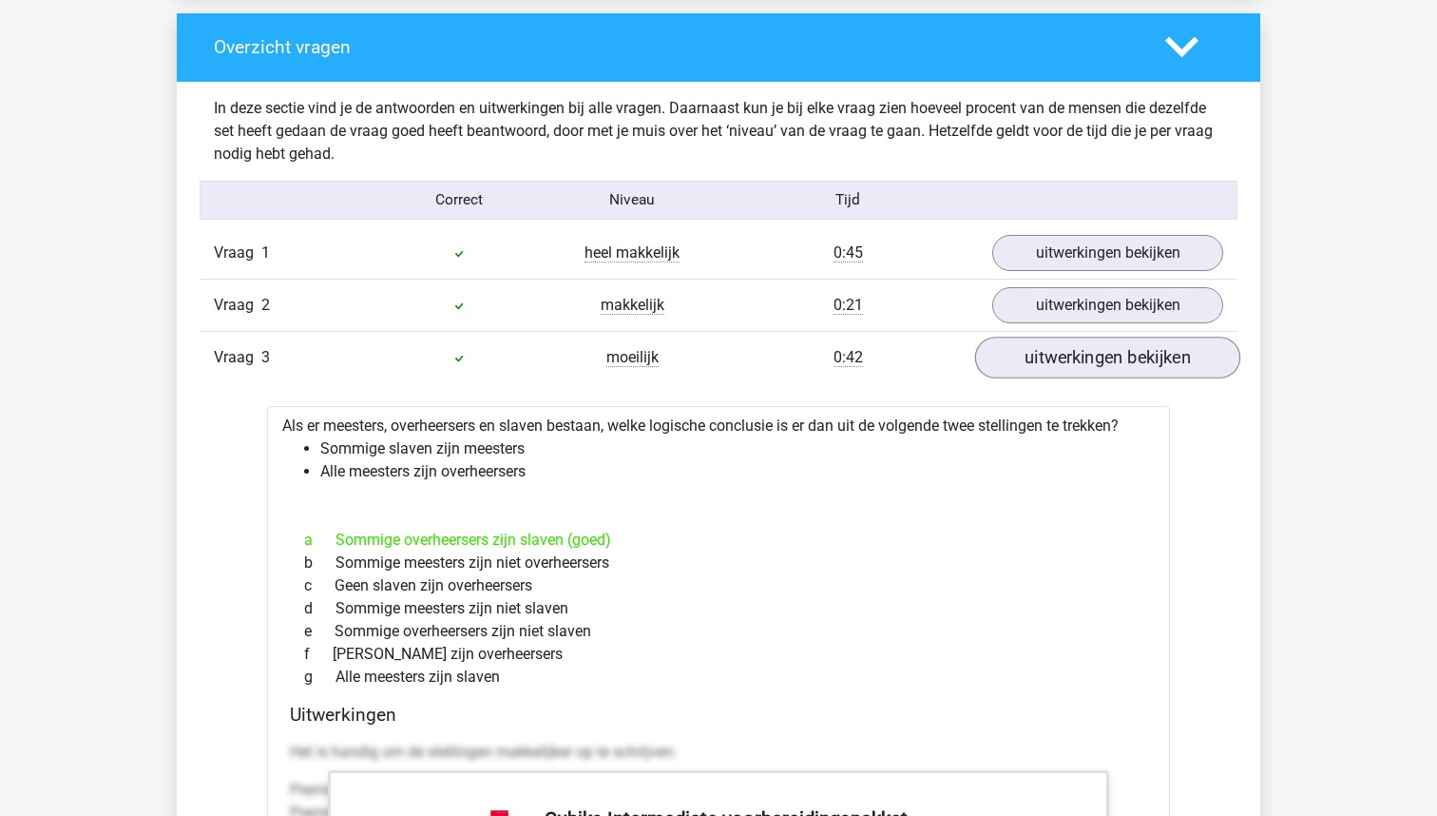
click at [1033, 364] on link "uitwerkingen bekijken" at bounding box center [1107, 357] width 265 height 42
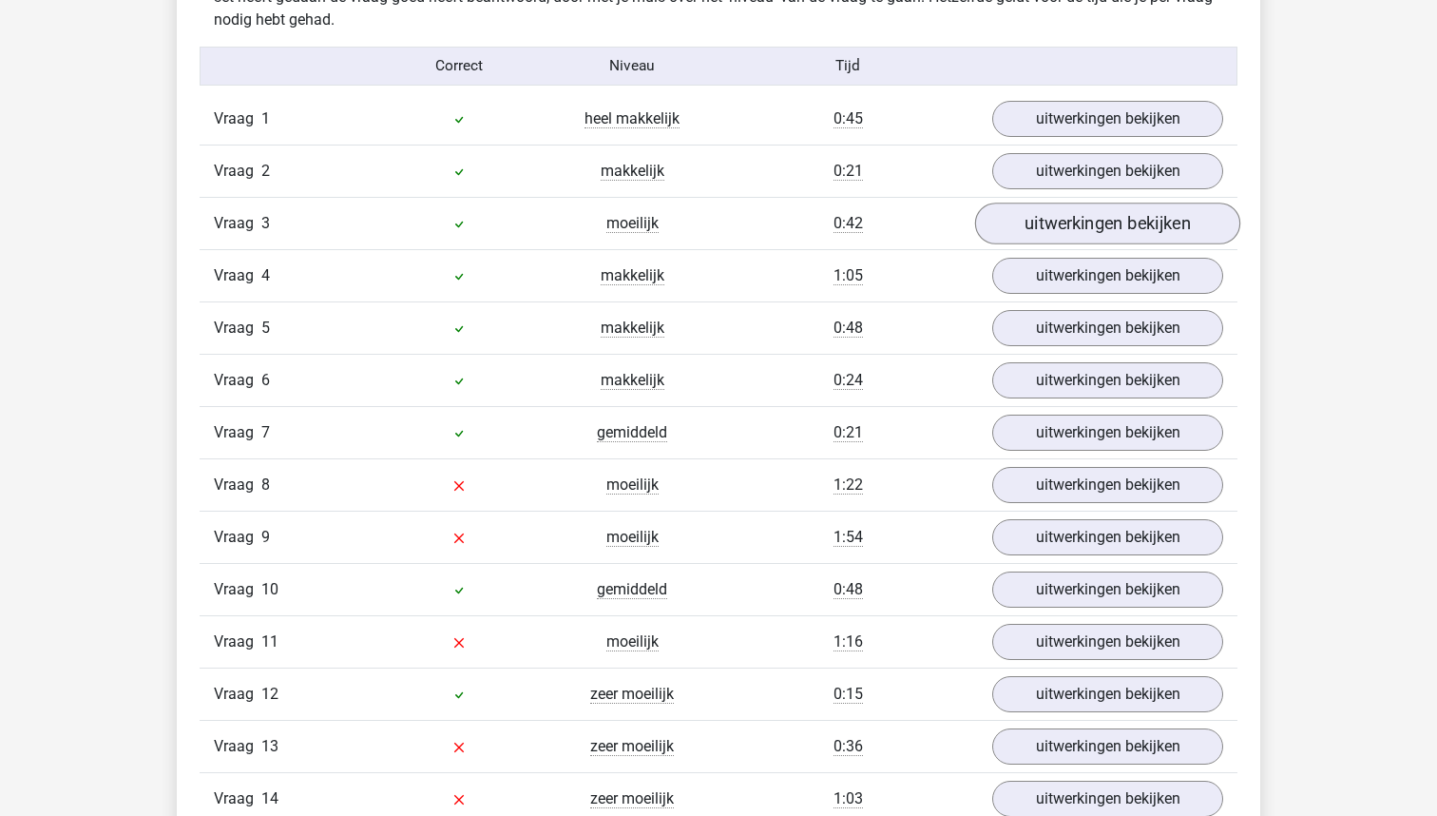
scroll to position [2198, 0]
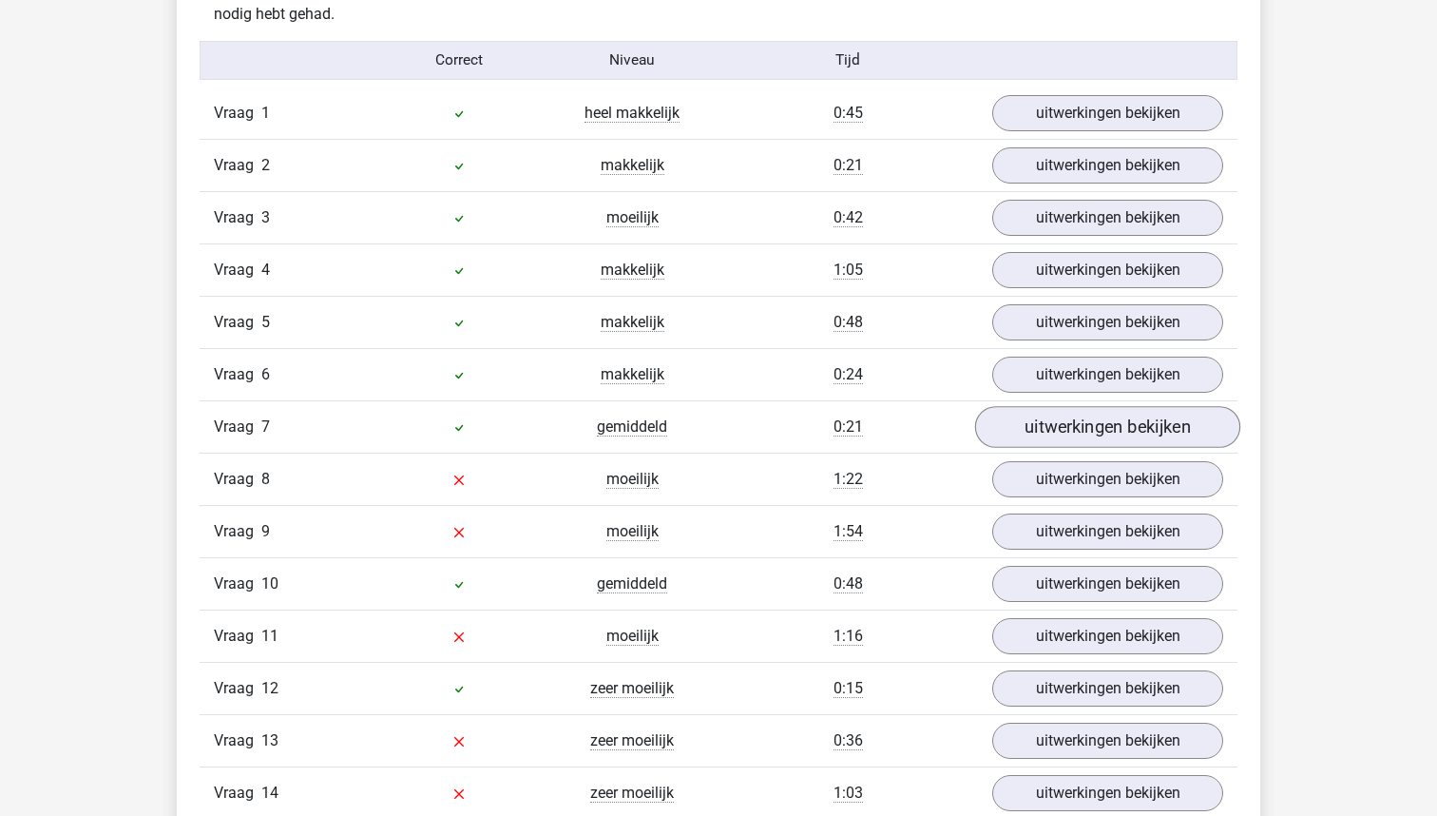
click at [1060, 423] on link "uitwerkingen bekijken" at bounding box center [1107, 427] width 265 height 42
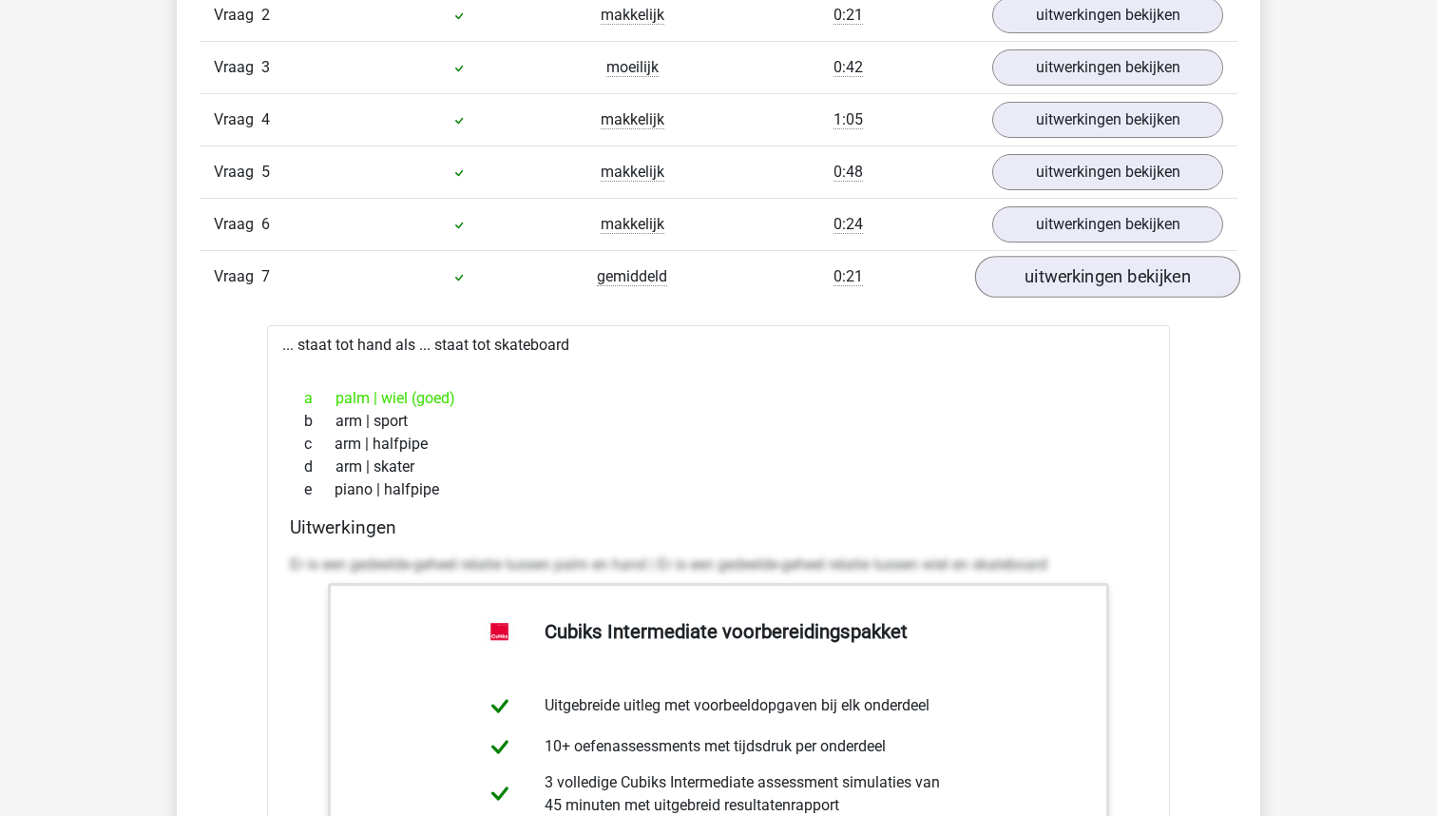
scroll to position [2354, 0]
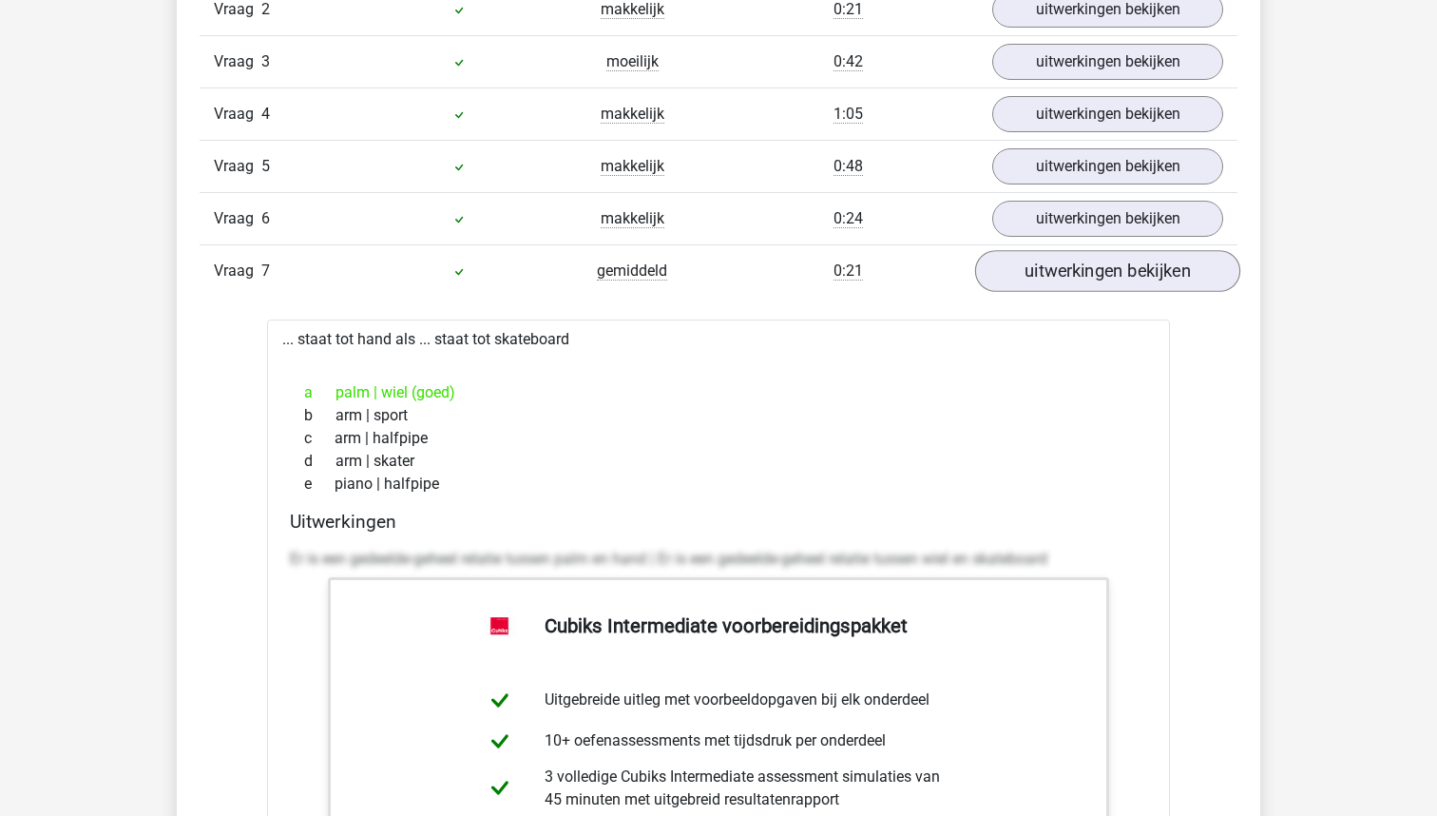
click at [1068, 251] on link "uitwerkingen bekijken" at bounding box center [1107, 271] width 265 height 42
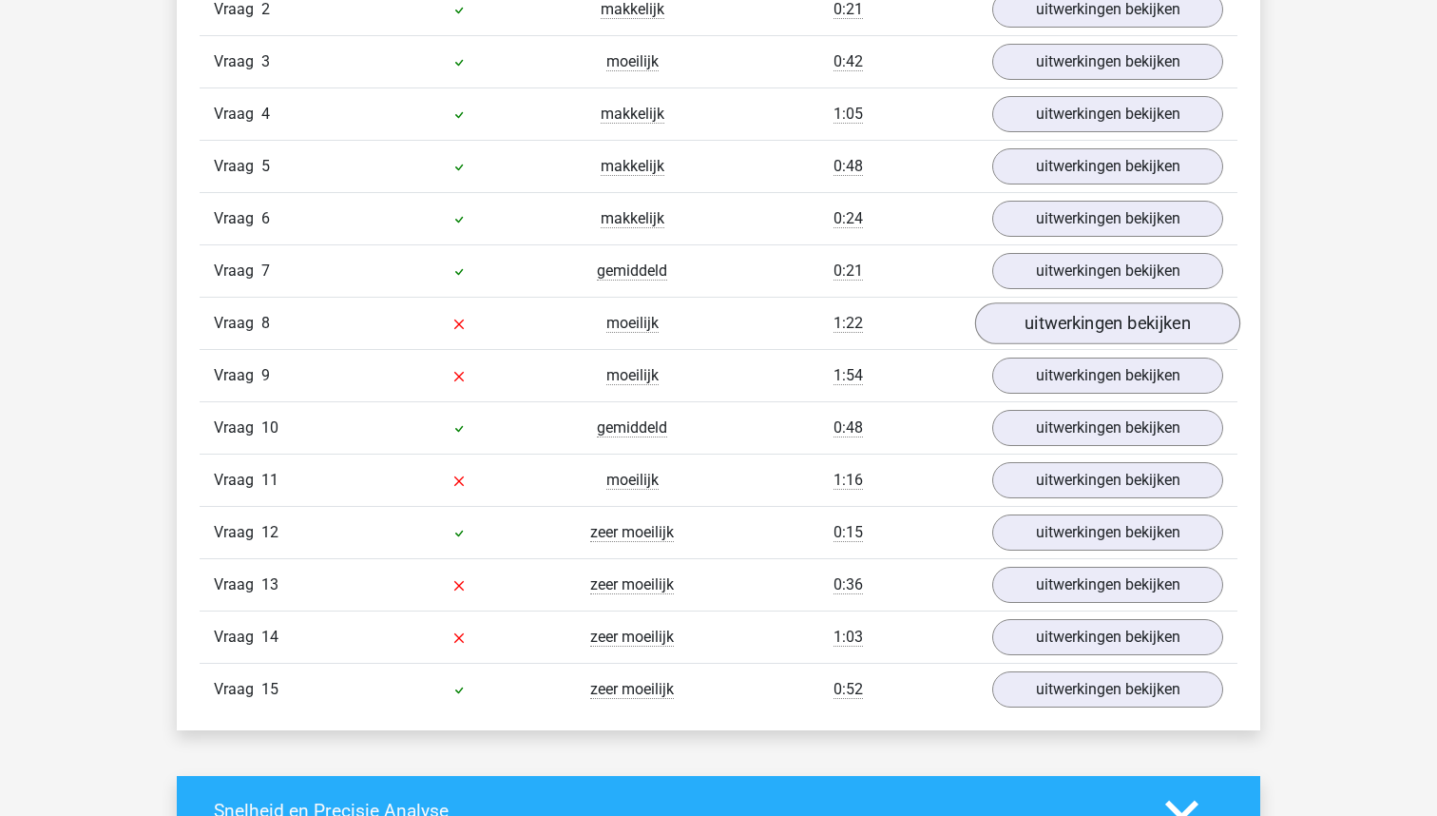
click at [1056, 320] on link "uitwerkingen bekijken" at bounding box center [1107, 323] width 265 height 42
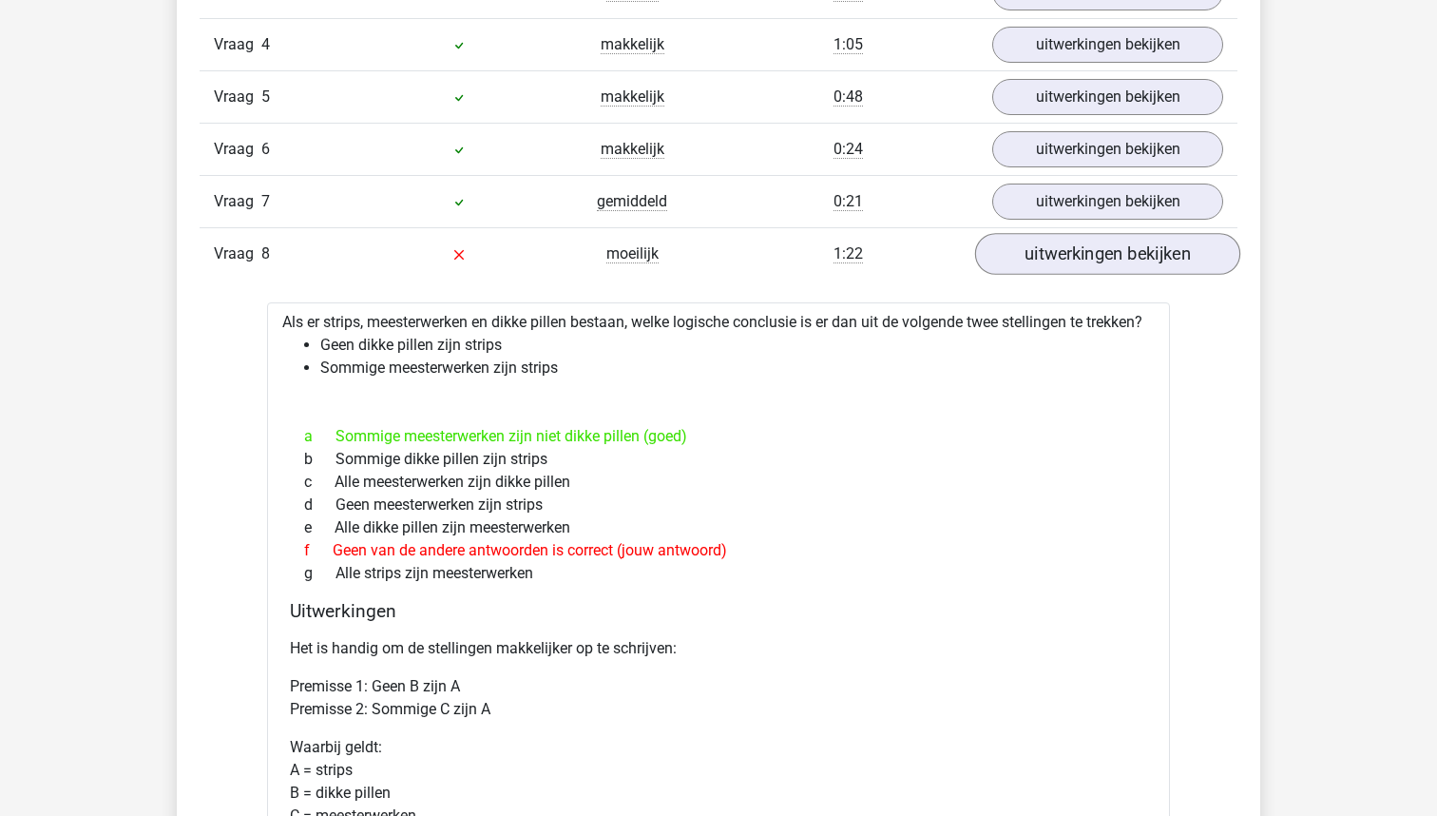
scroll to position [2426, 0]
click at [1037, 264] on link "uitwerkingen bekijken" at bounding box center [1107, 252] width 265 height 42
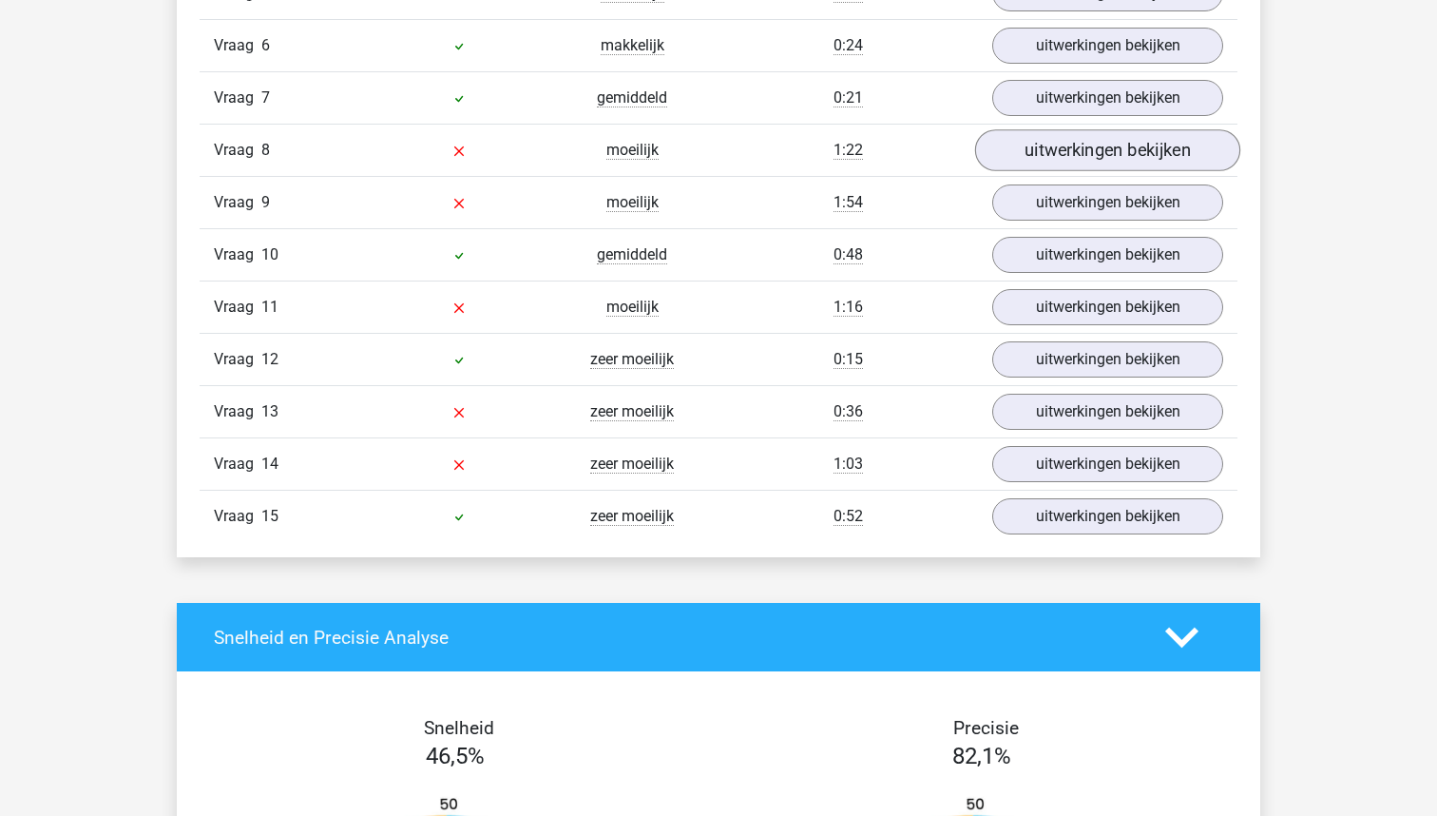
scroll to position [2528, 0]
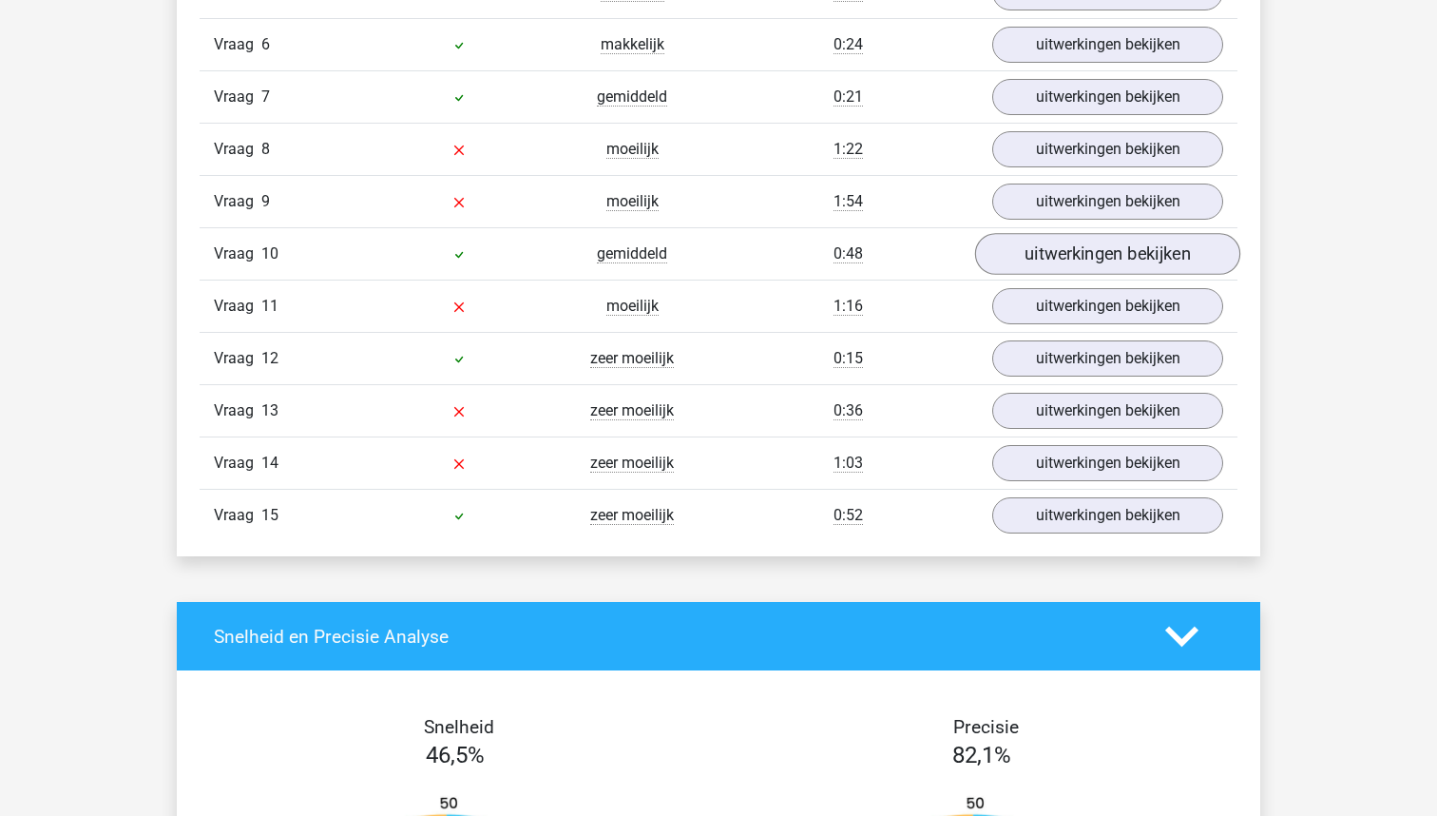
click at [1045, 259] on link "uitwerkingen bekijken" at bounding box center [1107, 254] width 265 height 42
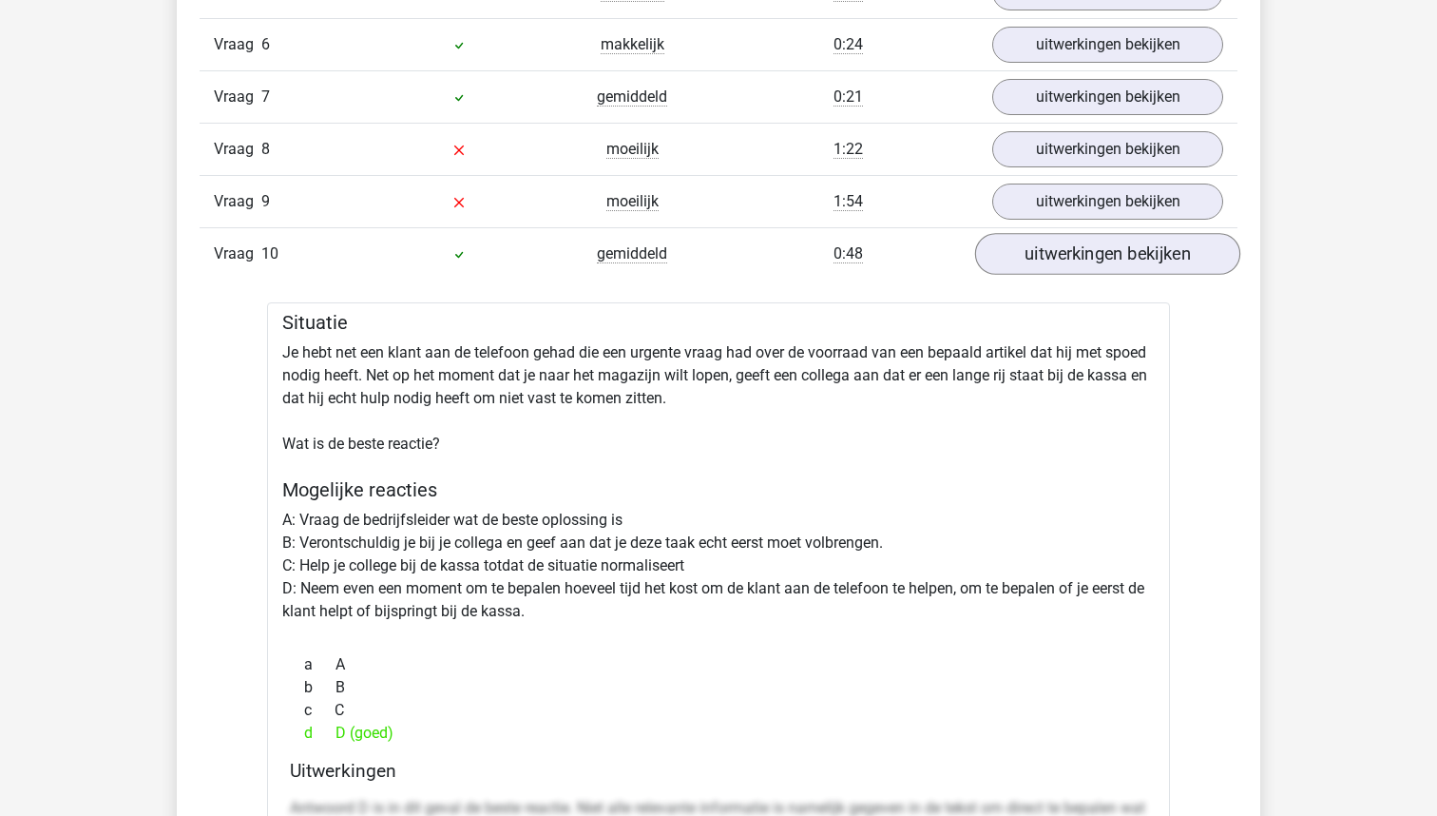
click at [1045, 259] on link "uitwerkingen bekijken" at bounding box center [1107, 254] width 265 height 42
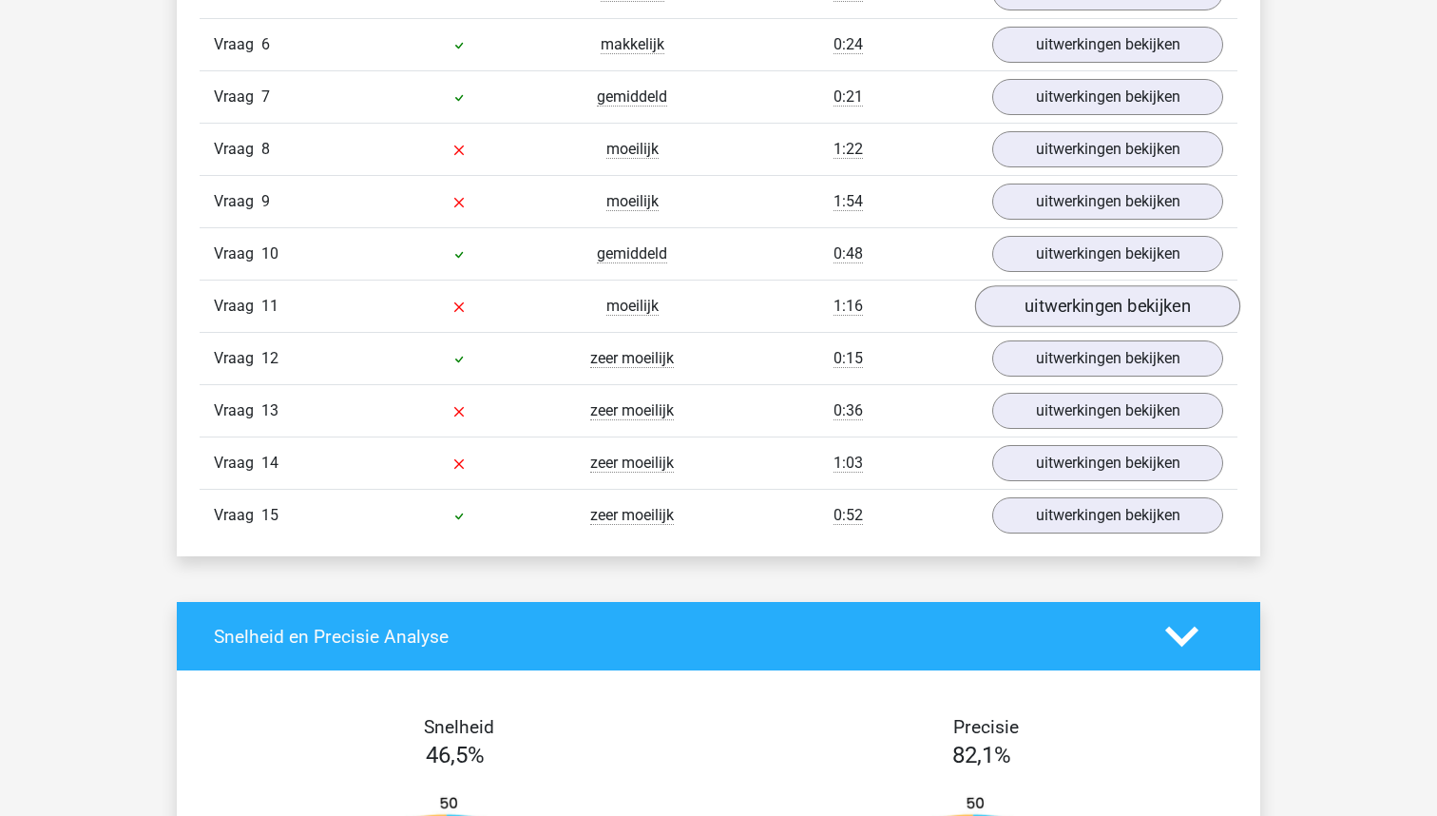
click at [1053, 295] on link "uitwerkingen bekijken" at bounding box center [1107, 306] width 265 height 42
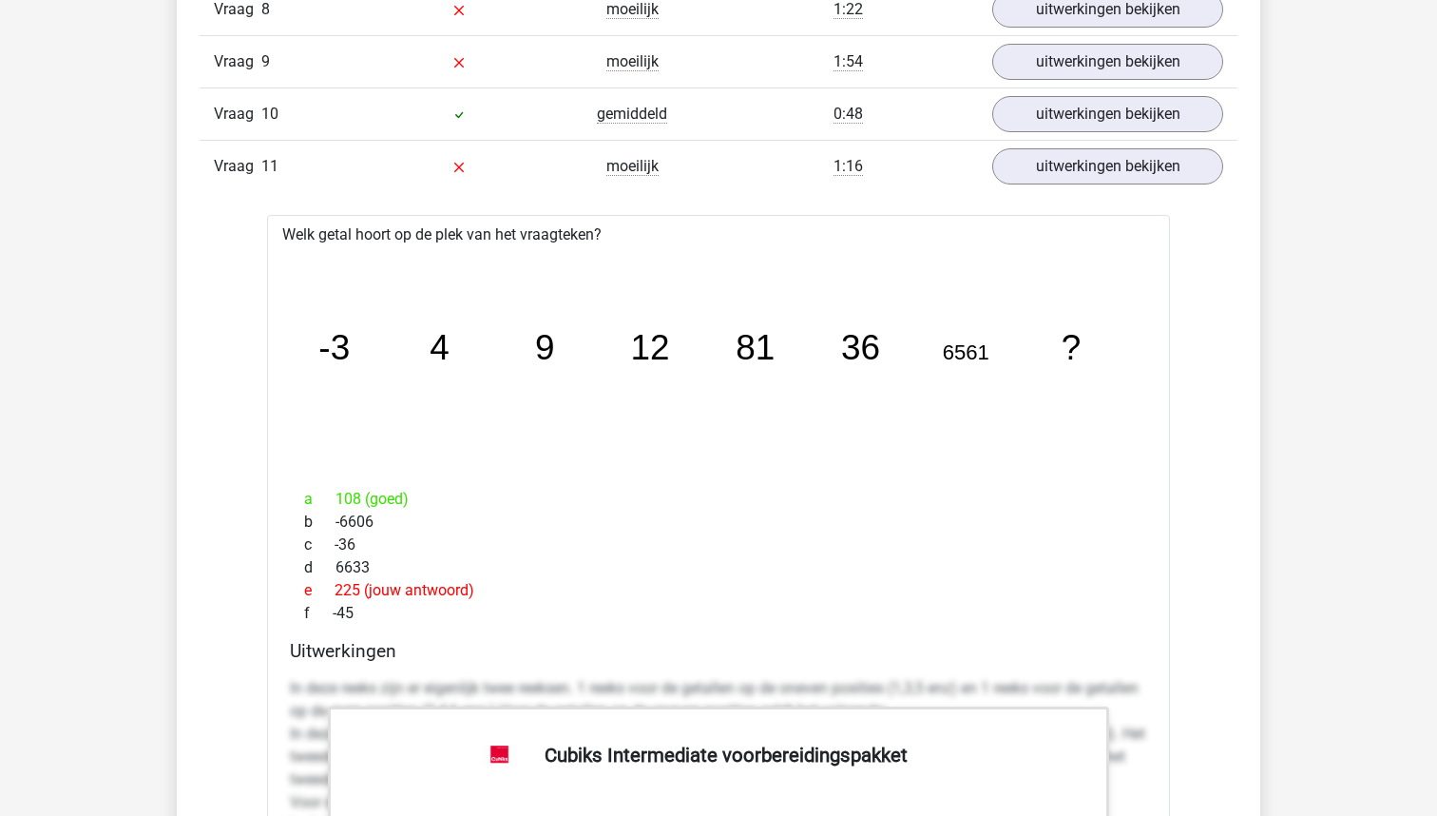
scroll to position [2645, 0]
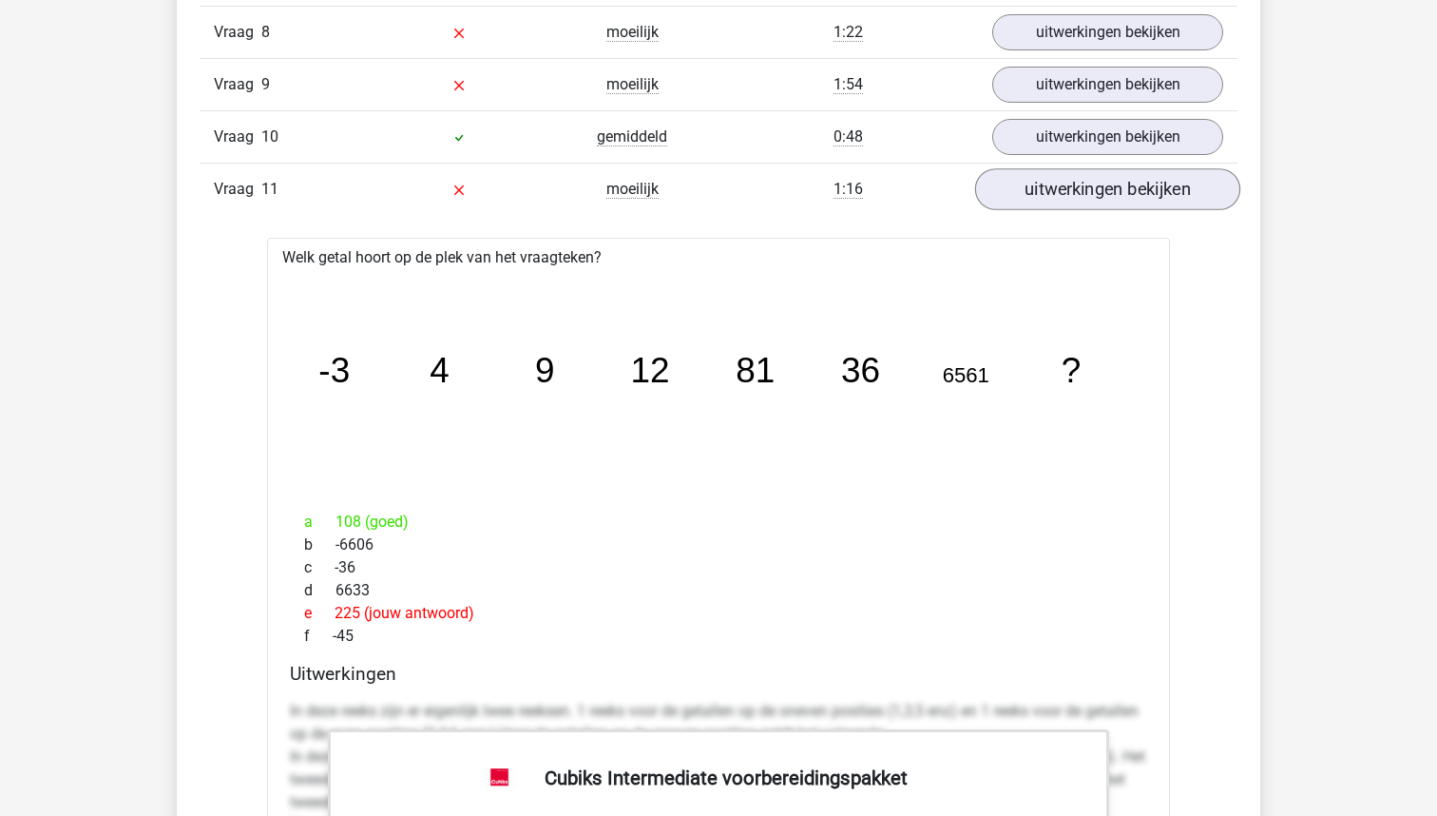
click at [1063, 194] on link "uitwerkingen bekijken" at bounding box center [1107, 189] width 265 height 42
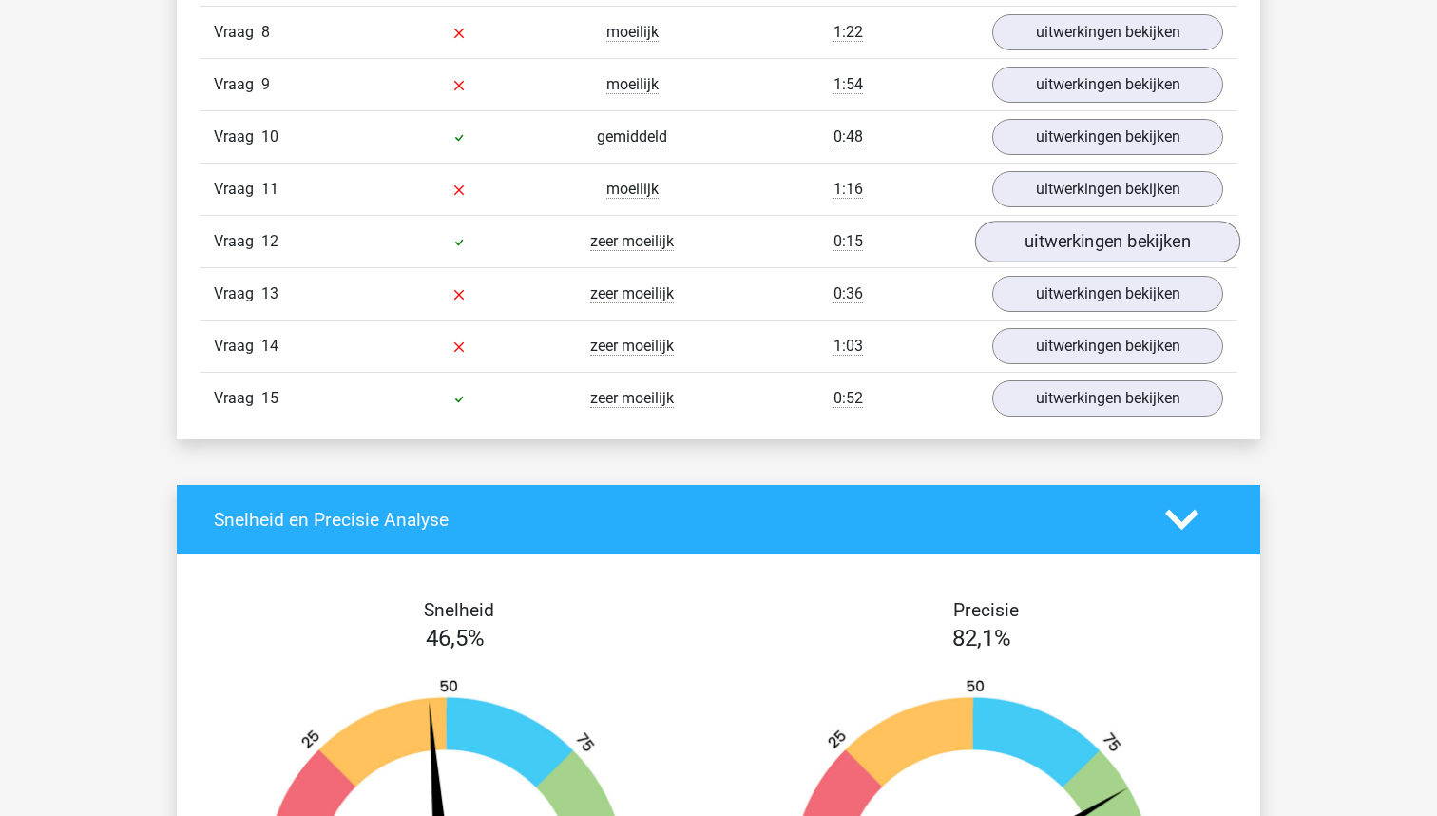
click at [1052, 240] on link "uitwerkingen bekijken" at bounding box center [1107, 242] width 265 height 42
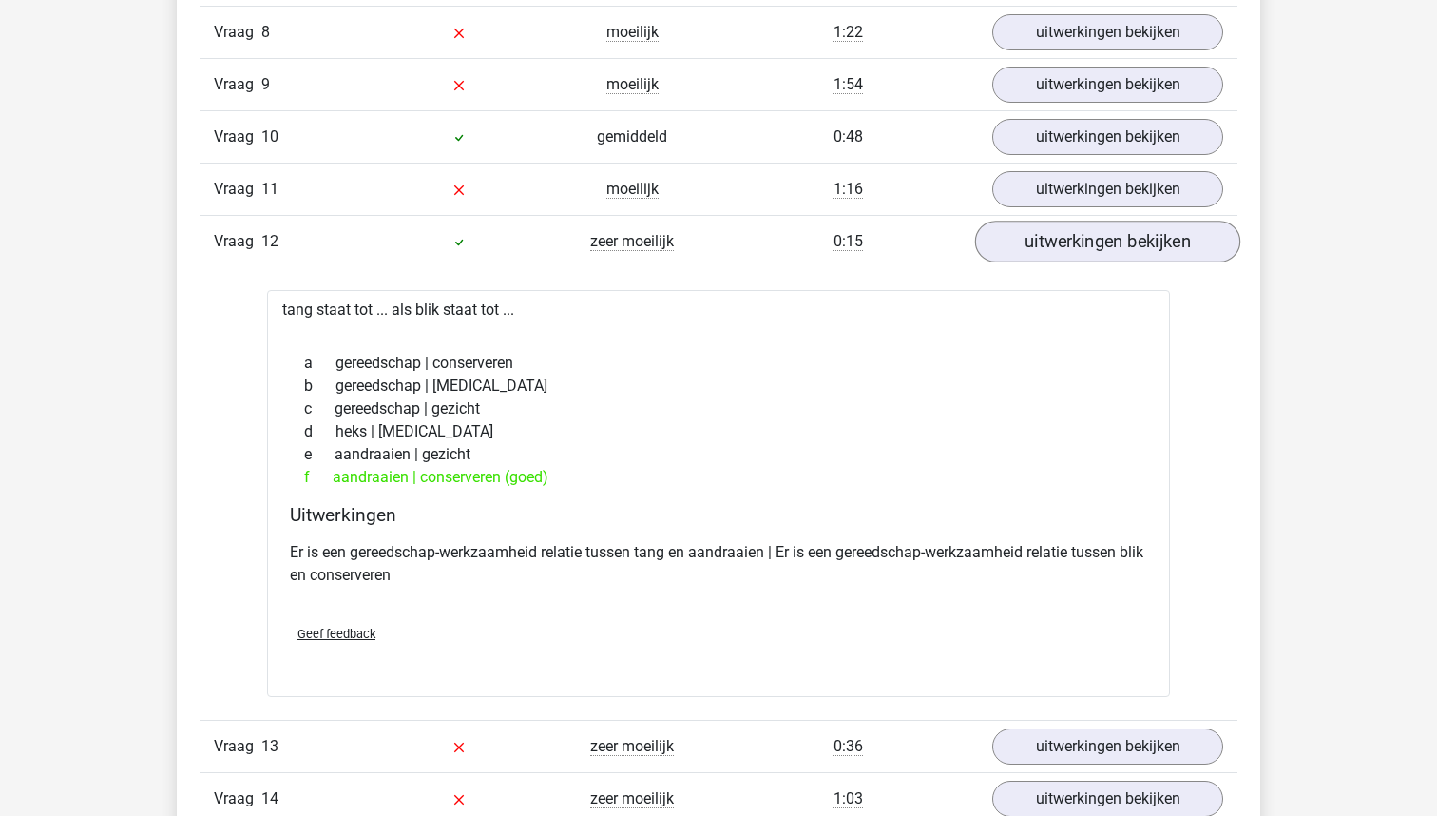
click at [1052, 240] on link "uitwerkingen bekijken" at bounding box center [1107, 242] width 265 height 42
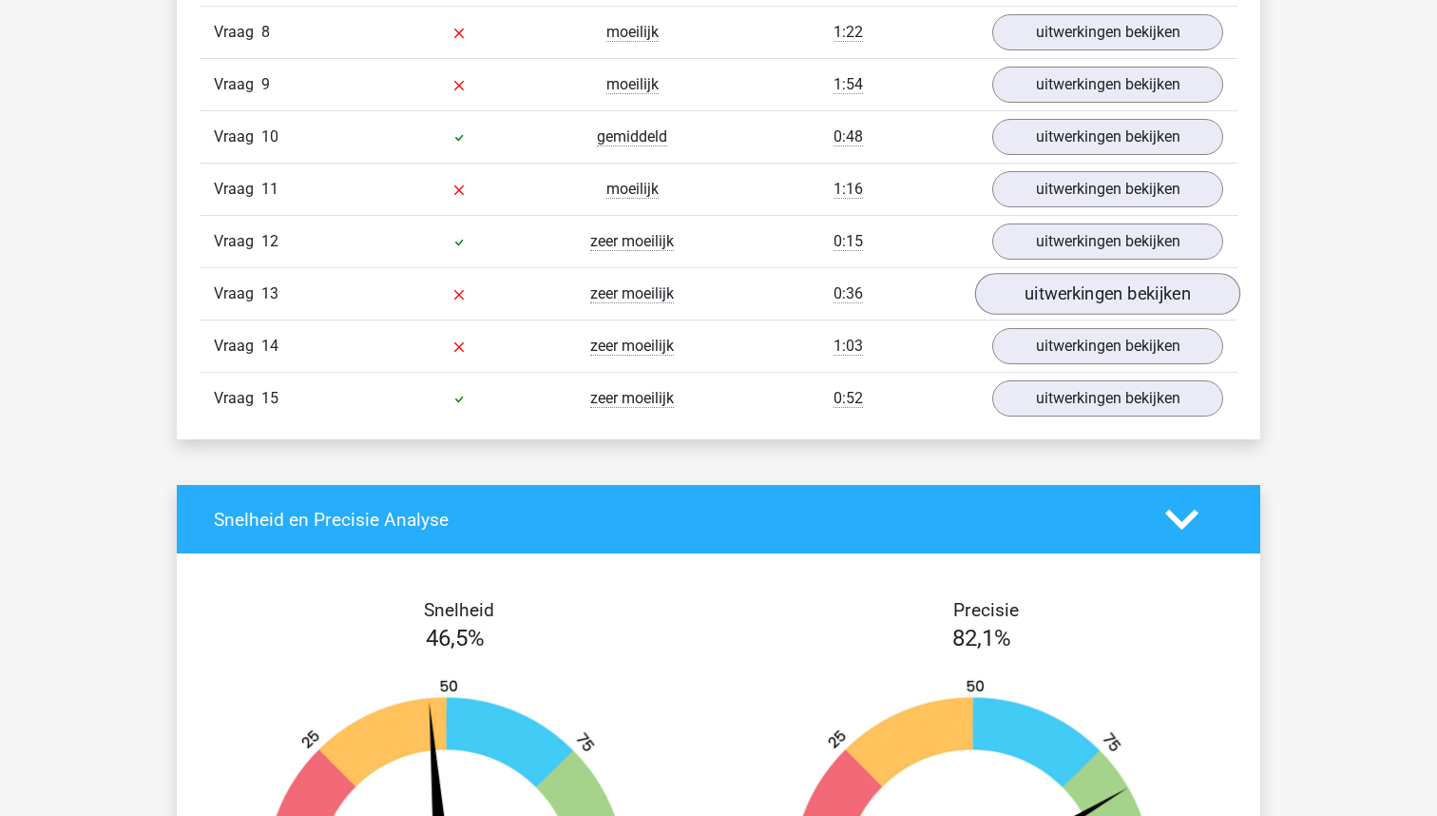
click at [1055, 281] on link "uitwerkingen bekijken" at bounding box center [1107, 294] width 265 height 42
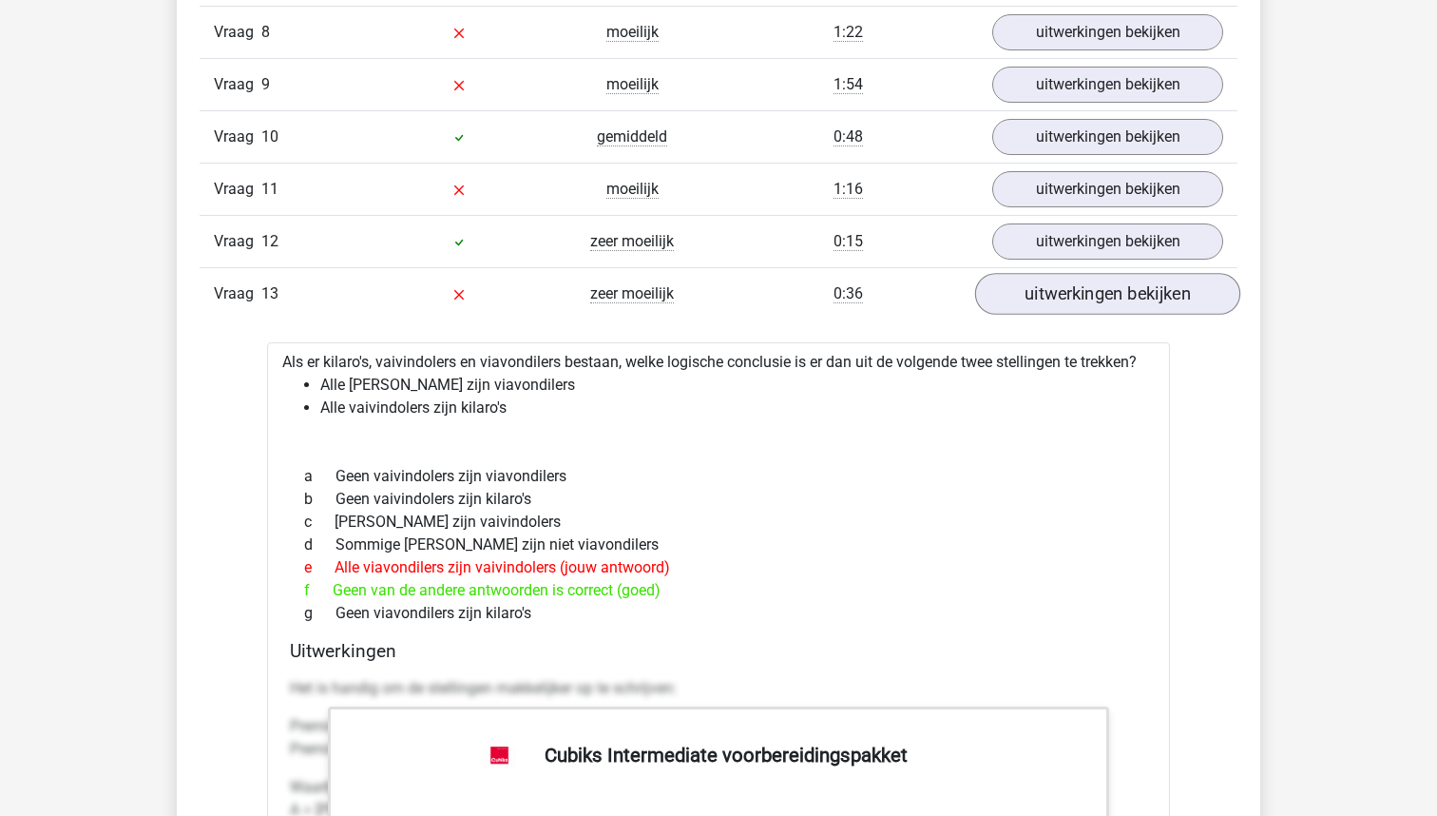
click at [1055, 281] on link "uitwerkingen bekijken" at bounding box center [1107, 294] width 265 height 42
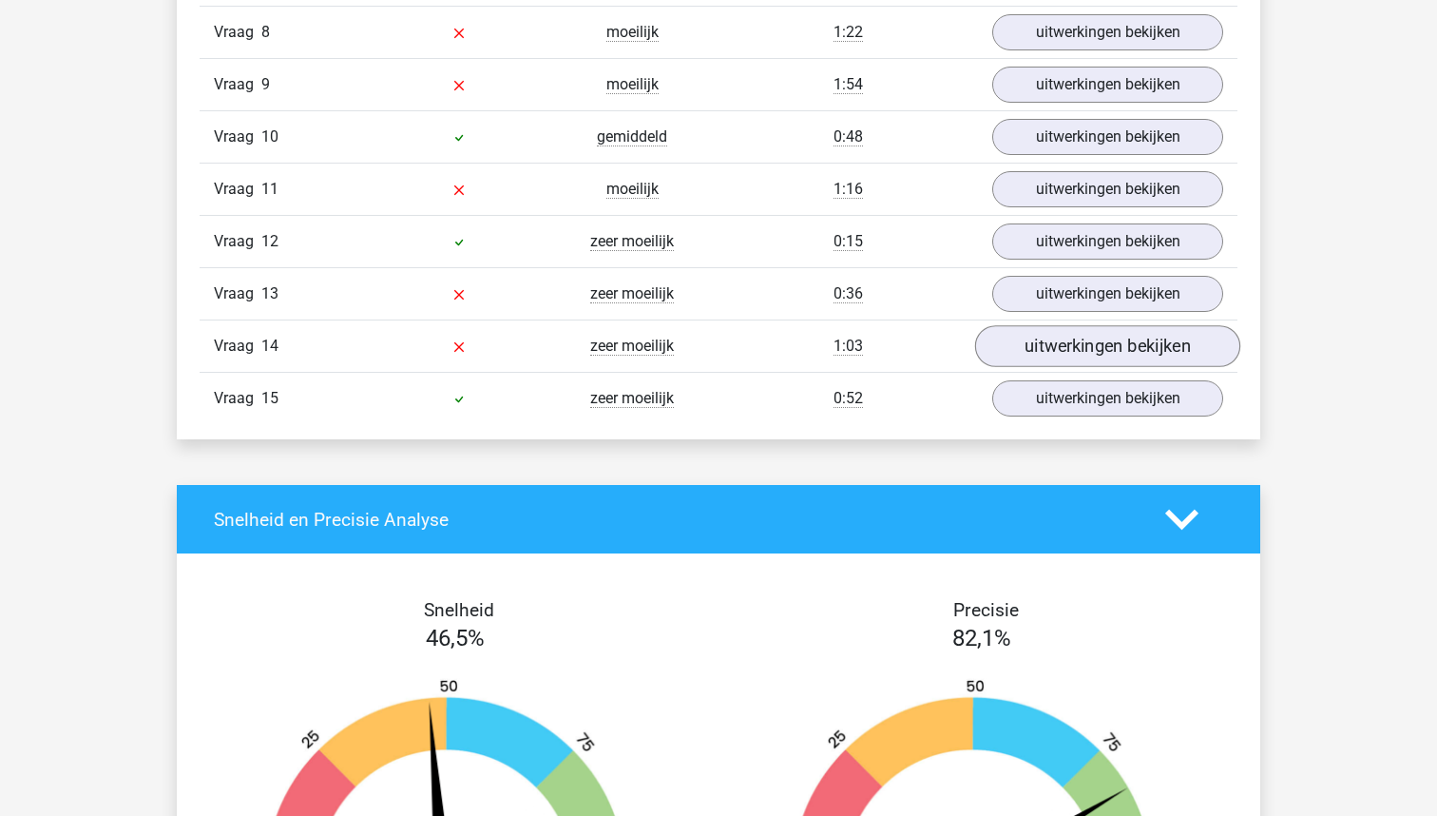
click at [1044, 336] on link "uitwerkingen bekijken" at bounding box center [1107, 346] width 265 height 42
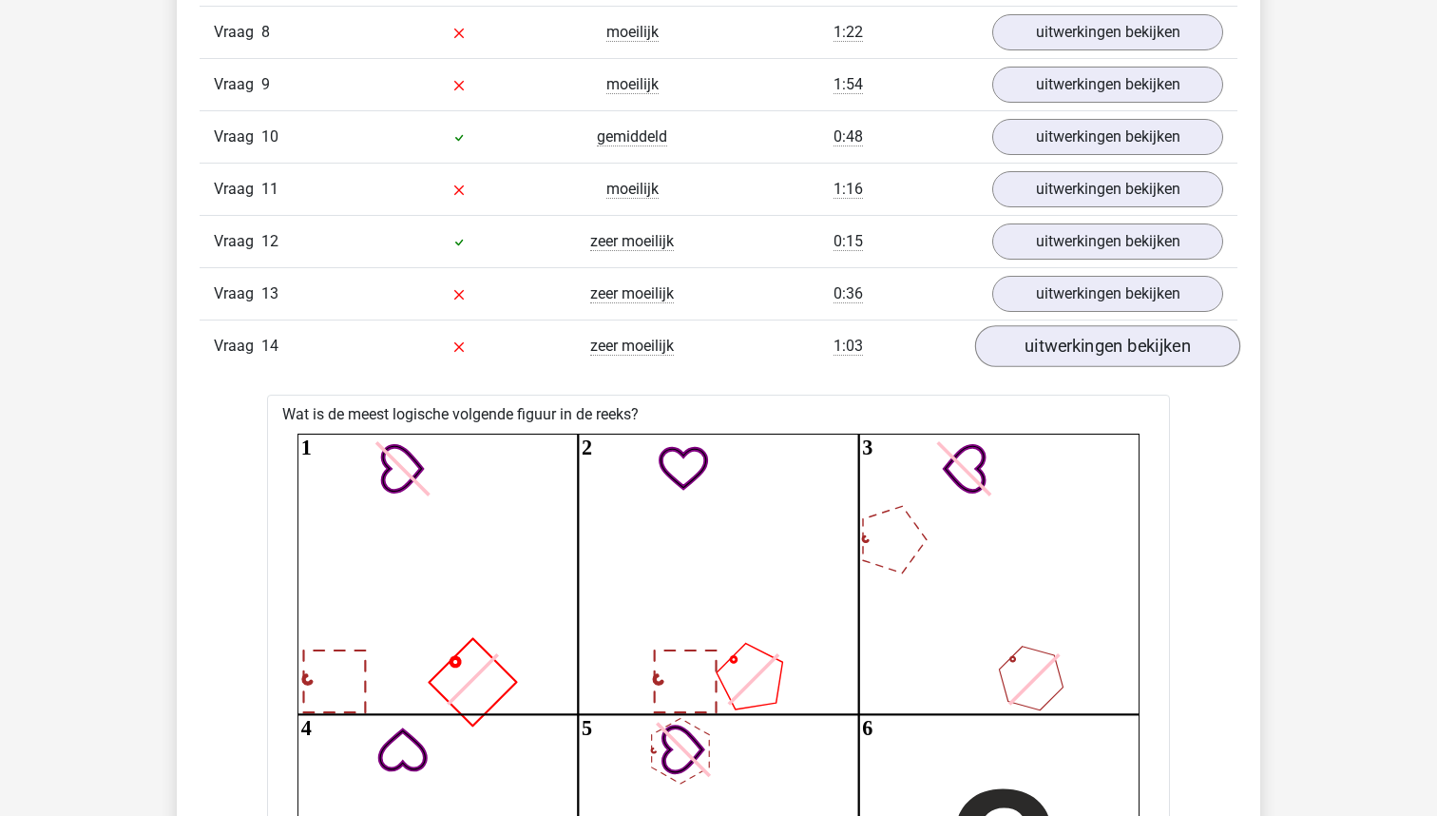
click at [1044, 336] on link "uitwerkingen bekijken" at bounding box center [1107, 346] width 265 height 42
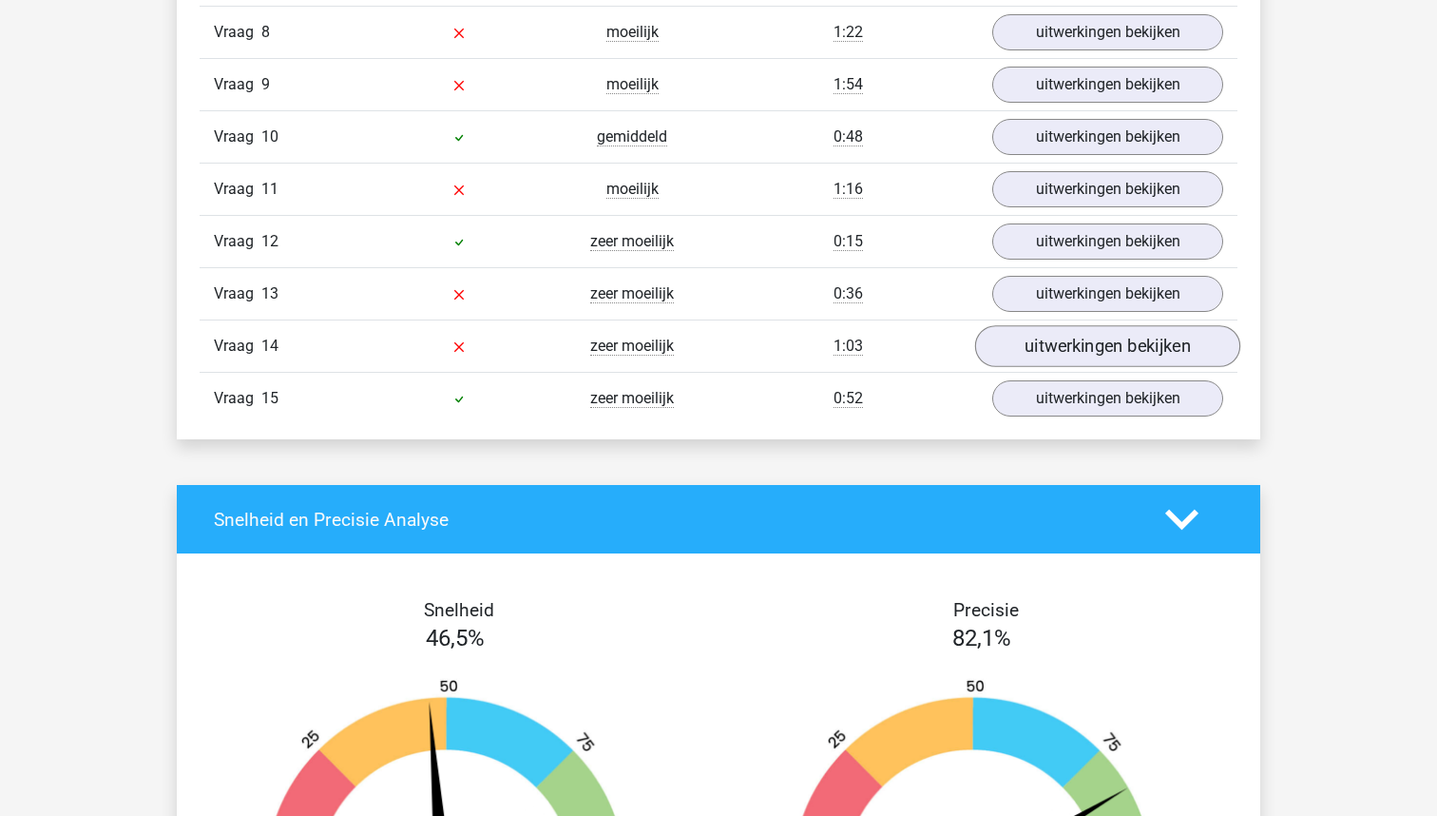
click at [1036, 333] on link "uitwerkingen bekijken" at bounding box center [1107, 346] width 265 height 42
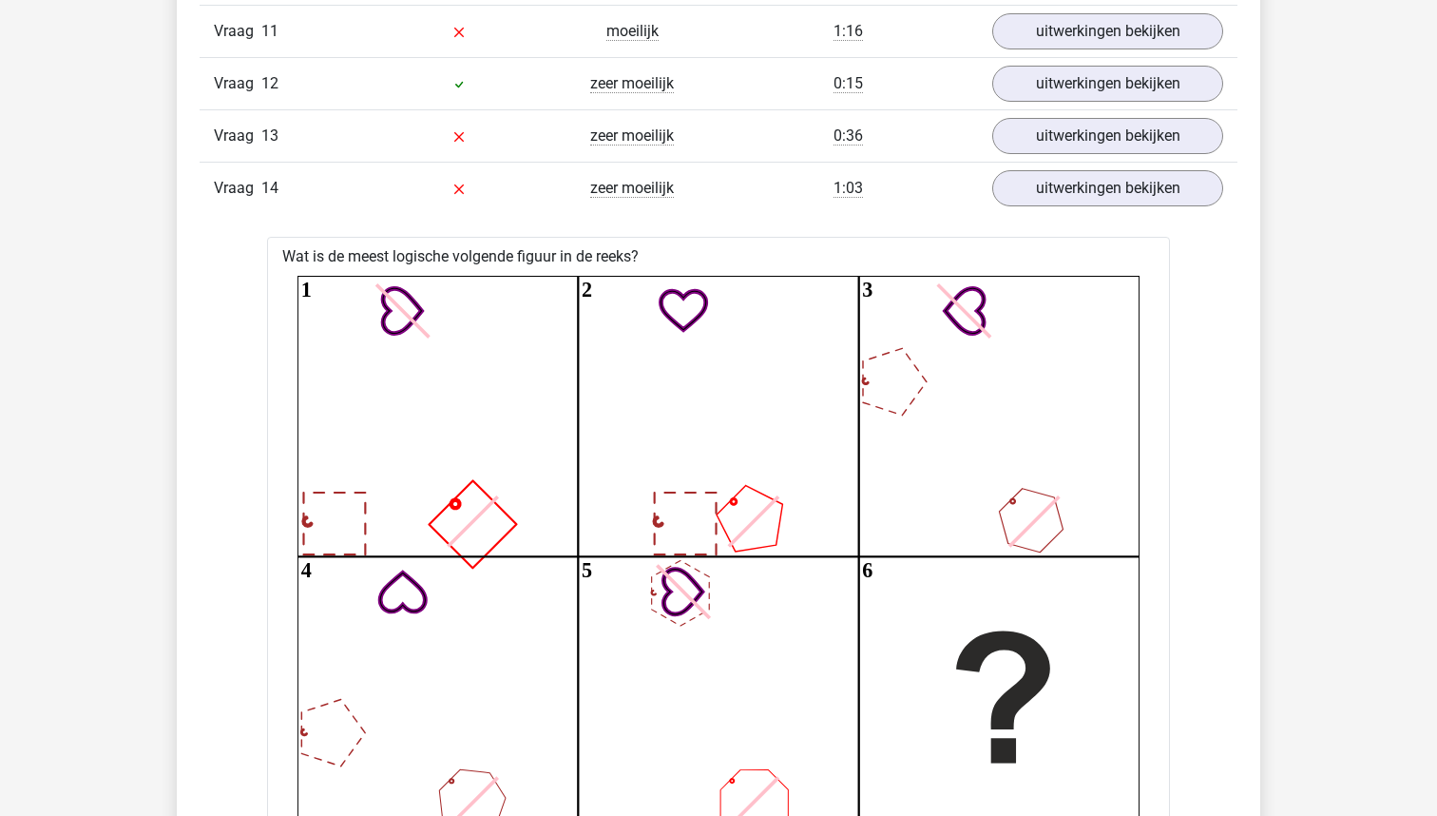
scroll to position [2768, 0]
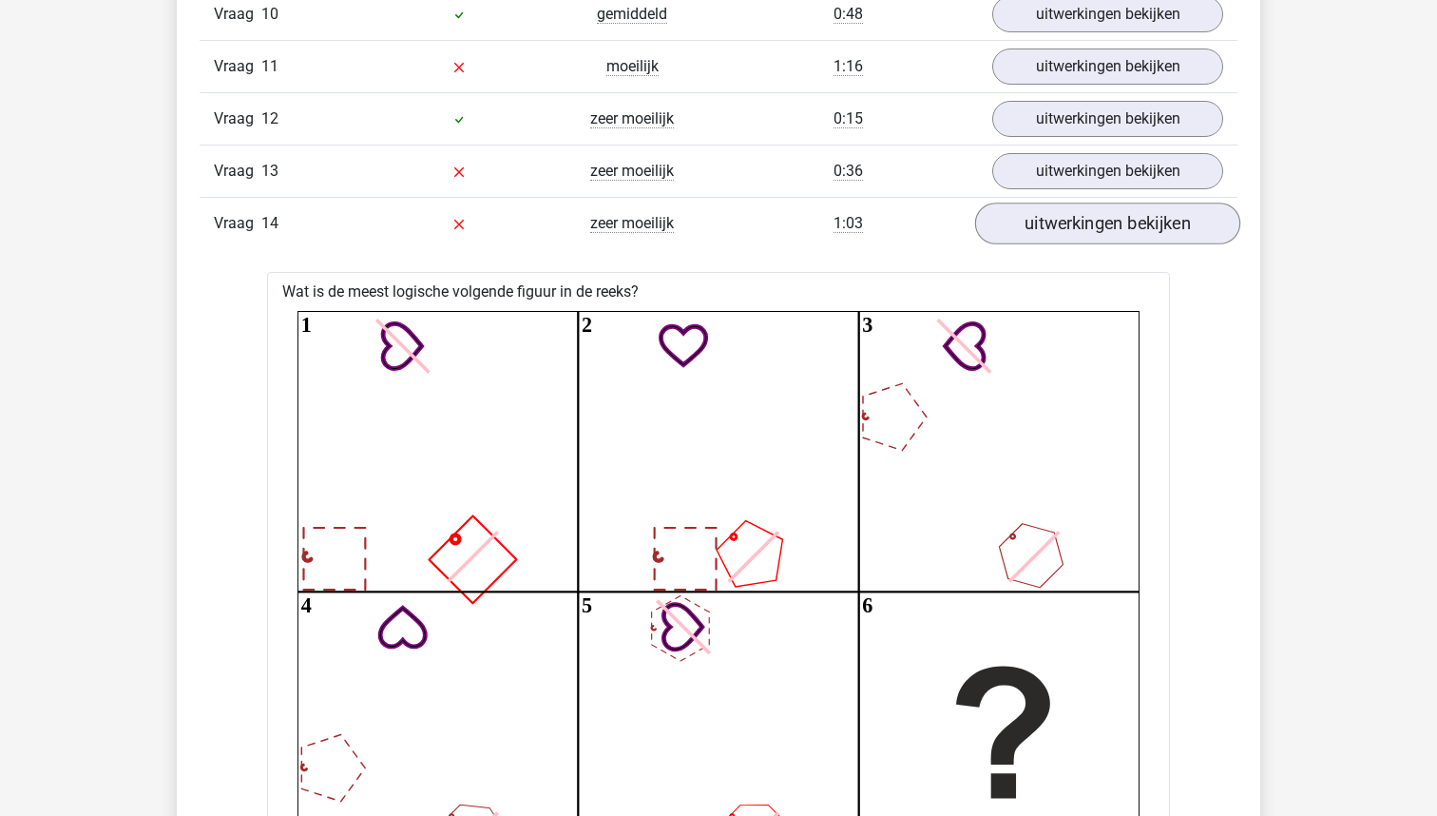
click at [1074, 235] on link "uitwerkingen bekijken" at bounding box center [1107, 223] width 265 height 42
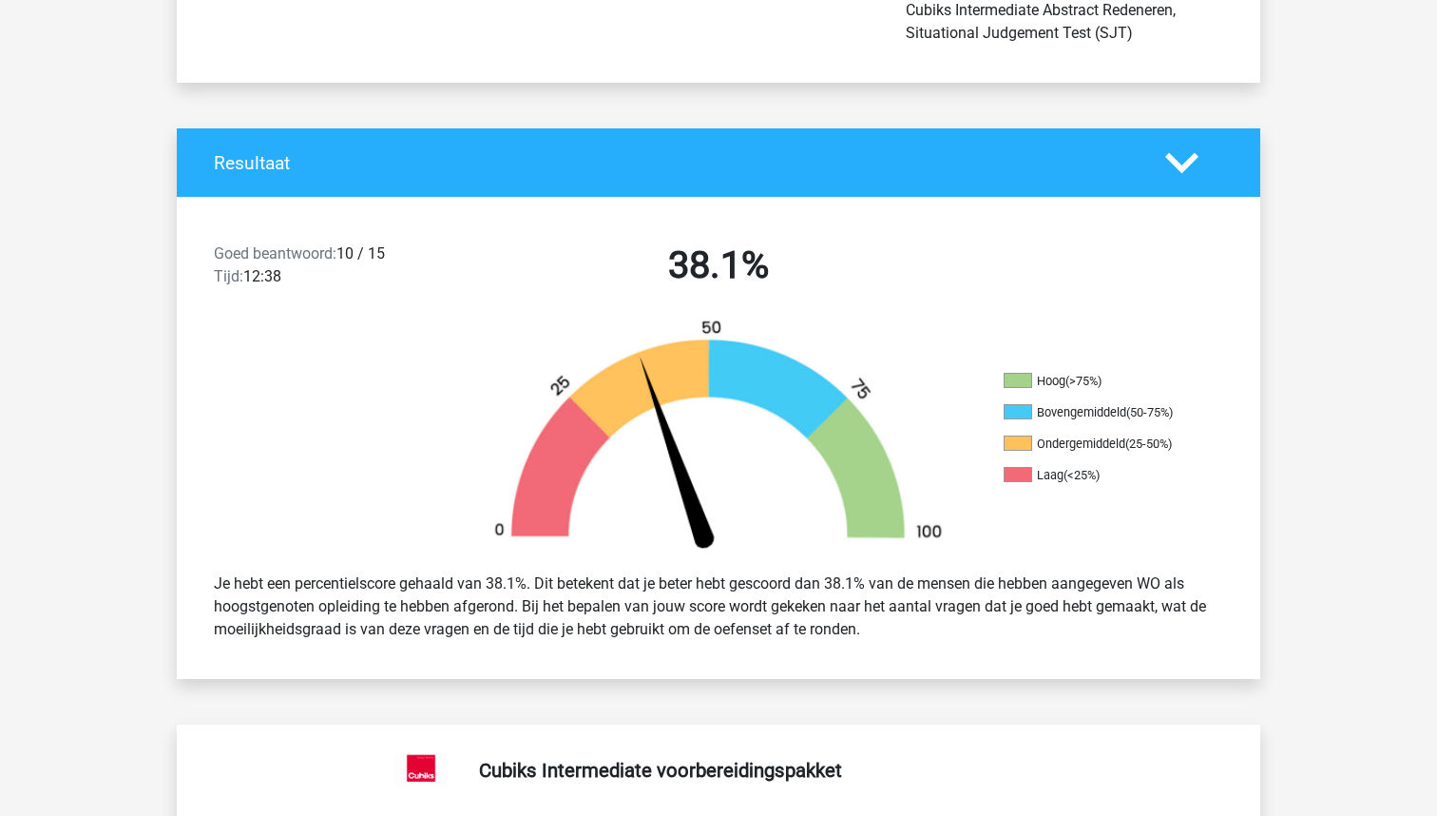
scroll to position [361, 0]
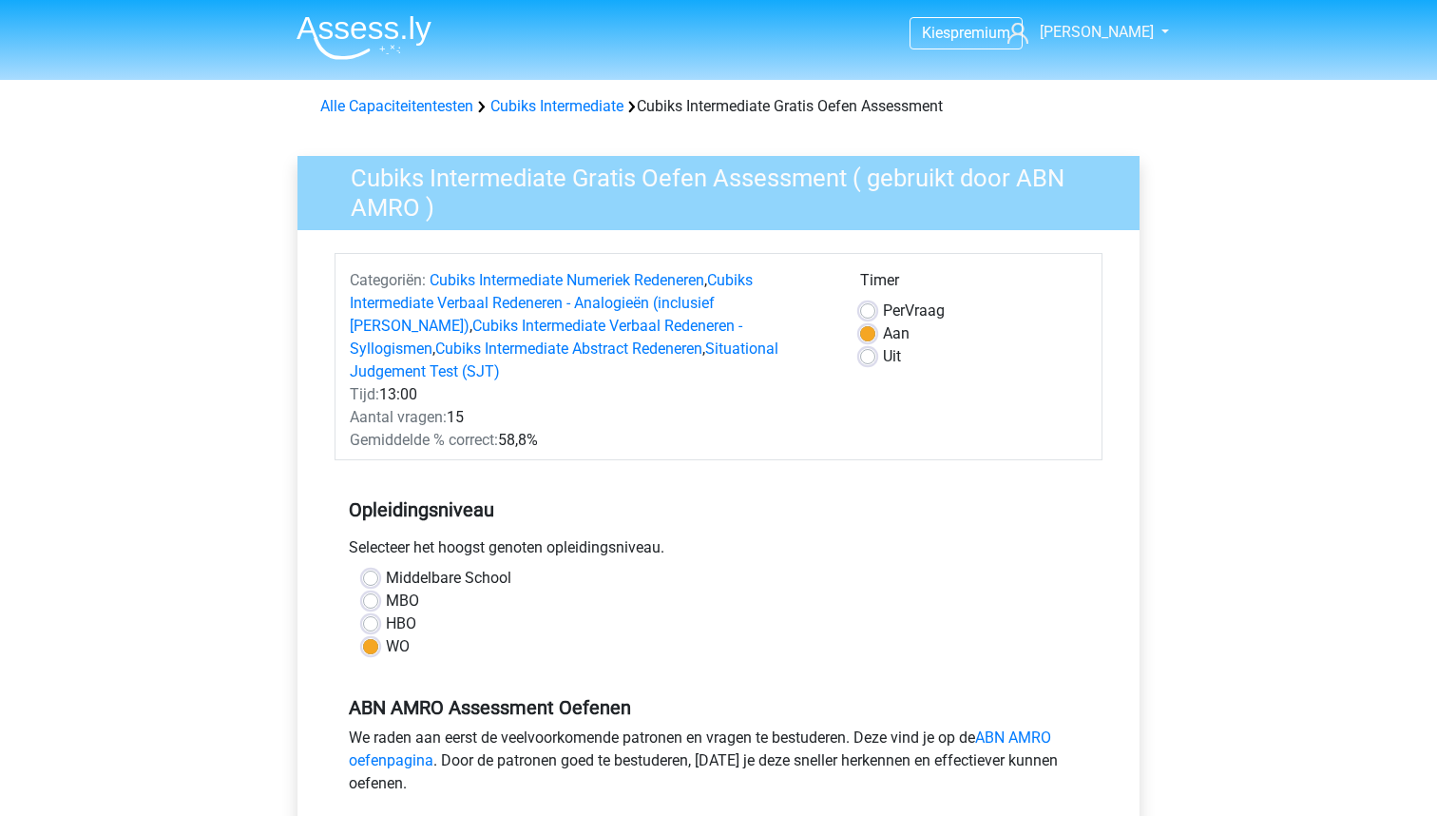
scroll to position [410, 0]
